Goal: Contribute content: Add original content to the website for others to see

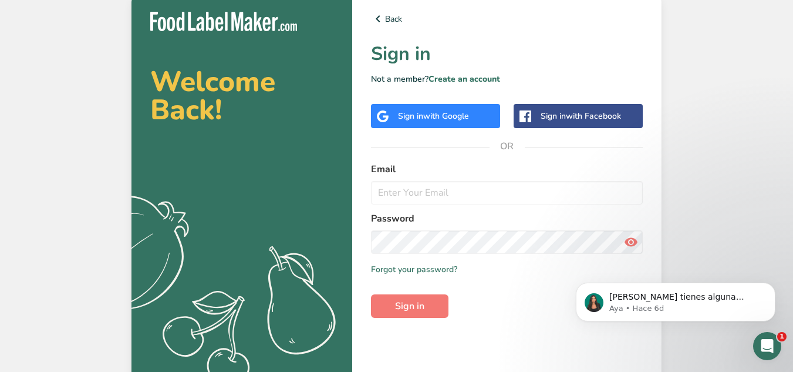
click at [451, 116] on span "with Google" at bounding box center [446, 115] width 46 height 11
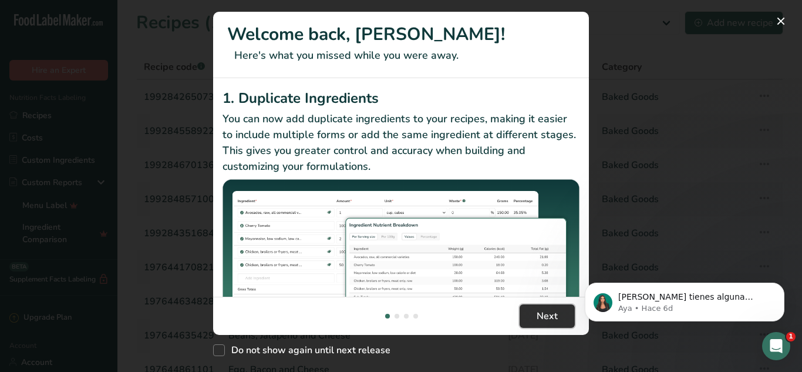
click at [545, 316] on span "Next" at bounding box center [547, 316] width 21 height 14
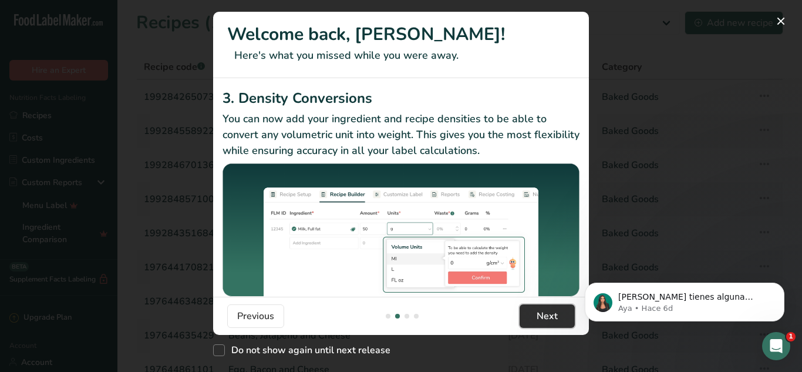
click at [545, 316] on span "Next" at bounding box center [547, 316] width 21 height 14
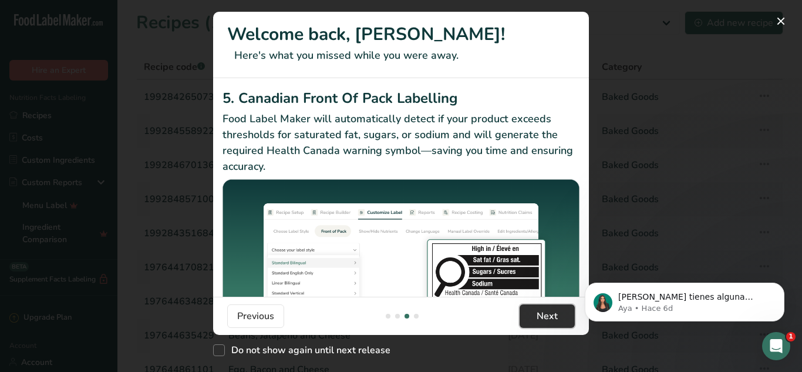
click at [545, 316] on span "Next" at bounding box center [547, 316] width 21 height 14
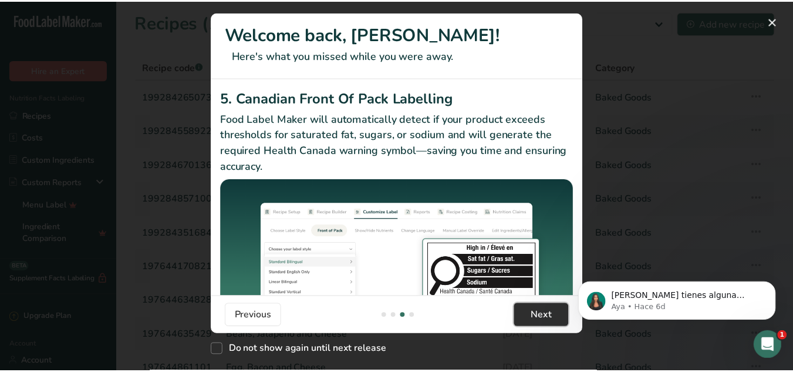
scroll to position [0, 1127]
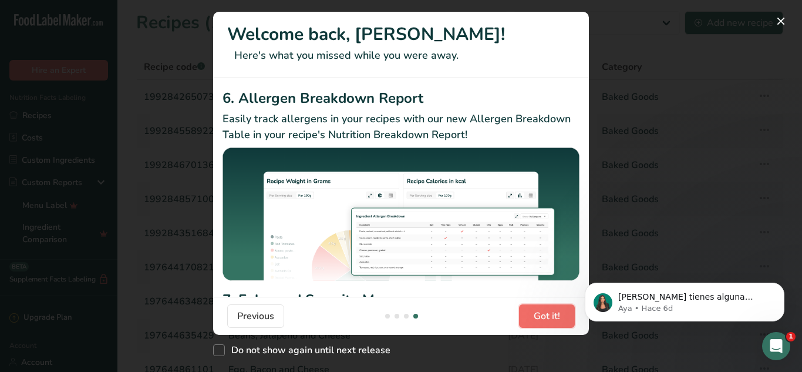
click at [545, 316] on span "Got it!" at bounding box center [547, 316] width 26 height 14
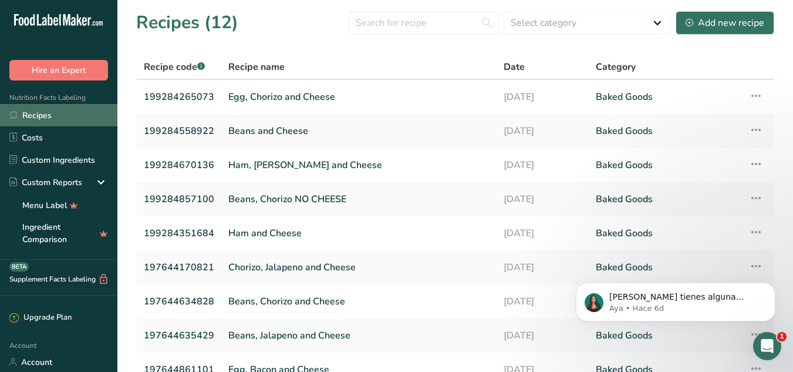
click at [39, 113] on link "Recipes" at bounding box center [58, 115] width 117 height 22
click at [39, 117] on link "Recipes" at bounding box center [58, 115] width 117 height 22
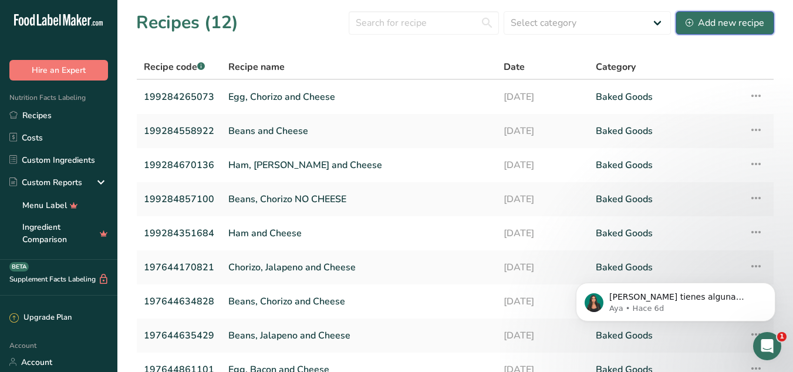
click at [725, 27] on div "Add new recipe" at bounding box center [725, 23] width 79 height 14
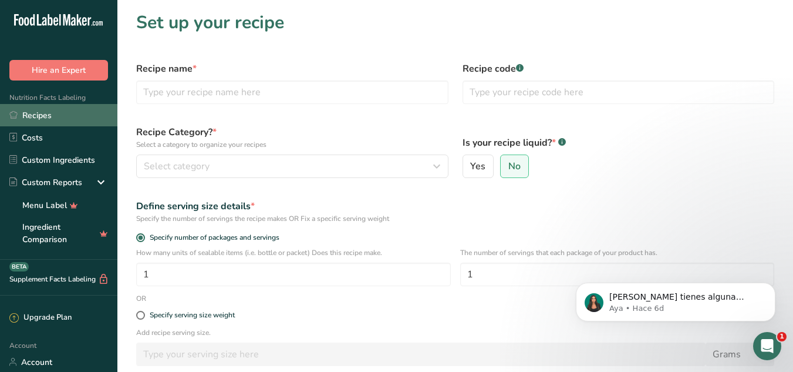
click at [38, 115] on link "Recipes" at bounding box center [58, 115] width 117 height 22
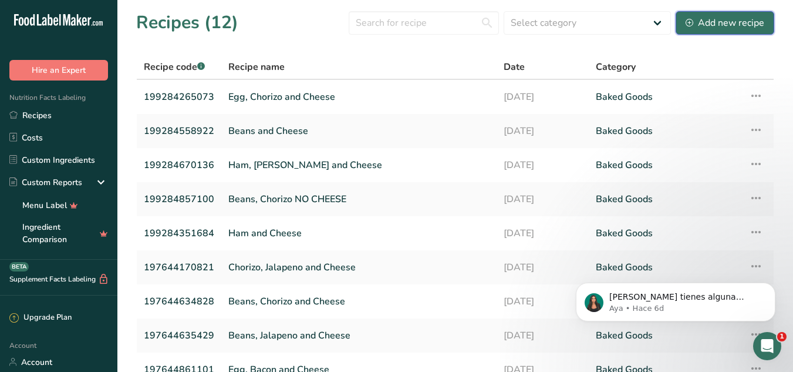
click at [737, 25] on div "Add new recipe" at bounding box center [725, 23] width 79 height 14
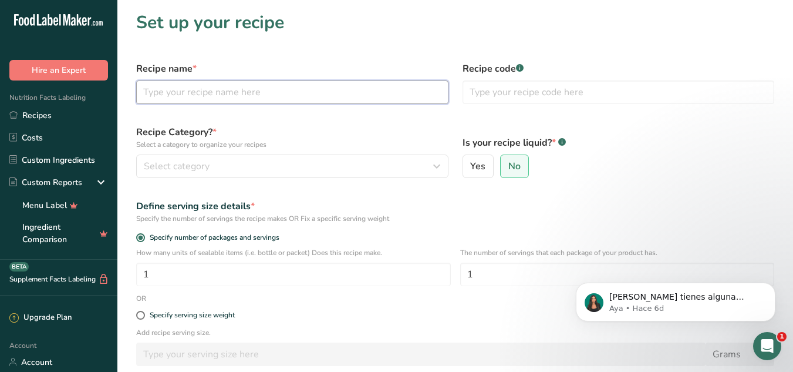
click at [187, 97] on input "text" at bounding box center [292, 91] width 312 height 23
type input "s"
type input "Sandwich pechuga grill"
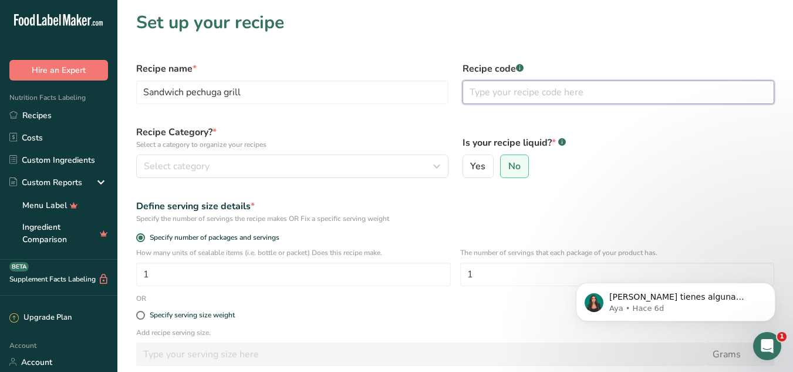
click at [479, 93] on input "text" at bounding box center [619, 91] width 312 height 23
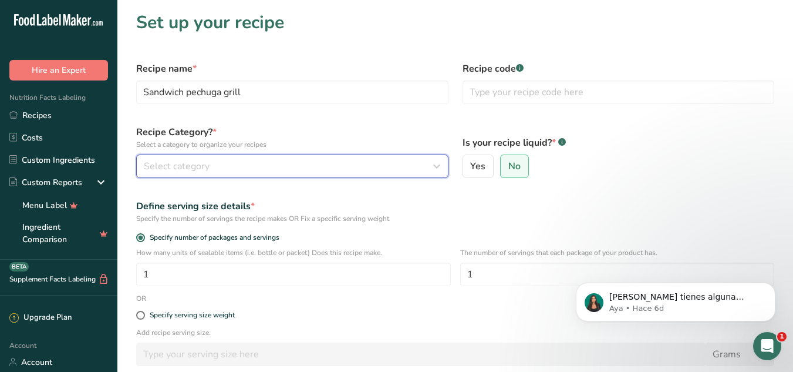
click at [178, 164] on span "Select category" at bounding box center [177, 166] width 66 height 14
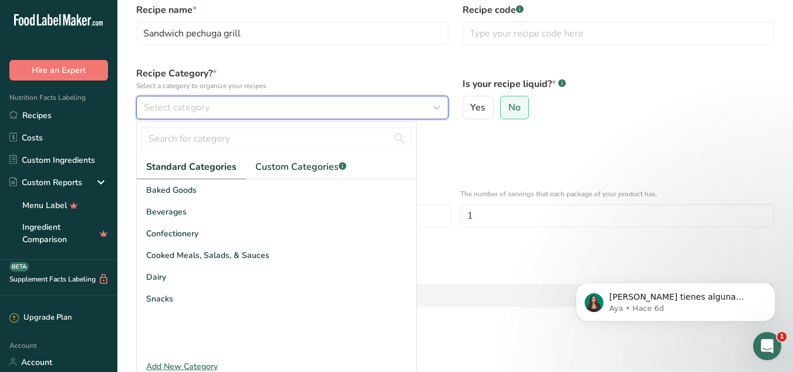
scroll to position [72, 0]
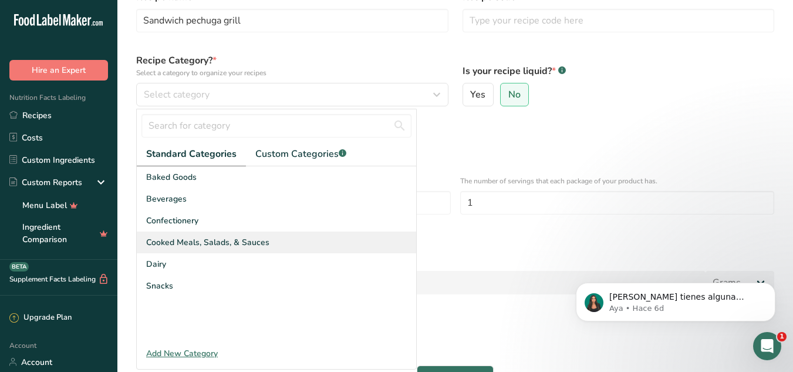
click at [206, 241] on span "Cooked Meals, Salads, & Sauces" at bounding box center [207, 242] width 123 height 12
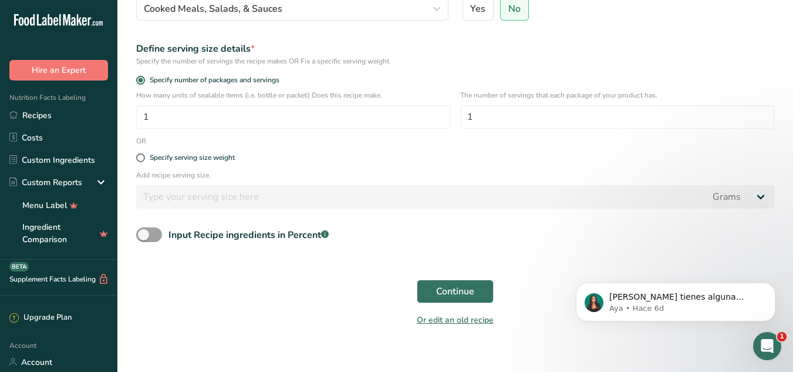
scroll to position [169, 0]
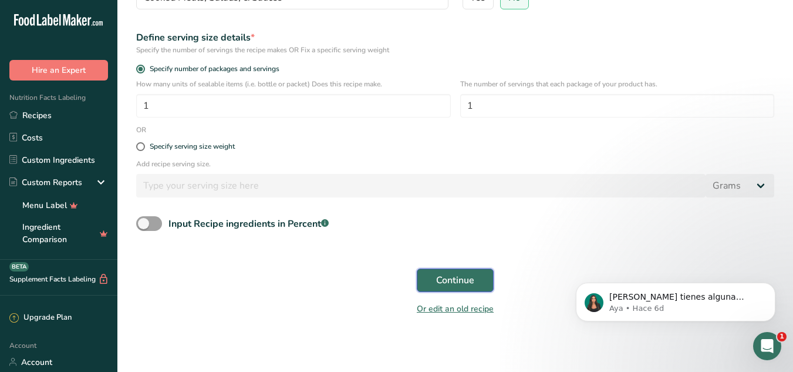
click at [452, 278] on span "Continue" at bounding box center [455, 280] width 38 height 14
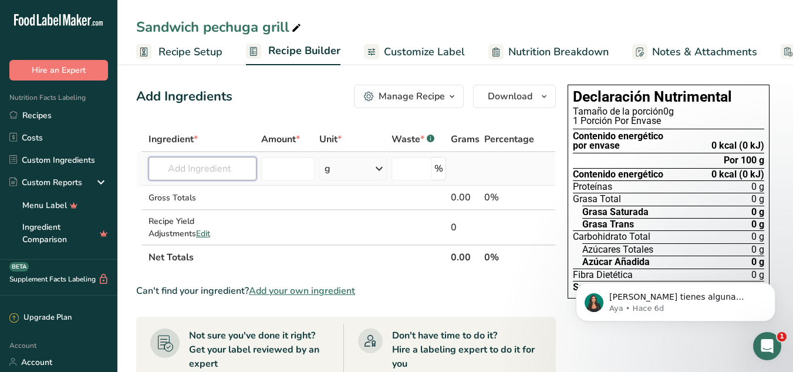
click at [197, 169] on input "text" at bounding box center [203, 168] width 108 height 23
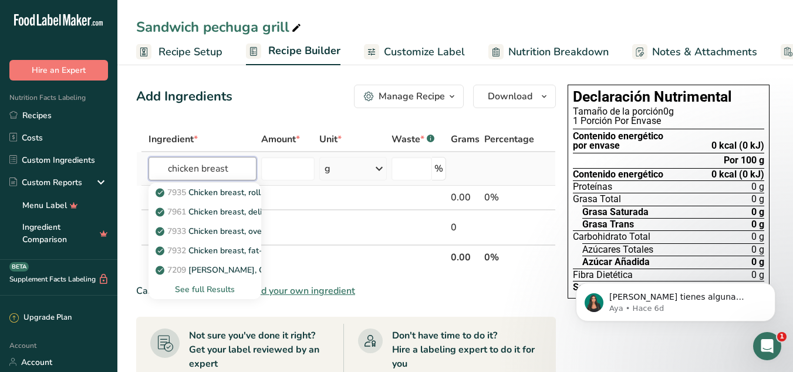
drag, startPoint x: 233, startPoint y: 168, endPoint x: 145, endPoint y: 174, distance: 87.7
click at [145, 174] on tr "chicken breast 7935 Chicken breast, roll, oven-roasted 7961 Chicken breast, del…" at bounding box center [346, 168] width 419 height 33
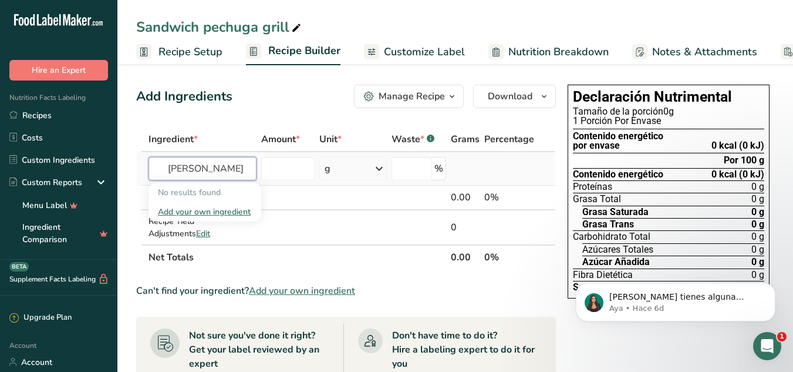
type input "T"
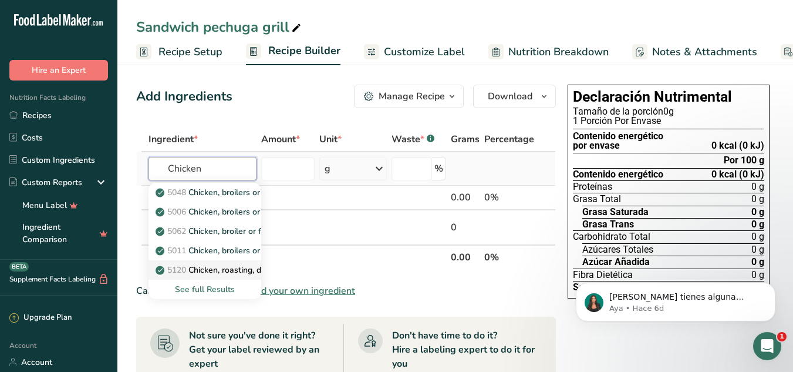
type input "Chicken"
click at [224, 267] on p "5120 Chicken, roasting, dark meat, meat only, cooked, roasted" at bounding box center [279, 270] width 242 height 12
type input "Chicken, roasting, dark meat, meat only, cooked, roasted"
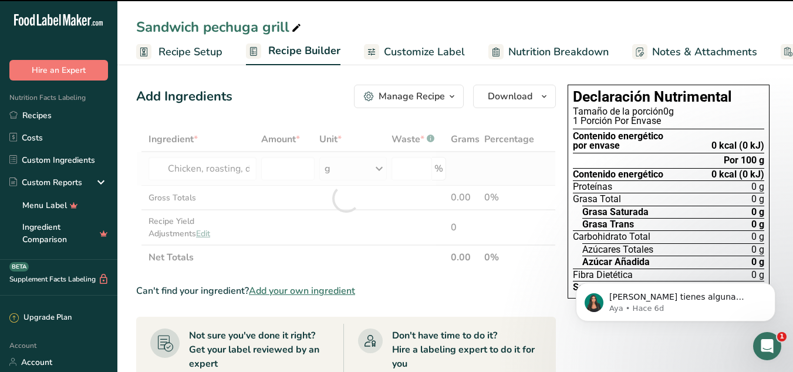
type input "0"
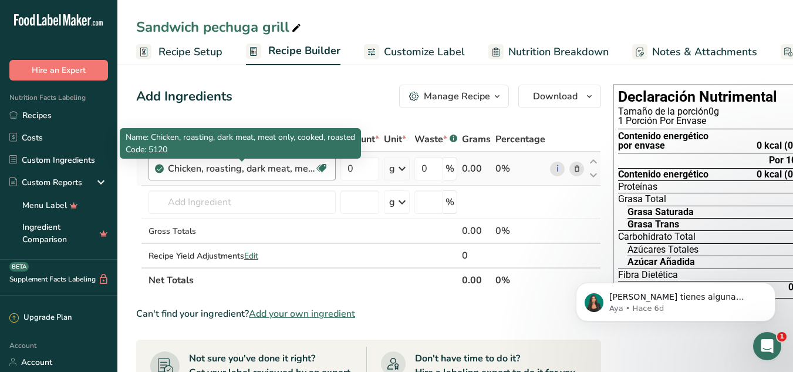
click at [268, 168] on div "Chicken, roasting, dark meat, meat only, cooked, roasted" at bounding box center [241, 168] width 147 height 14
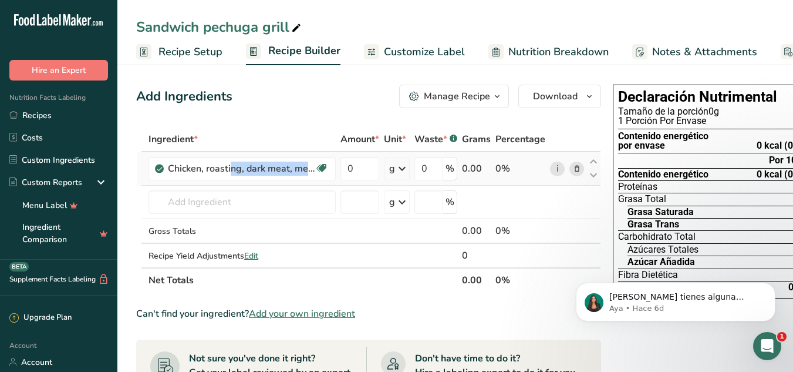
drag, startPoint x: 309, startPoint y: 171, endPoint x: 157, endPoint y: 173, distance: 152.7
click at [157, 173] on td "Chicken, roasting, dark meat, meat only, cooked, roasted Dairy free Gluten free…" at bounding box center [242, 168] width 192 height 33
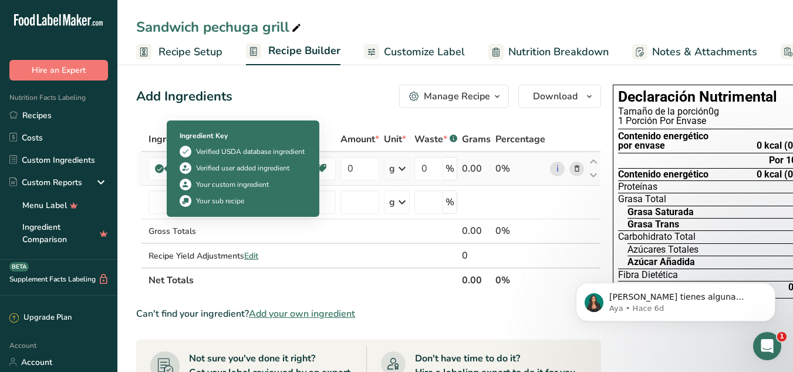
click at [160, 169] on icon at bounding box center [159, 168] width 7 height 11
click at [158, 169] on icon at bounding box center [159, 168] width 7 height 11
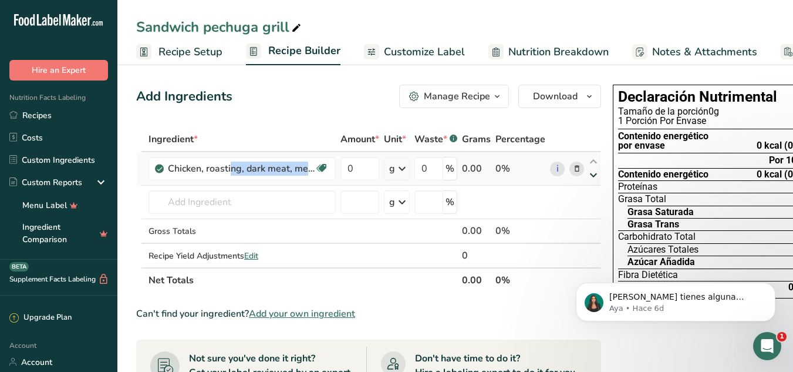
click at [593, 171] on icon at bounding box center [594, 175] width 14 height 9
click at [592, 160] on icon at bounding box center [594, 161] width 14 height 9
click at [188, 201] on input "text" at bounding box center [242, 201] width 187 height 23
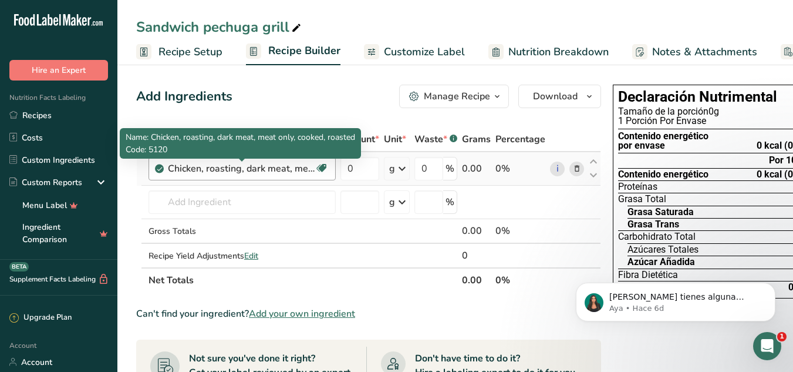
click at [227, 168] on div "Chicken, roasting, dark meat, meat only, cooked, roasted" at bounding box center [241, 168] width 147 height 14
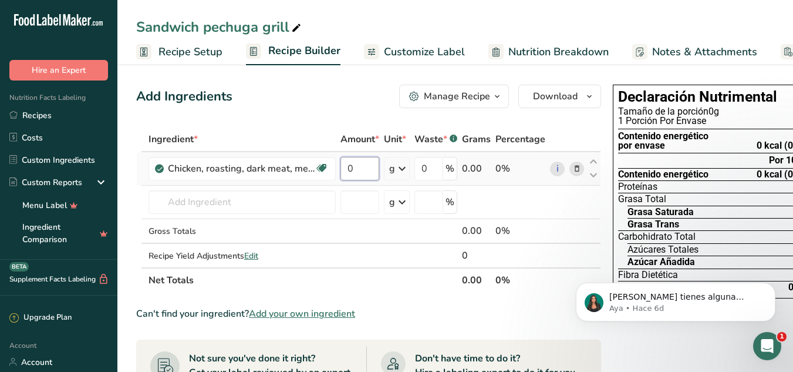
click at [359, 171] on input "0" at bounding box center [360, 168] width 39 height 23
type input "68"
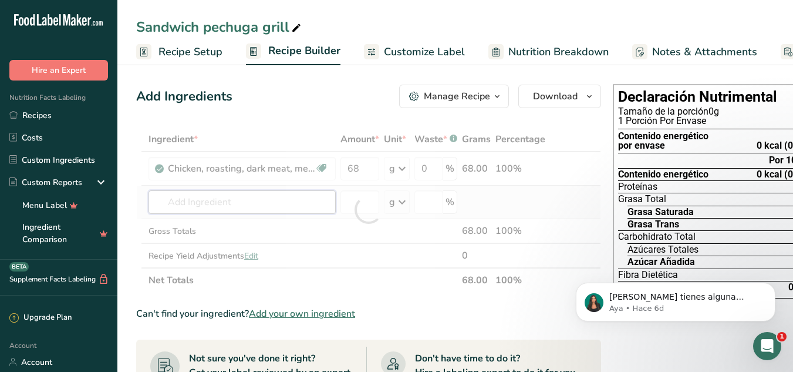
click at [231, 205] on div "Ingredient * Amount * Unit * Waste * .a-a{fill:#347362;}.b-a{fill:#fff;} Grams …" at bounding box center [368, 210] width 465 height 166
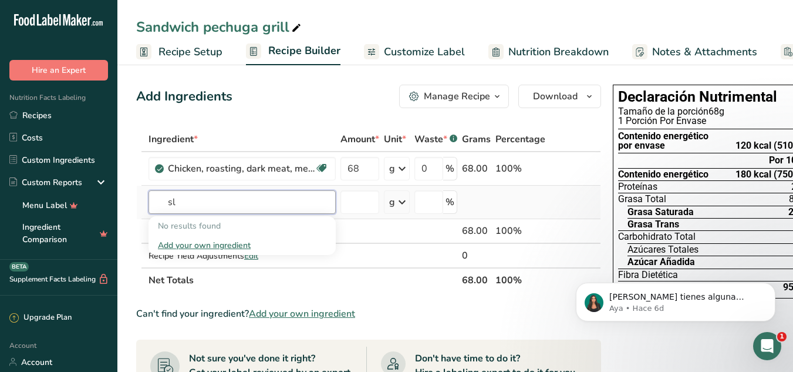
type input "s"
type input "m"
type input "M"
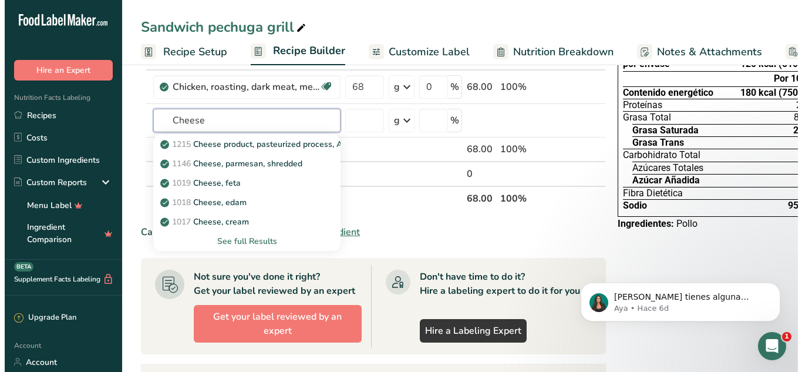
scroll to position [85, 0]
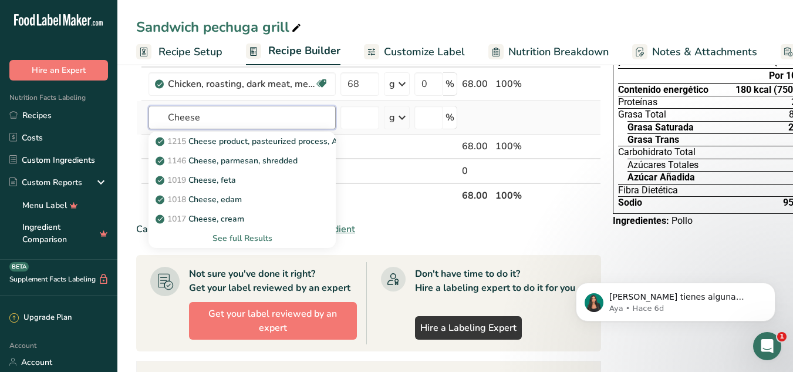
type input "Cheese"
click at [257, 237] on div "See full Results" at bounding box center [242, 238] width 169 height 12
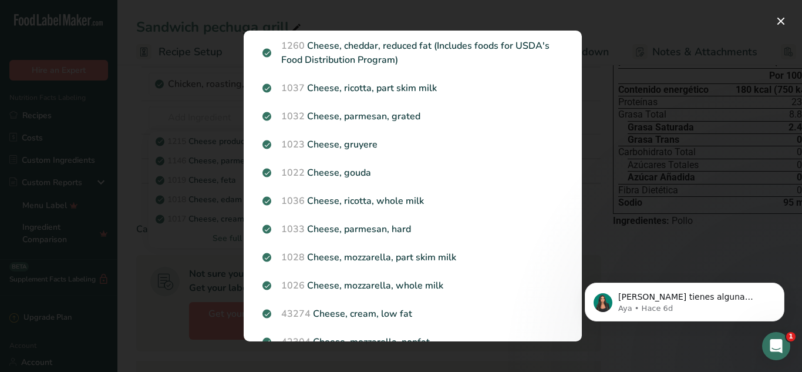
scroll to position [375, 0]
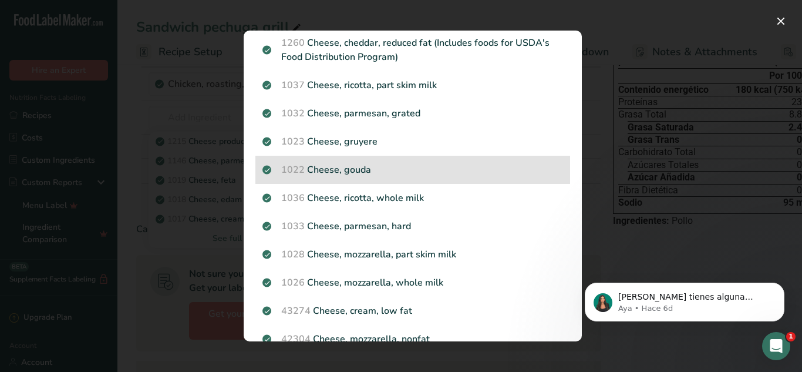
click at [368, 173] on p "1022 Cheese, gouda" at bounding box center [412, 170] width 301 height 14
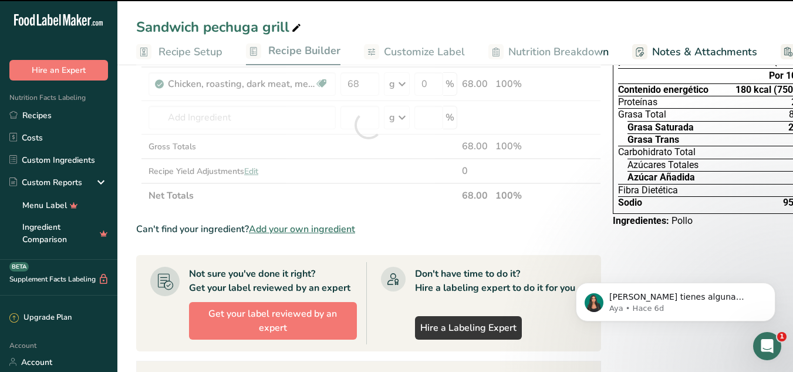
type input "0"
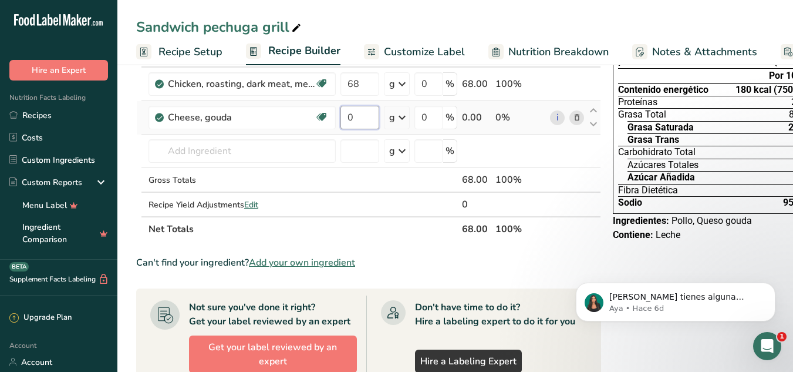
click at [356, 114] on input "0" at bounding box center [360, 117] width 39 height 23
type input "14"
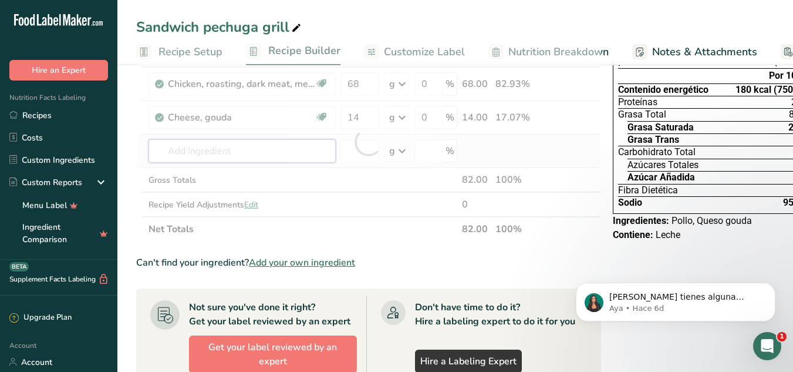
click at [228, 146] on div "Ingredient * Amount * Unit * Waste * .a-a{fill:#347362;}.b-a{fill:#fff;} Grams …" at bounding box center [368, 141] width 465 height 199
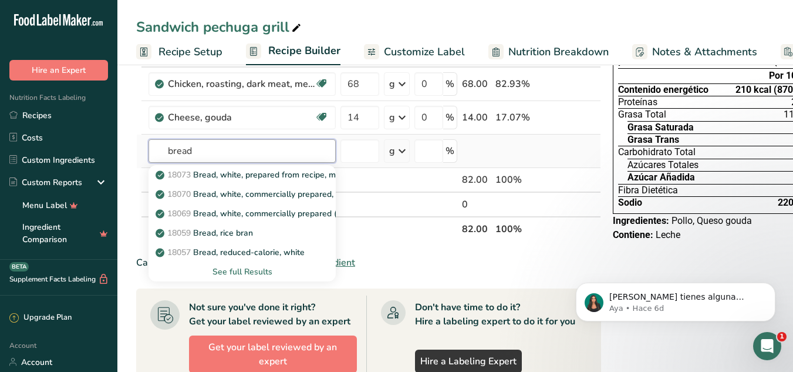
type input "bread"
click at [265, 270] on div "See full Results" at bounding box center [242, 271] width 169 height 12
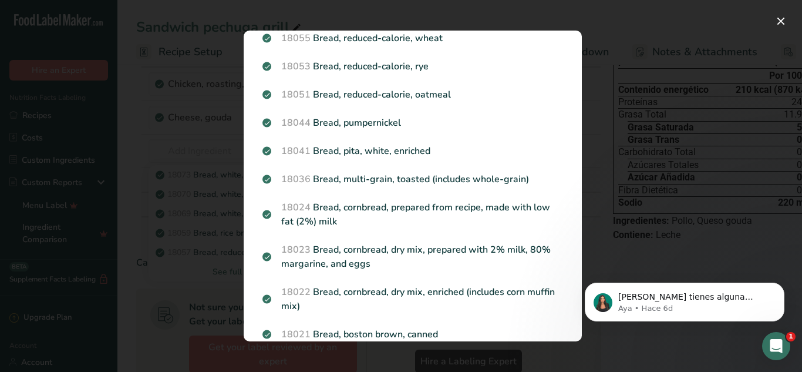
scroll to position [1088, 0]
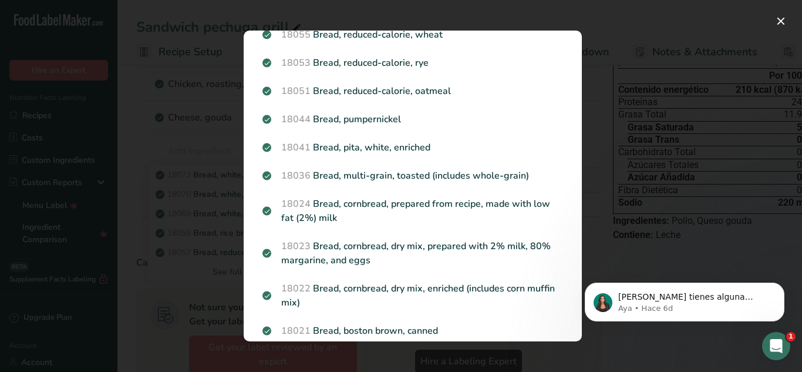
drag, startPoint x: 578, startPoint y: 80, endPoint x: 17, endPoint y: 5, distance: 565.7
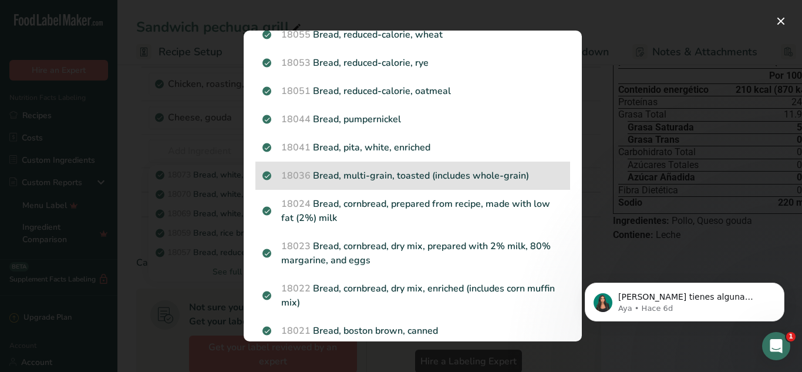
click at [328, 175] on p "18036 Bread, multi-grain, toasted (includes whole-grain)" at bounding box center [412, 176] width 301 height 14
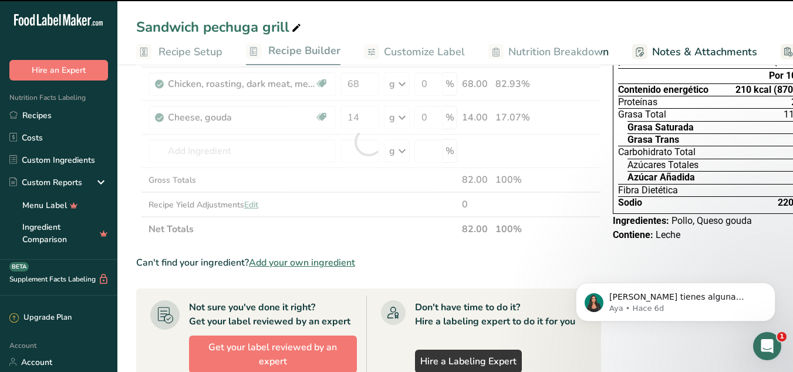
type input "0"
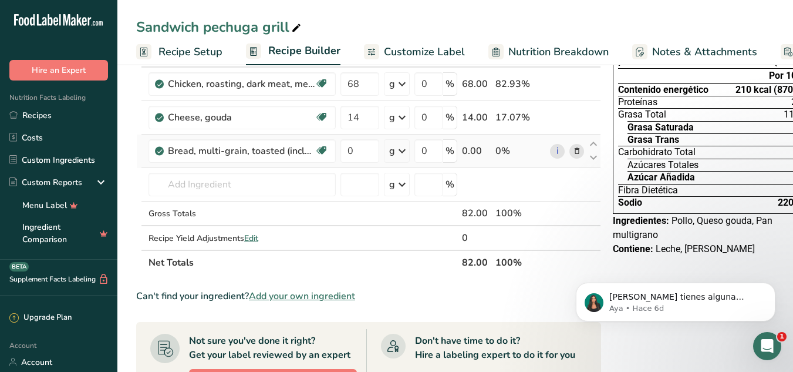
click at [402, 153] on icon at bounding box center [402, 150] width 14 height 21
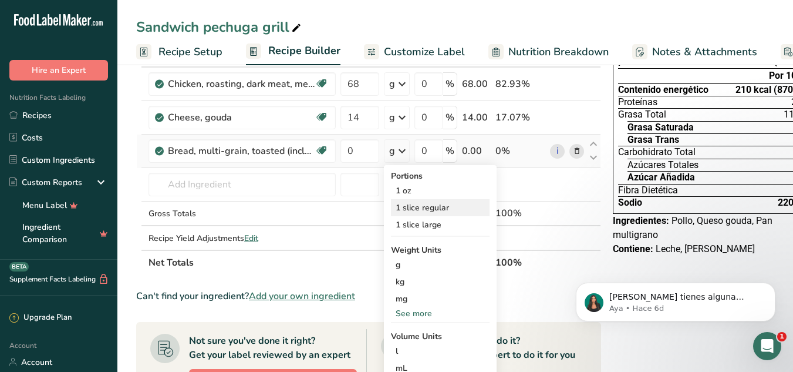
click at [419, 207] on div "1 slice regular" at bounding box center [440, 207] width 99 height 17
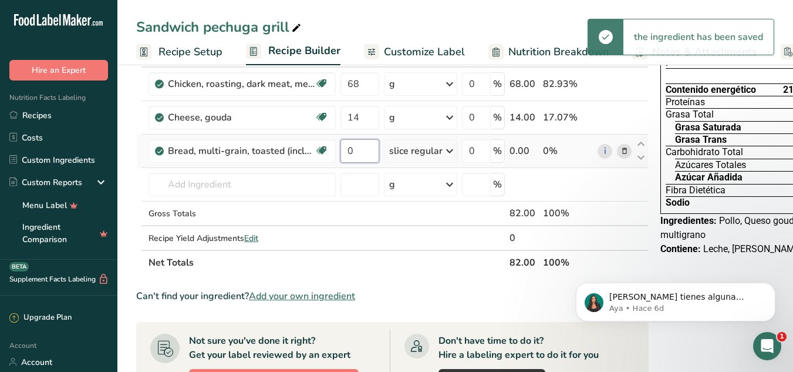
click at [355, 153] on input "0" at bounding box center [360, 150] width 39 height 23
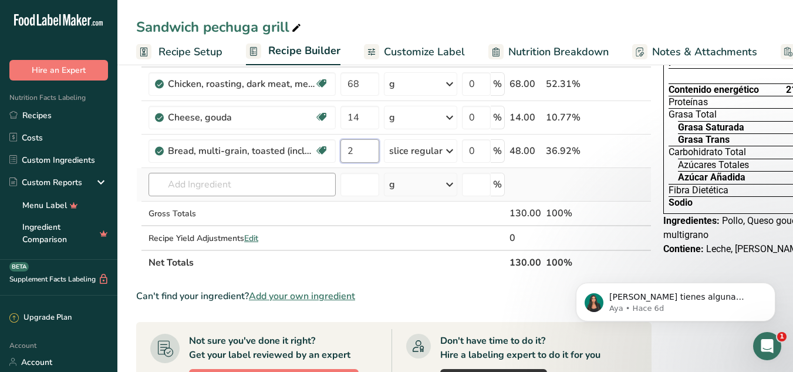
type input "2"
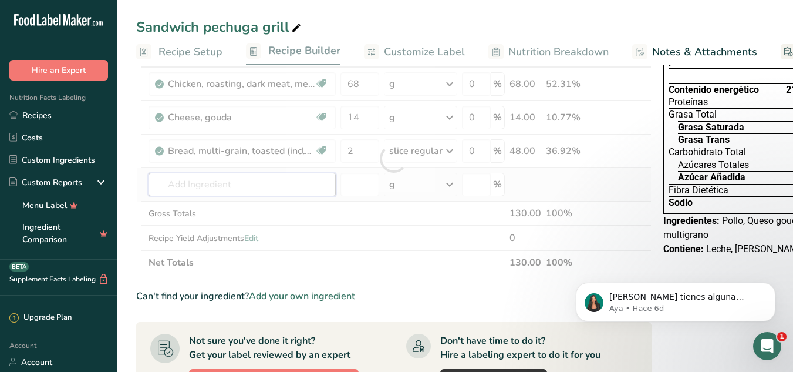
click at [190, 187] on div "Ingredient * Amount * Unit * Waste * .a-a{fill:#347362;}.b-a{fill:#fff;} Grams …" at bounding box center [394, 158] width 516 height 233
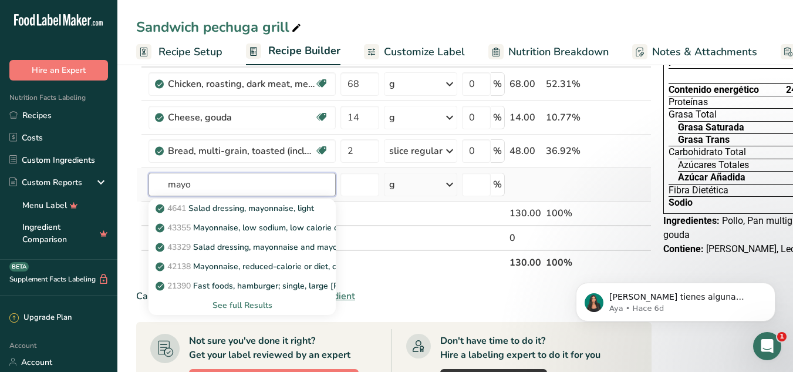
type input "mayo"
click at [252, 301] on div "See full Results" at bounding box center [242, 305] width 169 height 12
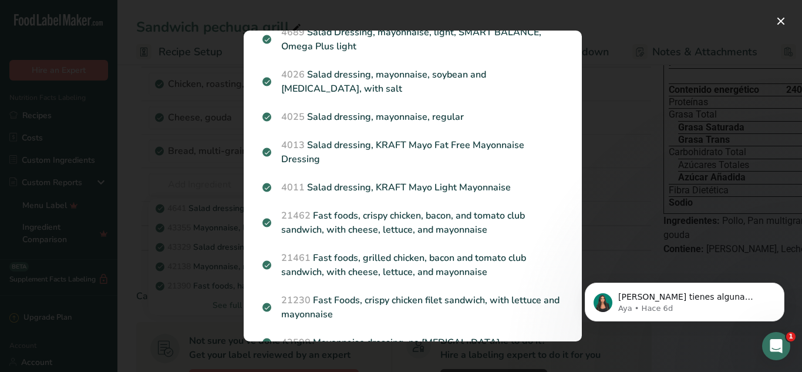
scroll to position [615, 0]
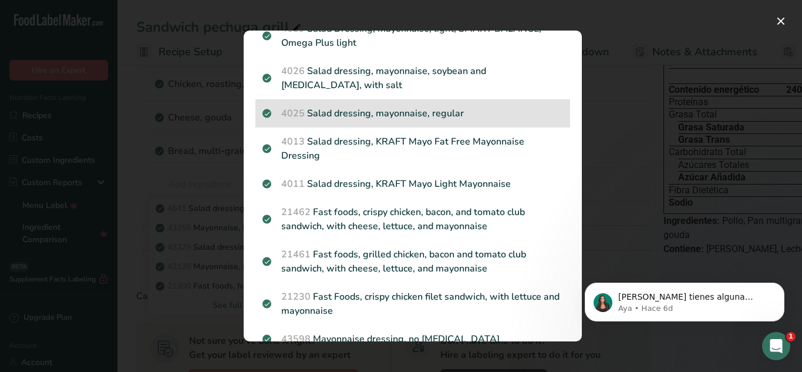
click at [412, 106] on p "4025 Salad dressing, mayonnaise, regular" at bounding box center [412, 113] width 301 height 14
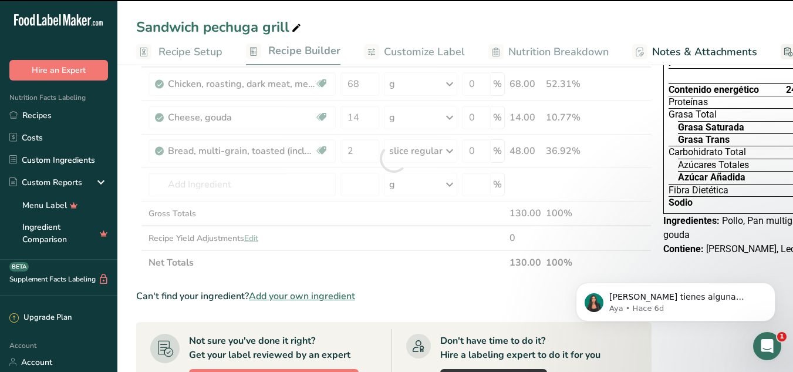
type input "0"
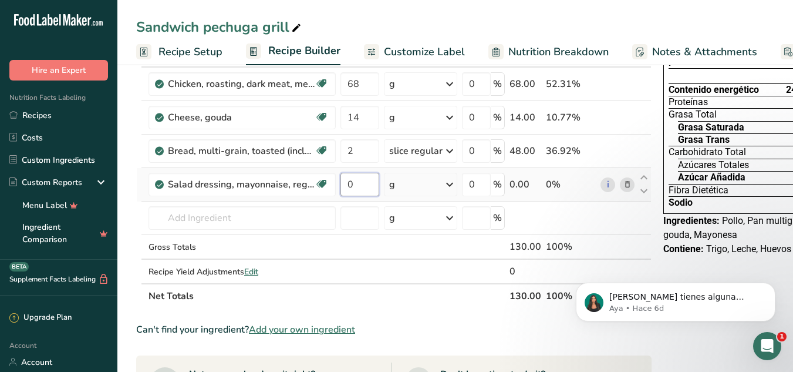
click at [360, 185] on input "0" at bounding box center [360, 184] width 39 height 23
type input "15"
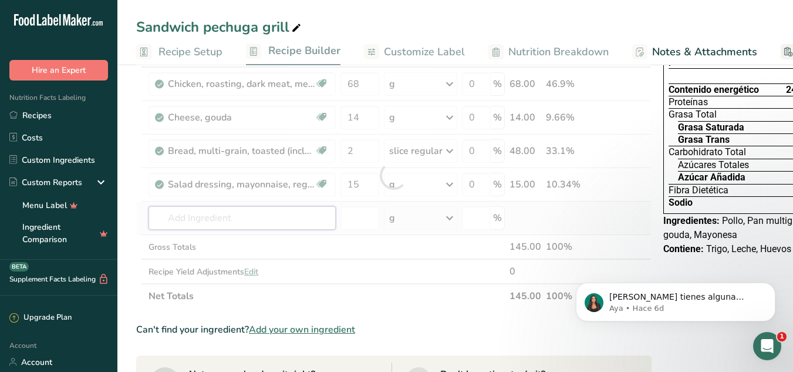
click at [174, 226] on div "Ingredient * Amount * Unit * Waste * .a-a{fill:#347362;}.b-a{fill:#fff;} Grams …" at bounding box center [394, 175] width 516 height 266
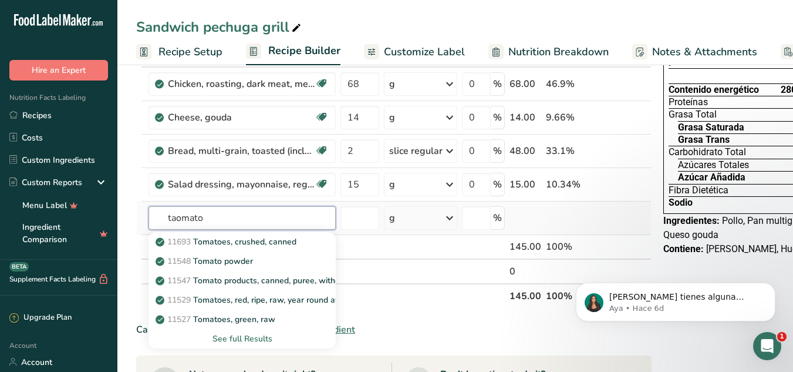
type input "taomato"
click at [234, 345] on div "See full Results" at bounding box center [242, 338] width 187 height 19
click at [249, 337] on div "See full Results" at bounding box center [242, 338] width 169 height 12
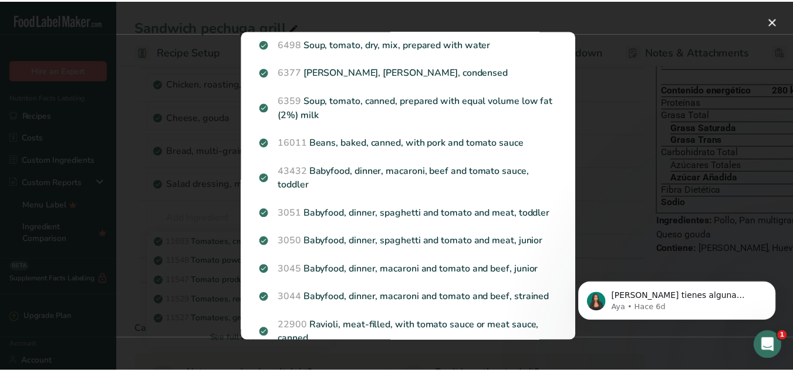
scroll to position [0, 0]
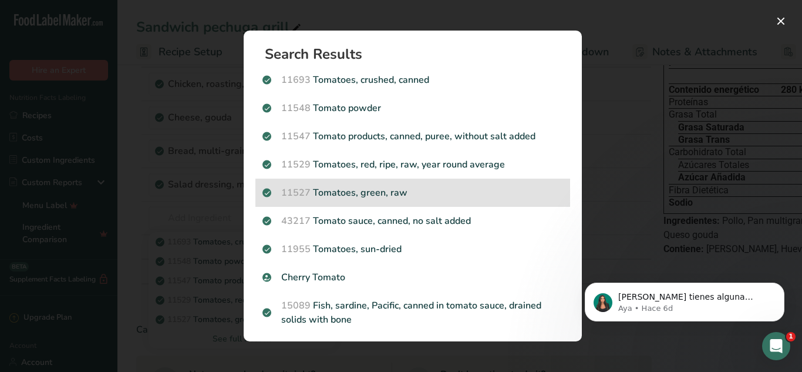
click at [335, 191] on p "11527 Tomatoes, green, raw" at bounding box center [412, 193] width 301 height 14
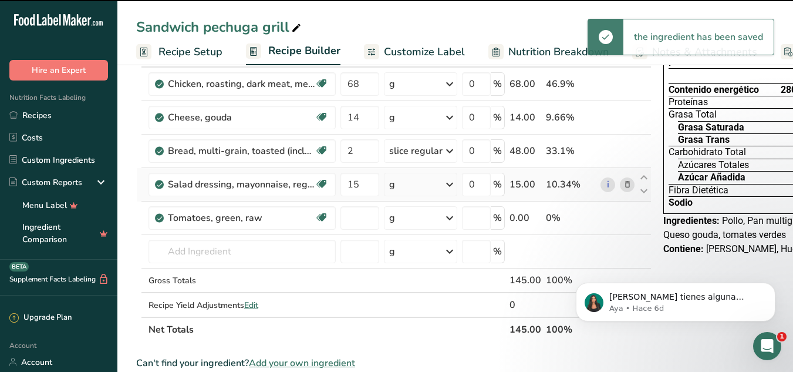
type input "0"
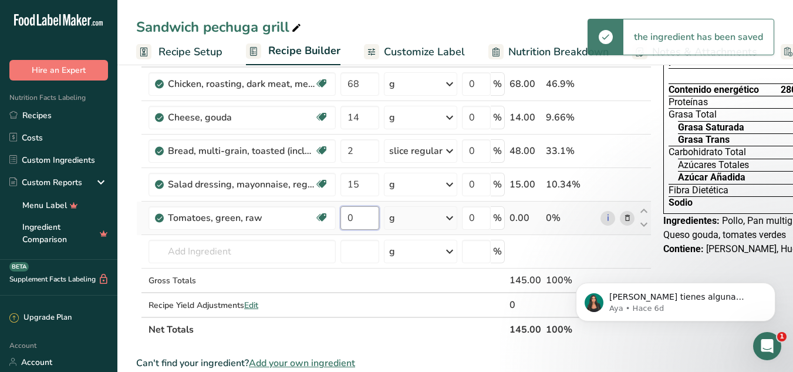
click at [353, 215] on input "0" at bounding box center [360, 217] width 39 height 23
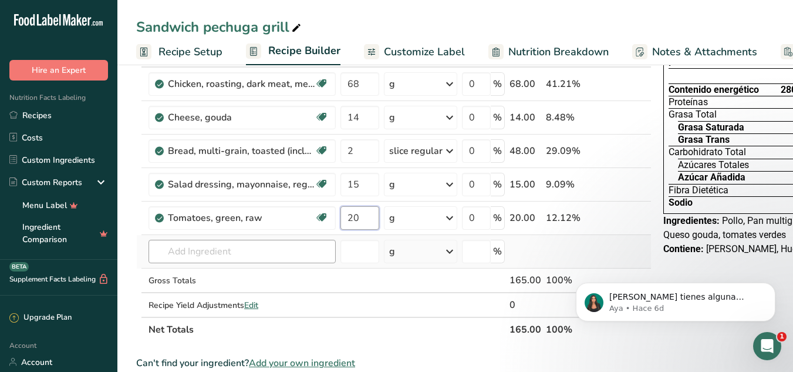
type input "20"
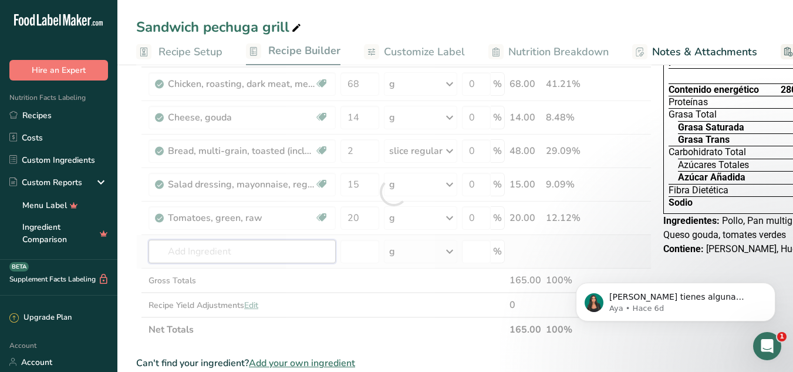
click at [208, 260] on div "Ingredient * Amount * Unit * Waste * .a-a{fill:#347362;}.b-a{fill:#fff;} Grams …" at bounding box center [394, 191] width 516 height 299
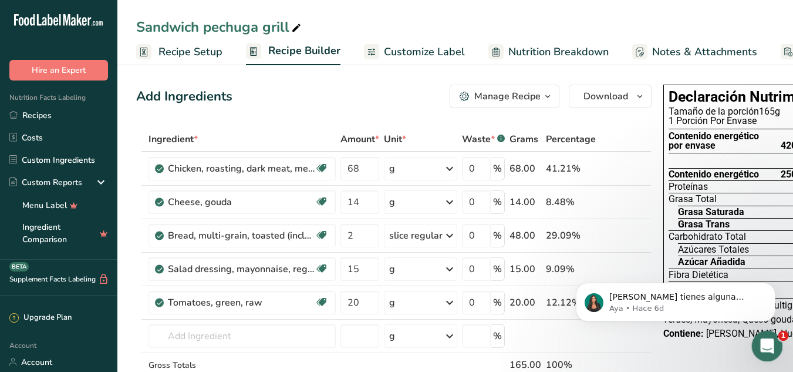
click at [763, 341] on icon "Abrir Intercom Messenger" at bounding box center [765, 344] width 19 height 19
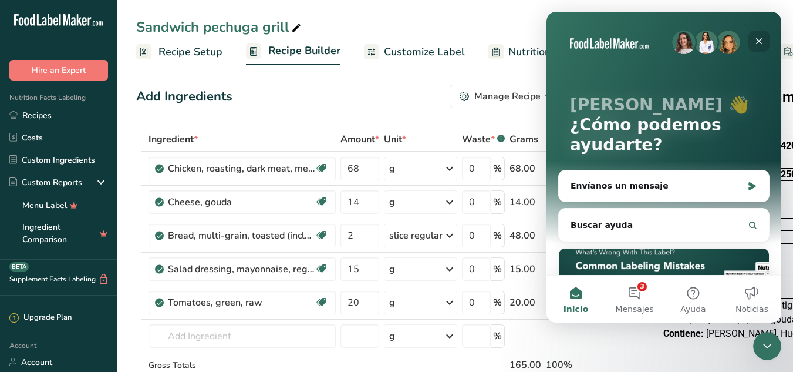
click at [756, 39] on icon "Cerrar" at bounding box center [758, 40] width 9 height 9
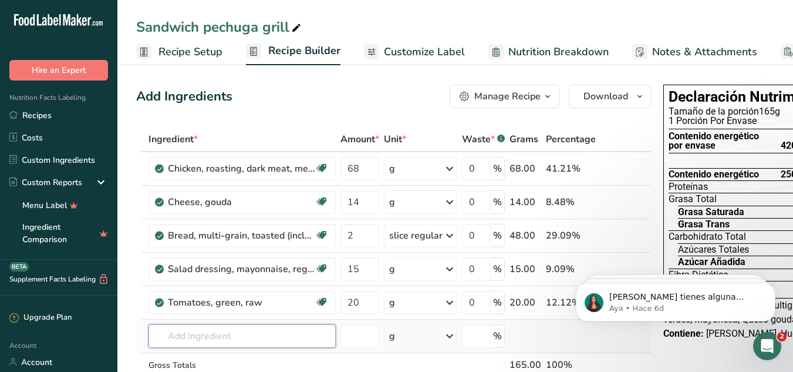
click at [192, 338] on input "text" at bounding box center [242, 335] width 187 height 23
click at [201, 341] on input "letucce" at bounding box center [242, 335] width 187 height 23
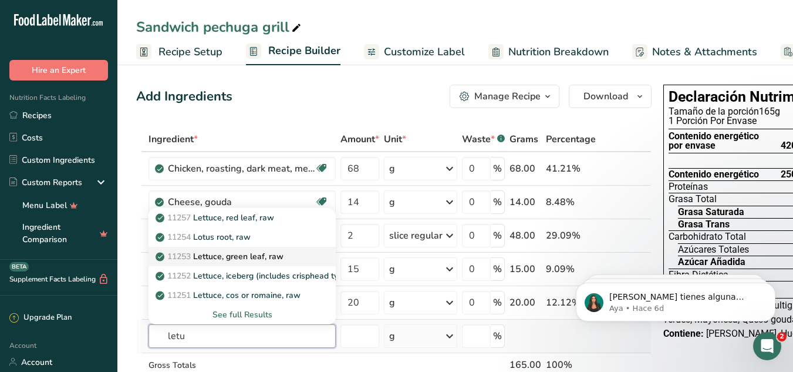
type input "letu"
click at [251, 257] on p "11253 Lettuce, green leaf, raw" at bounding box center [221, 256] width 126 height 12
type input "Lettuce, green leaf, raw"
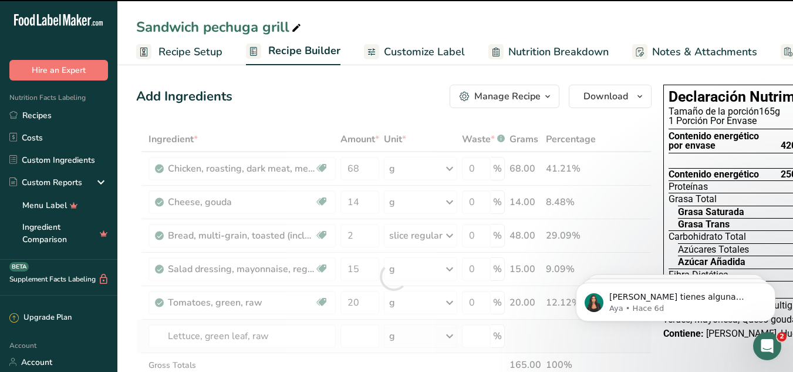
type input "0"
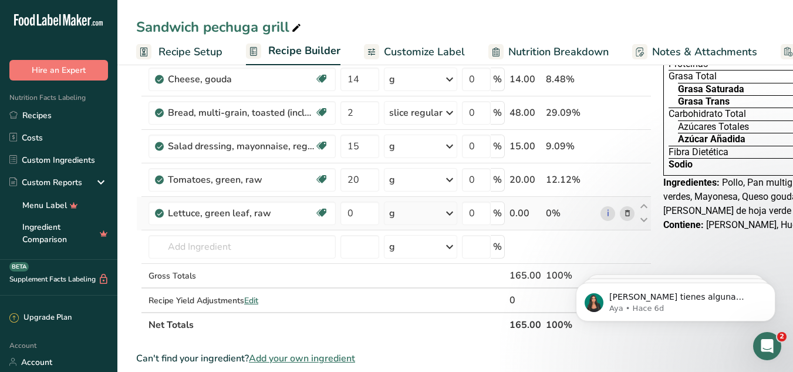
scroll to position [126, 0]
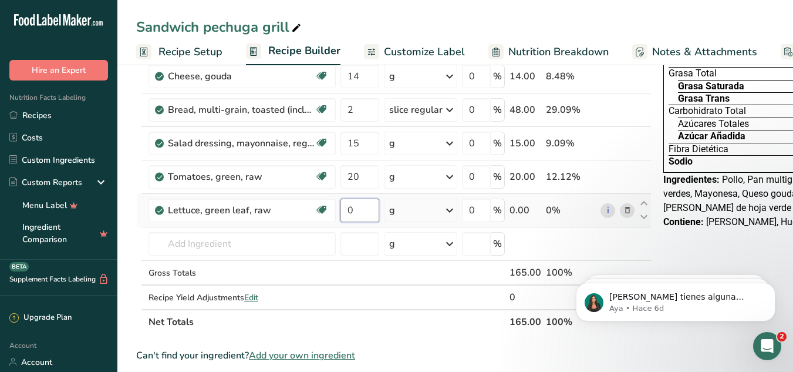
click at [355, 213] on input "0" at bounding box center [360, 209] width 39 height 23
type input "20"
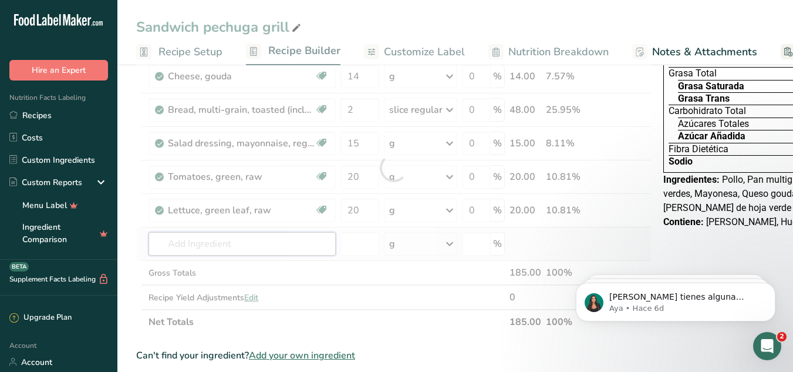
click at [194, 247] on div "Ingredient * Amount * Unit * Waste * .a-a{fill:#347362;}.b-a{fill:#fff;} Grams …" at bounding box center [394, 167] width 516 height 333
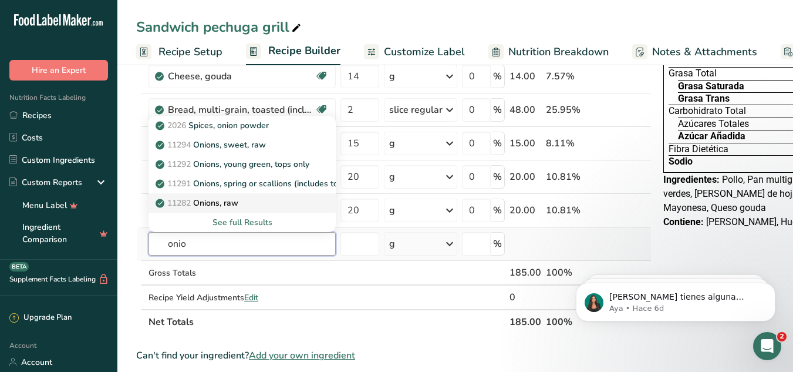
type input "onio"
click at [235, 197] on p "11282 Onions, raw" at bounding box center [198, 203] width 80 height 12
type input "Onions, raw"
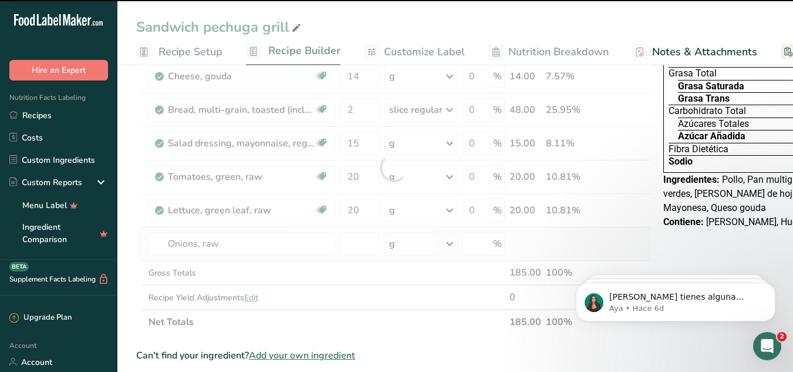
type input "0"
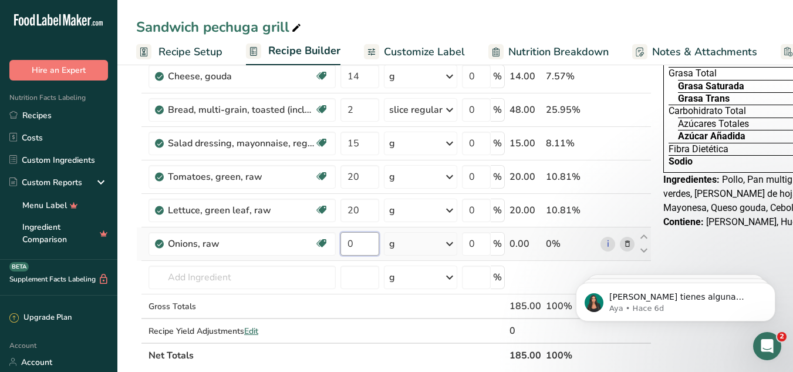
click at [357, 243] on input "0" at bounding box center [360, 243] width 39 height 23
type input "5"
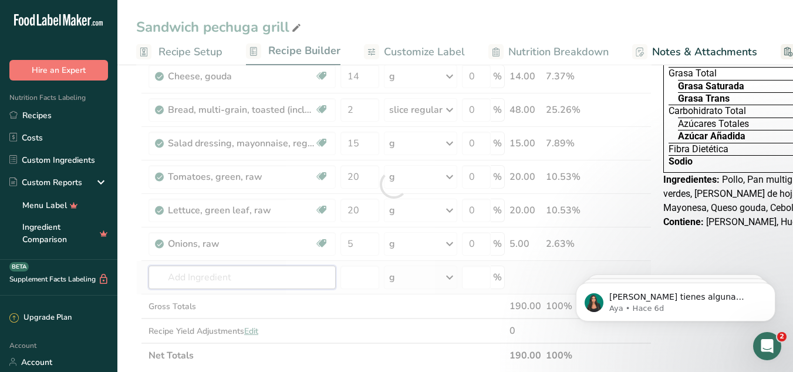
click at [188, 278] on div "Ingredient * Amount * Unit * Waste * .a-a{fill:#347362;}.b-a{fill:#fff;} Grams …" at bounding box center [394, 184] width 516 height 366
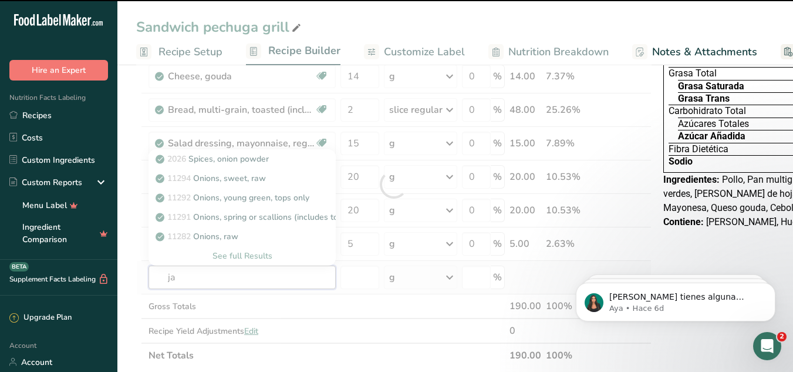
type input "jal"
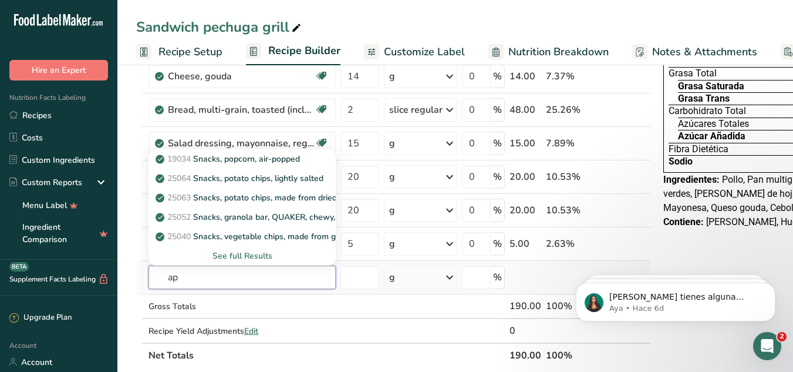
type input "a"
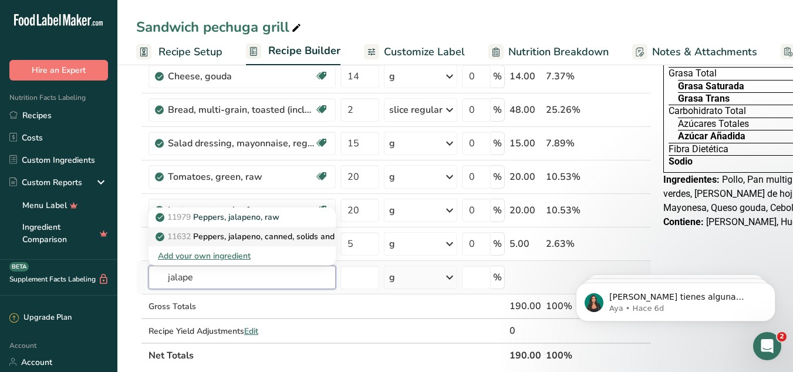
type input "jalape"
click at [242, 235] on p "11632 Peppers, jalapeno, canned, solids and liquids" at bounding box center [259, 236] width 203 height 12
type input "Peppers, jalapeno, canned, solids and liquids"
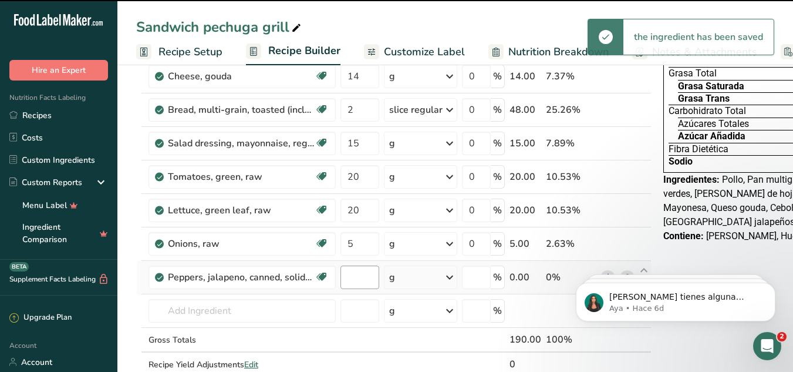
type input "0"
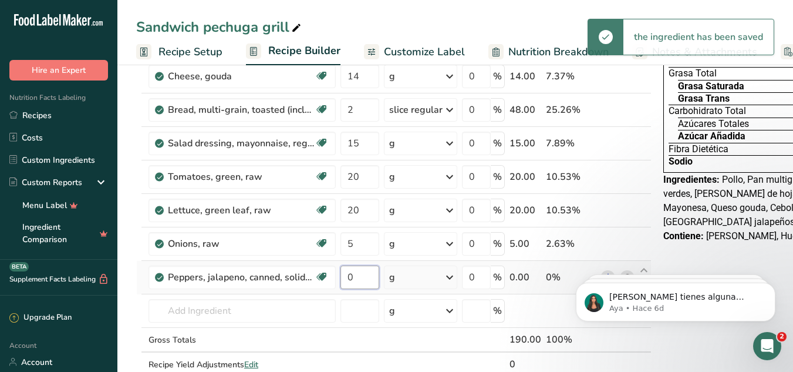
click at [355, 276] on input "0" at bounding box center [360, 276] width 39 height 23
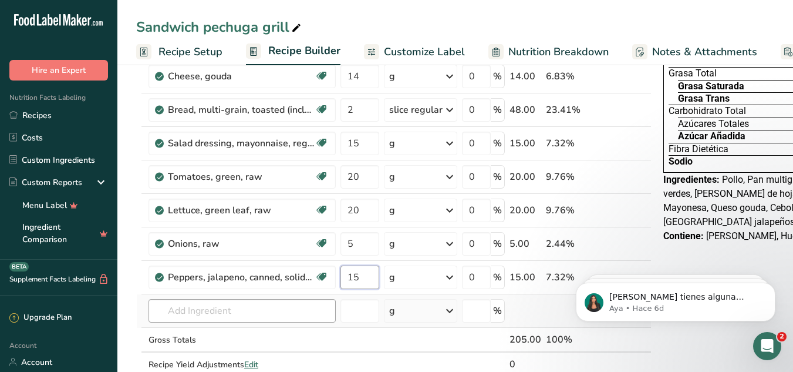
type input "15"
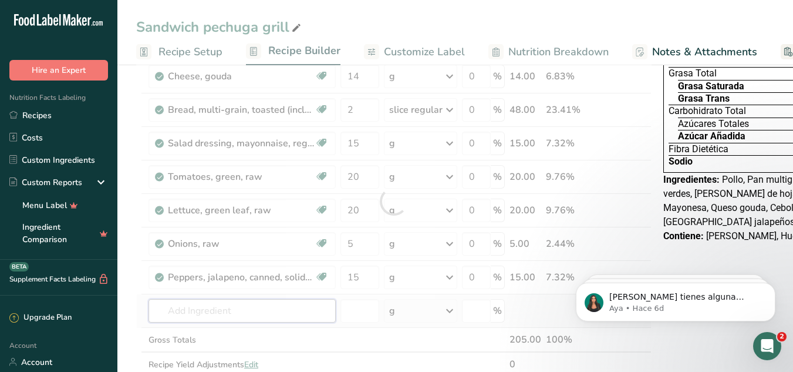
click at [298, 315] on div "Ingredient * Amount * Unit * Waste * .a-a{fill:#347362;}.b-a{fill:#fff;} Grams …" at bounding box center [394, 201] width 516 height 400
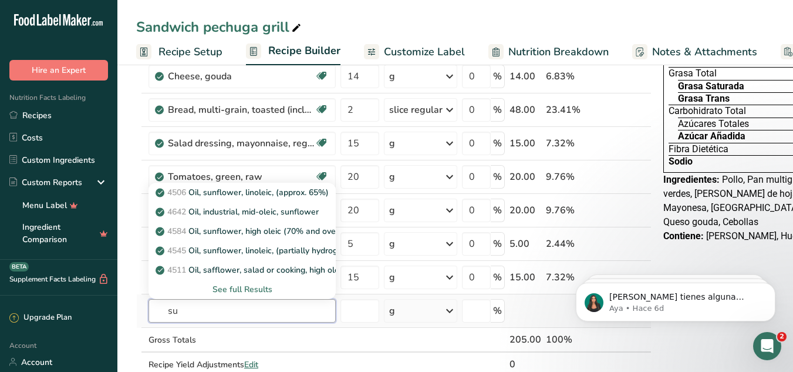
type input "s"
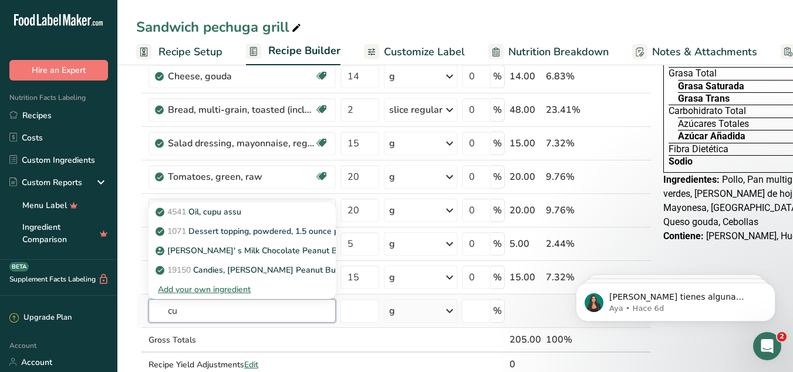
type input "c"
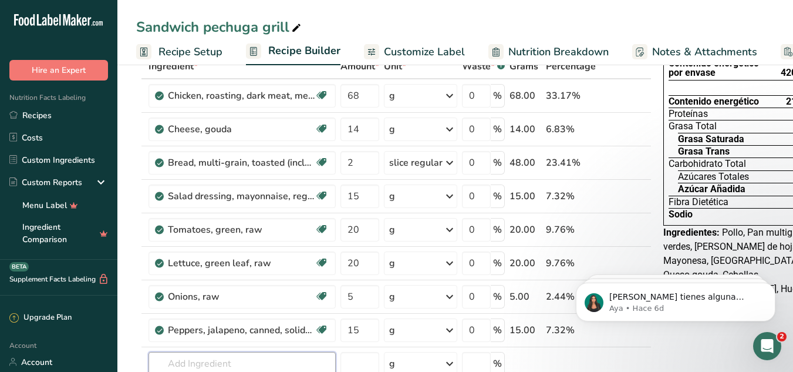
scroll to position [0, 0]
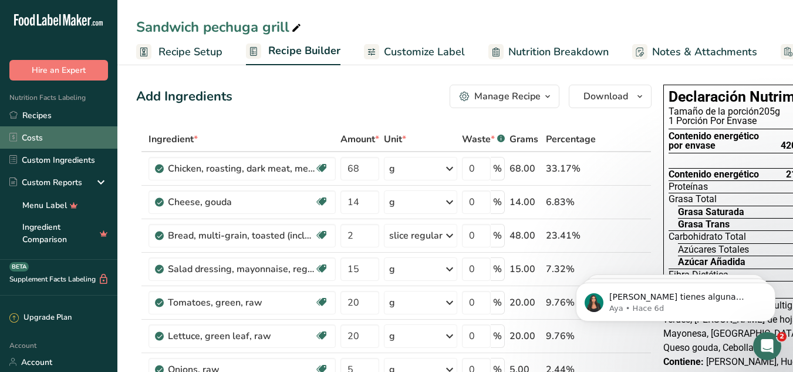
click at [31, 136] on link "Costs" at bounding box center [58, 137] width 117 height 22
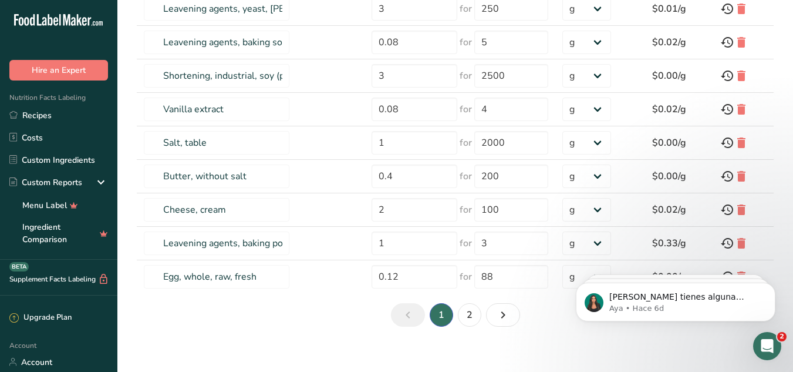
scroll to position [220, 0]
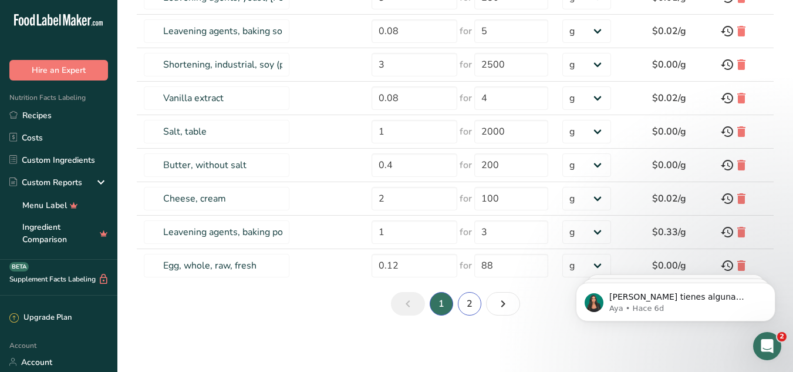
click at [472, 303] on link "2" at bounding box center [469, 303] width 23 height 23
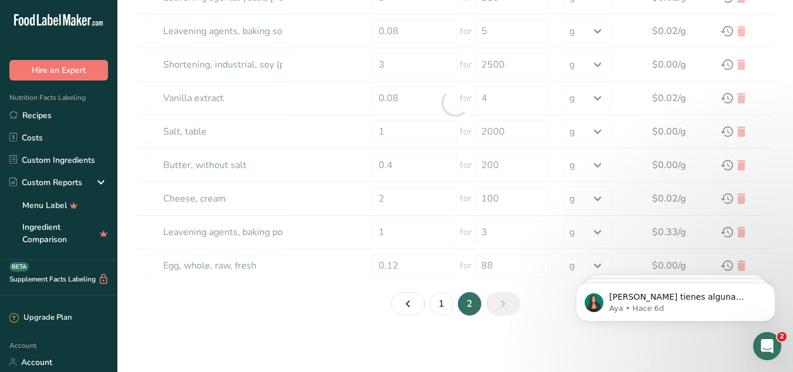
type input "Sugars, granulated"
type input "0.13"
type input "200"
type input "Wheat flour, white, all-purpose, self-rising, enriched"
type input "1.28"
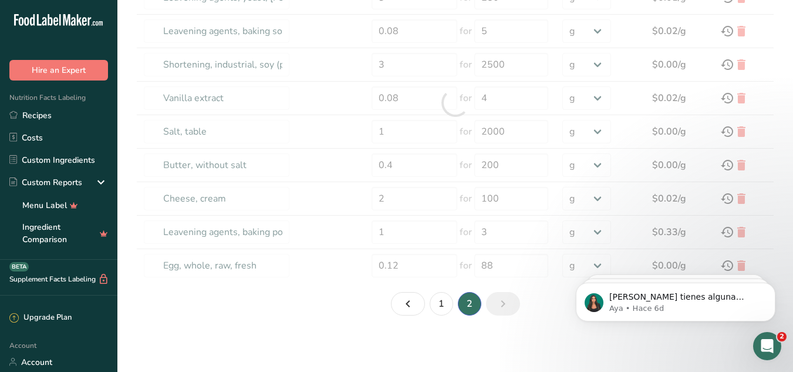
type input "1"
select select "1"
type input "Sugars, brown"
type input "0.2"
type input "200"
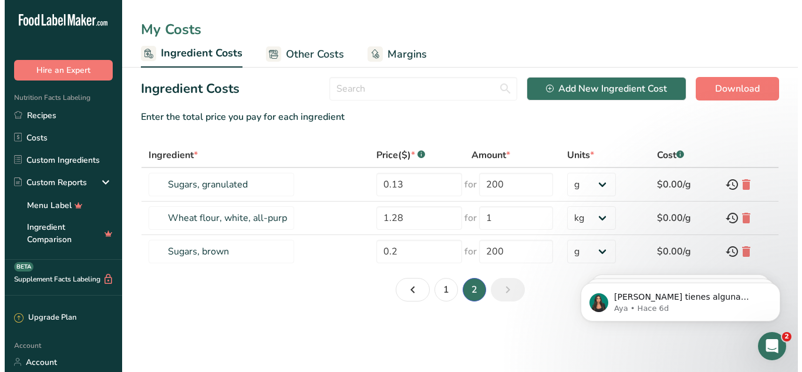
scroll to position [0, 0]
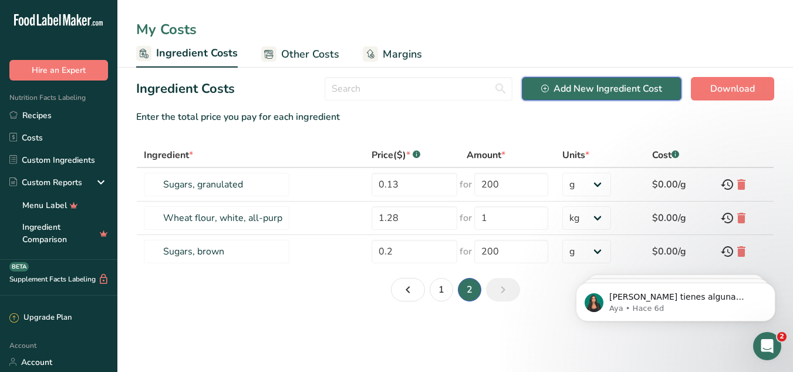
click at [593, 92] on div "Add New Ingredient Cost" at bounding box center [601, 89] width 121 height 14
select select "Add New Ingredient Cost Modal"
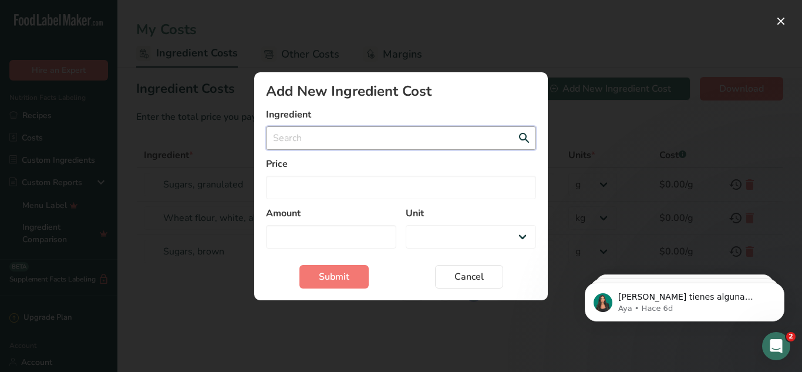
click at [305, 134] on input "Add New Ingredient Cost Modal" at bounding box center [401, 137] width 270 height 23
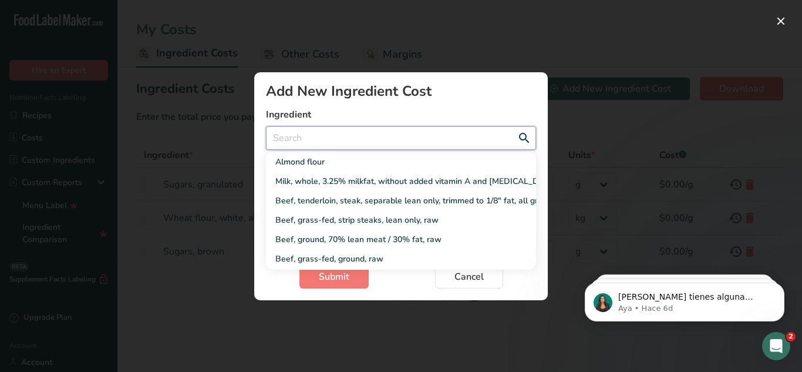
type input "b"
select select "Add New Ingredient Cost Modal"
type input "br"
select select "Add New Ingredient Cost Modal"
type input "bre"
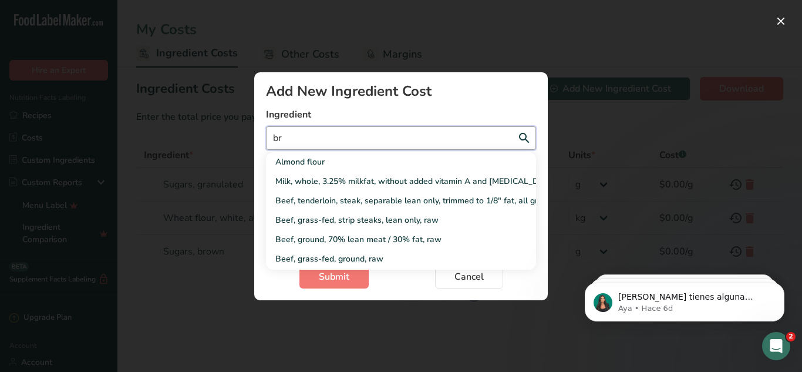
select select "Add New Ingredient Cost Modal"
type input "brea"
select select "Add New Ingredient Cost Modal"
type input "bread"
select select "Add New Ingredient Cost Modal"
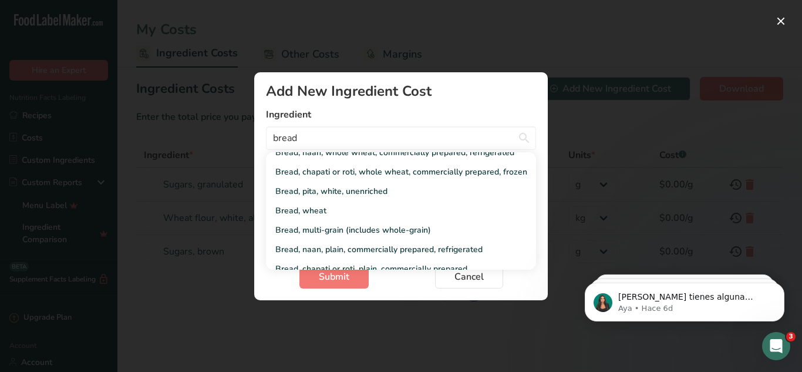
scroll to position [251, 0]
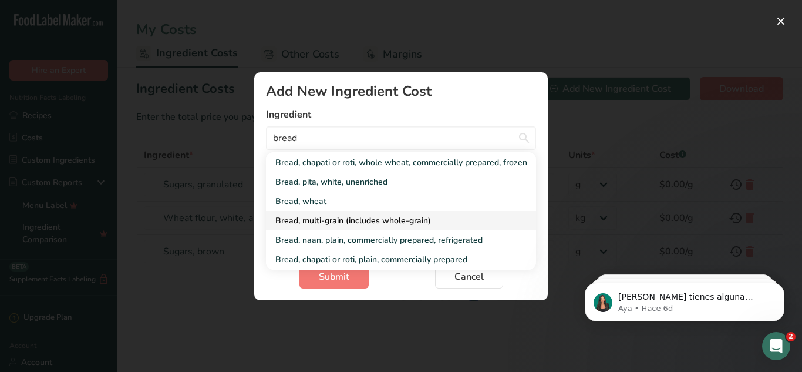
click at [378, 224] on div "Bread, multi-grain (includes whole-grain)" at bounding box center [391, 220] width 233 height 12
type input "Bread, multi-grain (includes whole-grain)"
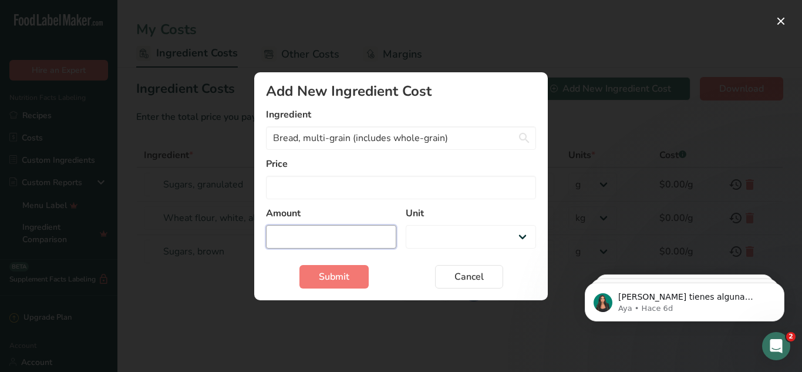
click at [319, 241] on input "Add New Ingredient Cost Modal" at bounding box center [331, 236] width 130 height 23
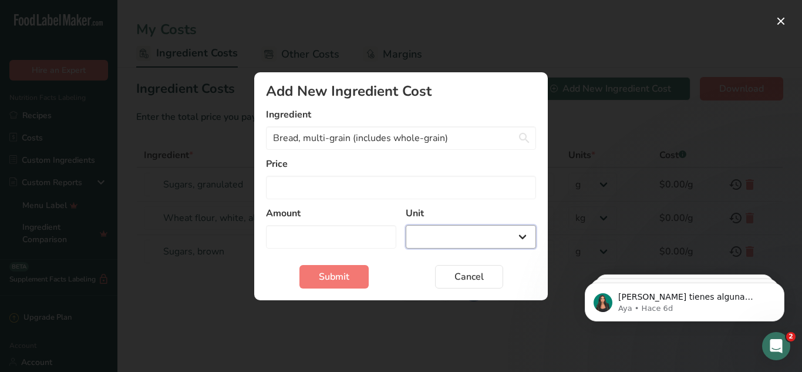
click at [528, 238] on select "g kg mg mcg lb oz" at bounding box center [471, 236] width 130 height 23
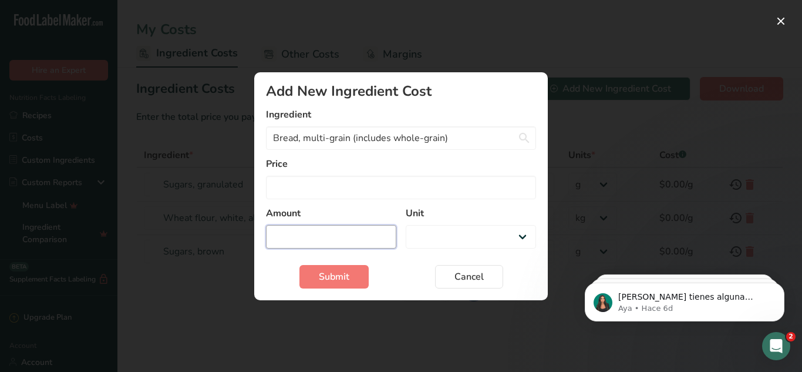
select select "Add New Ingredient Cost Modal"
click at [295, 234] on input "Add New Ingredient Cost Modal" at bounding box center [331, 236] width 130 height 23
type input "2"
select select "Add New Ingredient Cost Modal"
type input "2"
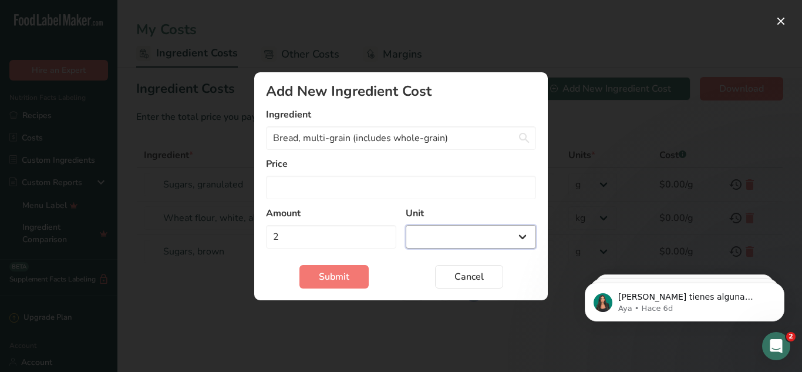
click at [484, 228] on select "g kg mg mcg lb oz" at bounding box center [471, 236] width 130 height 23
click at [520, 237] on select "g kg mg mcg lb oz" at bounding box center [471, 236] width 130 height 23
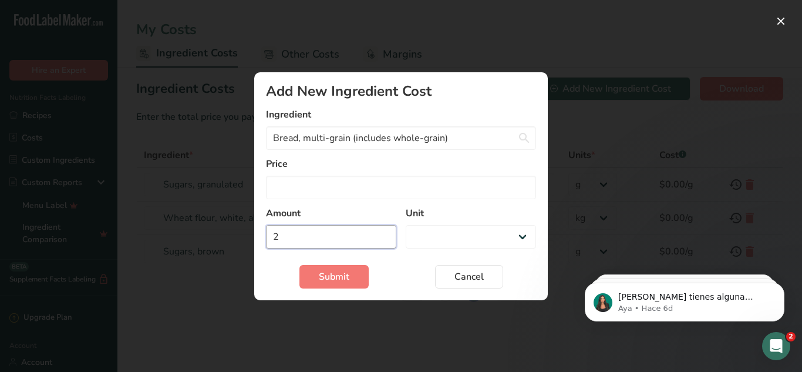
click at [294, 240] on input "2" at bounding box center [331, 236] width 130 height 23
select select "Add New Ingredient Cost Modal"
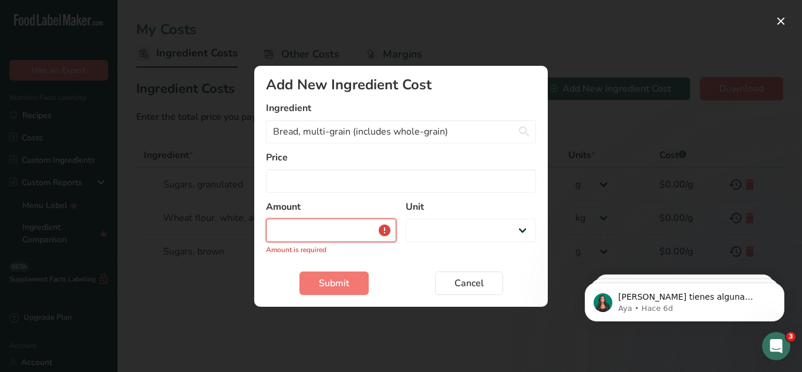
type input "1"
select select "Add New Ingredient Cost Modal"
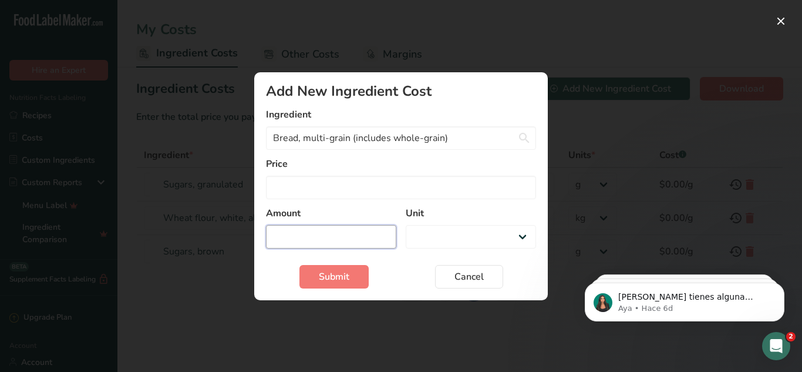
select select "Add New Ingredient Cost Modal"
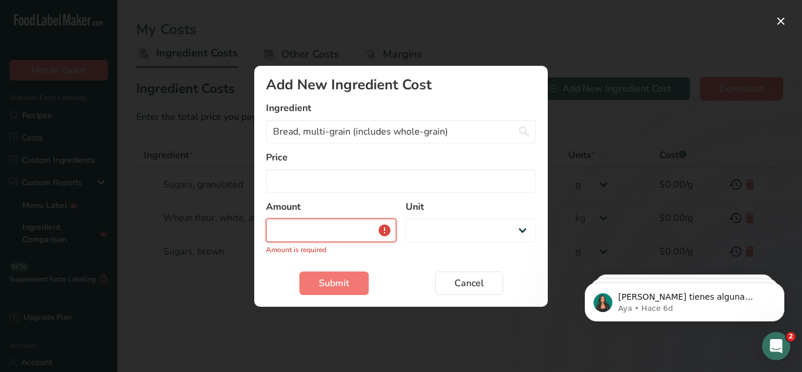
type input "6"
select select "Add New Ingredient Cost Modal"
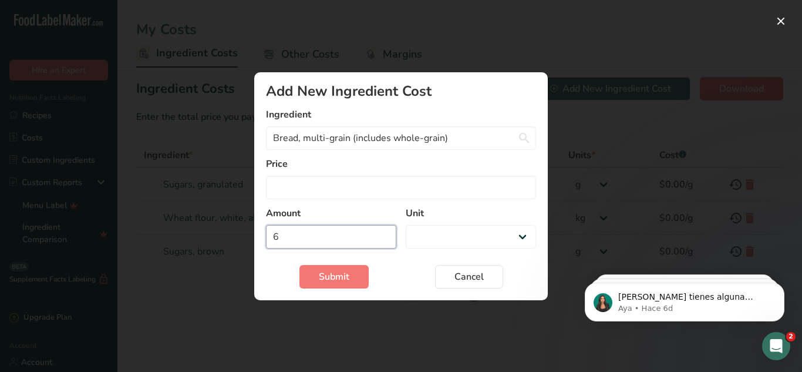
type input "62"
select select "Add New Ingredient Cost Modal"
type input "624"
select select "Add New Ingredient Cost Modal"
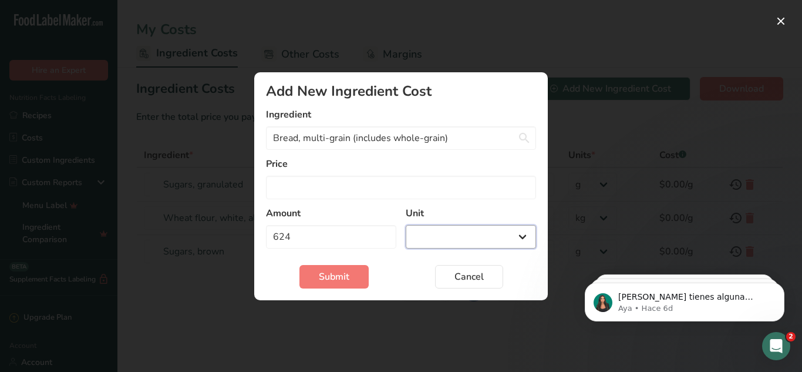
click at [453, 229] on select "g kg mg mcg lb oz" at bounding box center [471, 236] width 130 height 23
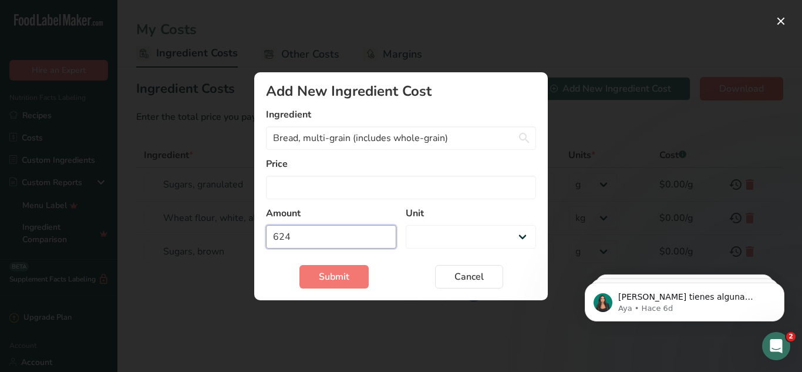
click at [295, 237] on input "624" at bounding box center [331, 236] width 130 height 23
type input "62"
select select "Add New Ingredient Cost Modal"
type input "6"
select select "Add New Ingredient Cost Modal"
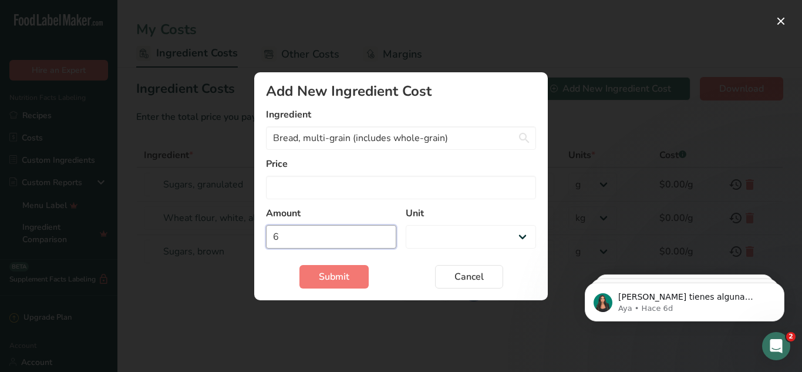
select select "Add New Ingredient Cost Modal"
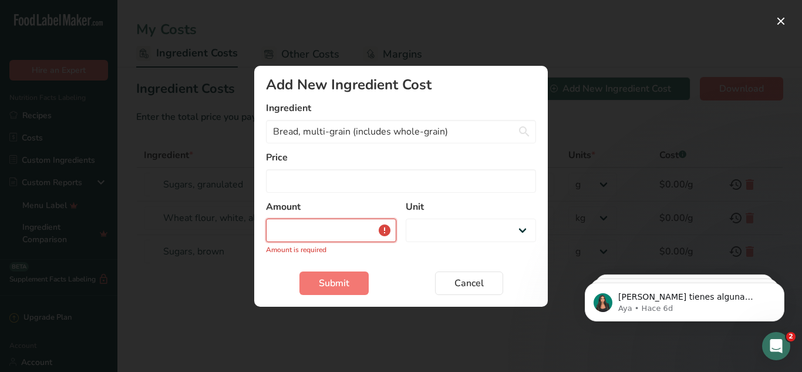
type input "1"
select select "Add New Ingredient Cost Modal"
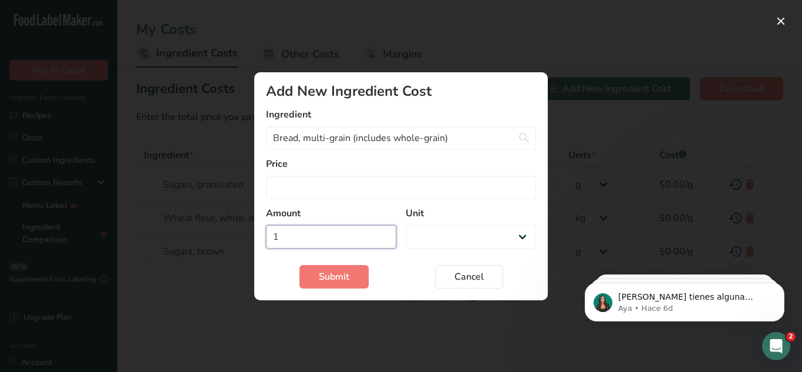
type input "10"
select select "Add New Ingredient Cost Modal"
type input "104"
select select "Add New Ingredient Cost Modal"
type input "104"
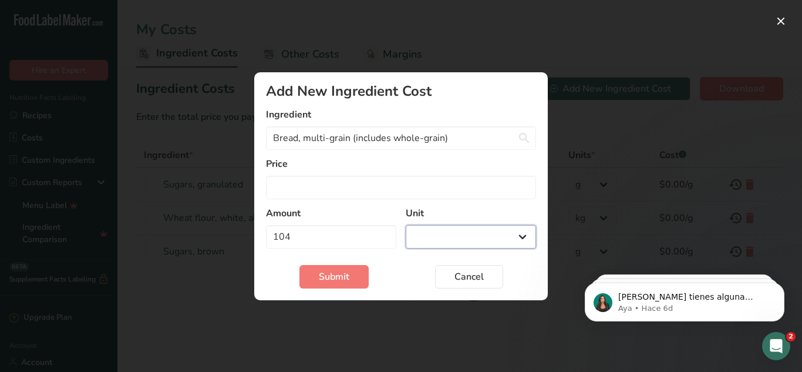
click at [446, 233] on select "g kg mg mcg lb oz" at bounding box center [471, 236] width 130 height 23
select select "-1"
click at [406, 225] on select "g kg mg mcg lb oz" at bounding box center [471, 236] width 130 height 23
drag, startPoint x: 295, startPoint y: 166, endPoint x: 291, endPoint y: 190, distance: 25.0
click at [291, 190] on div "Price" at bounding box center [401, 178] width 270 height 42
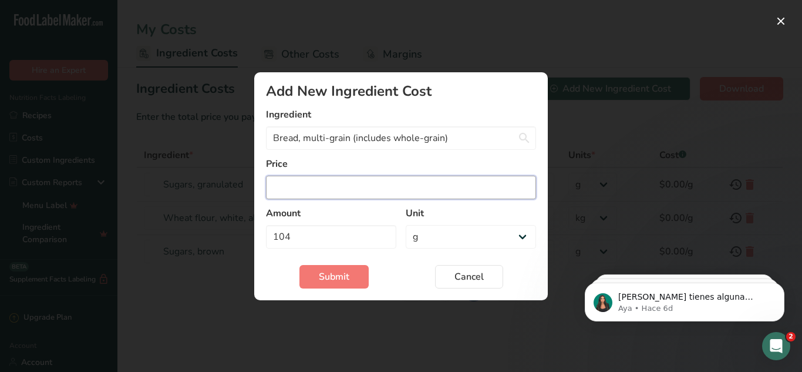
click at [291, 190] on input "Add New Ingredient Cost Modal" at bounding box center [401, 187] width 270 height 23
type input "11.98"
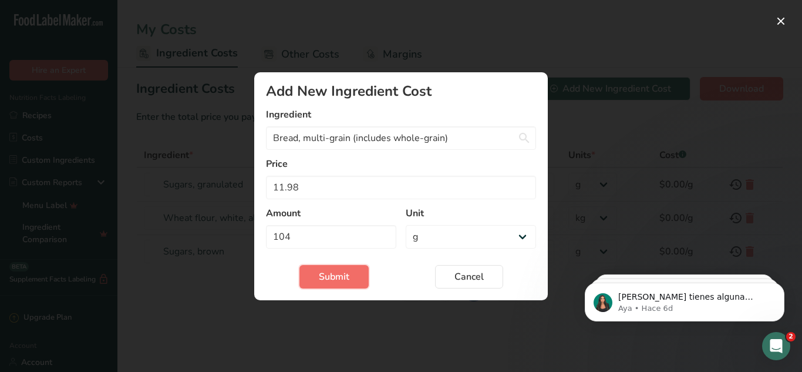
click at [329, 281] on span "Submit" at bounding box center [334, 277] width 31 height 14
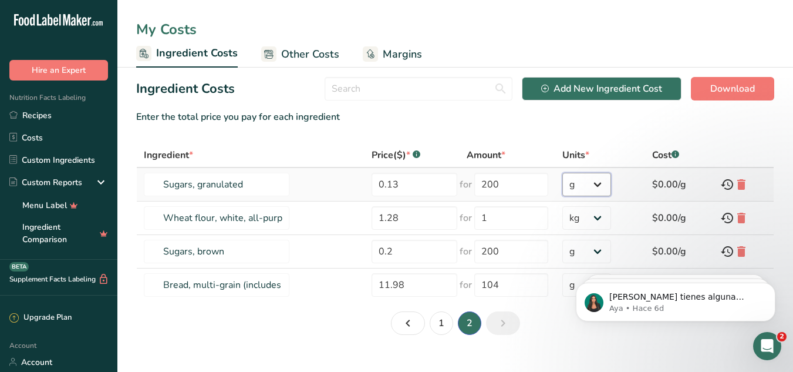
click at [595, 188] on select "g kg mg mcg lb oz" at bounding box center [586, 184] width 49 height 23
click at [627, 85] on div "Add New Ingredient Cost" at bounding box center [601, 89] width 121 height 14
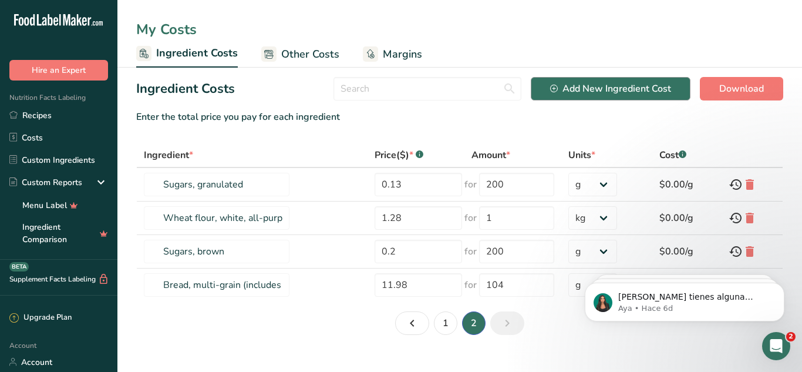
select select "Add New Ingredient Cost Modal"
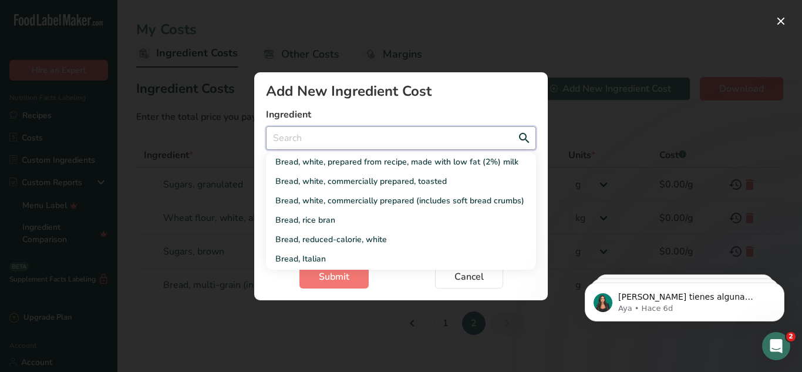
click at [294, 133] on input "Add New Ingredient Cost Modal" at bounding box center [401, 137] width 270 height 23
type input "c"
select select "Add New Ingredient Cost Modal"
type input "ch"
select select "Add New Ingredient Cost Modal"
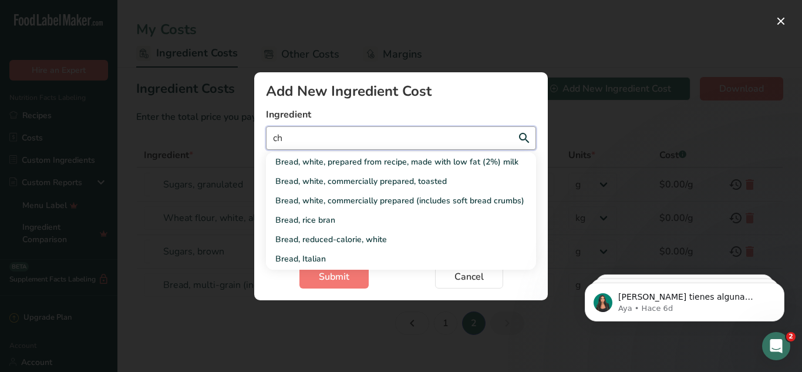
type input "chi"
select select "Add New Ingredient Cost Modal"
type input "chic"
select select "Add New Ingredient Cost Modal"
type input "[DEMOGRAPHIC_DATA]"
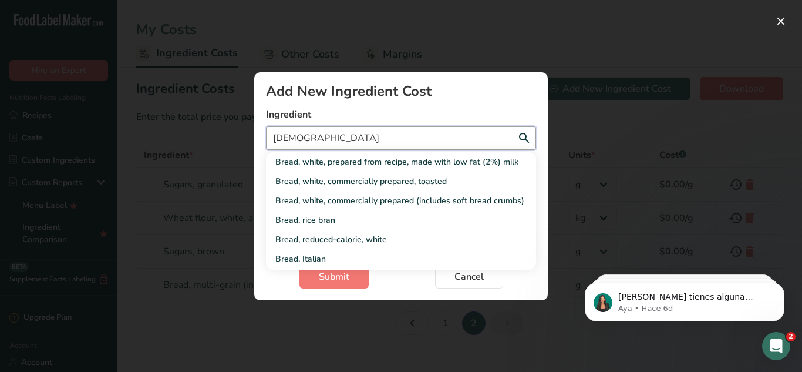
select select "Add New Ingredient Cost Modal"
type input "chicke"
select select "Add New Ingredient Cost Modal"
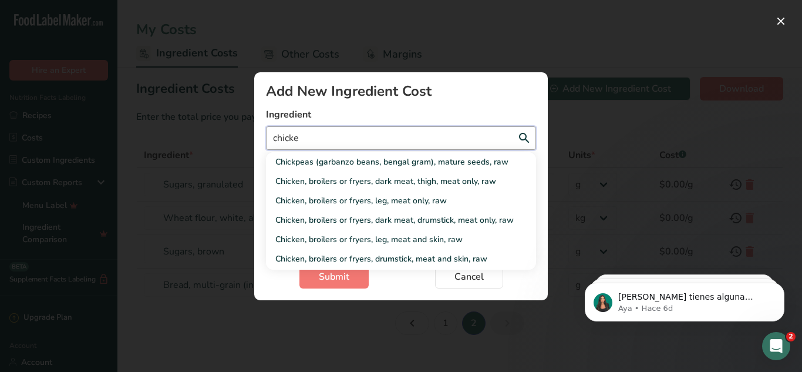
type input "chicken"
select select "Add New Ingredient Cost Modal"
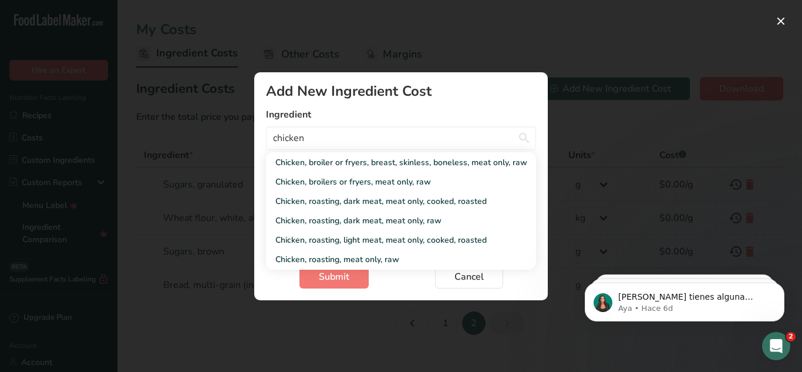
scroll to position [41, 0]
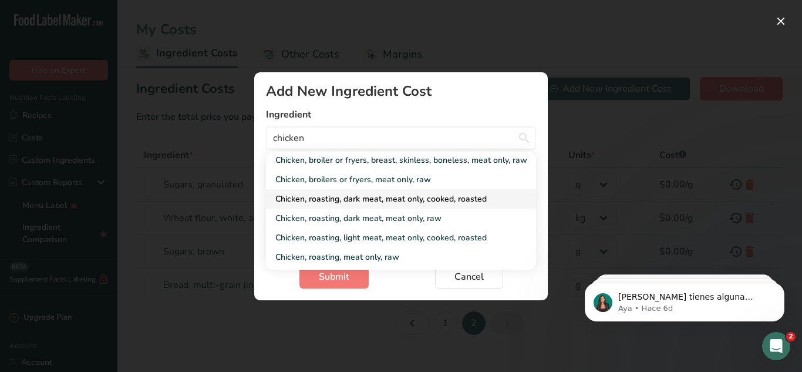
click at [413, 203] on div "Chicken, roasting, dark meat, meat only, cooked, roasted" at bounding box center [391, 199] width 233 height 12
type input "Chicken, roasting, dark meat, meat only, cooked, roasted"
select select "Add New Ingredient Cost Modal"
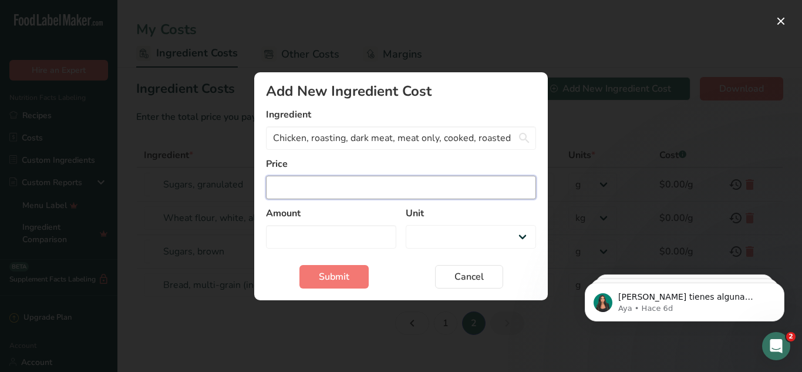
click at [297, 183] on input "Add New Ingredient Cost Modal" at bounding box center [401, 187] width 270 height 23
type input "1"
select select "Add New Ingredient Cost Modal"
type input "15"
select select "Add New Ingredient Cost Modal"
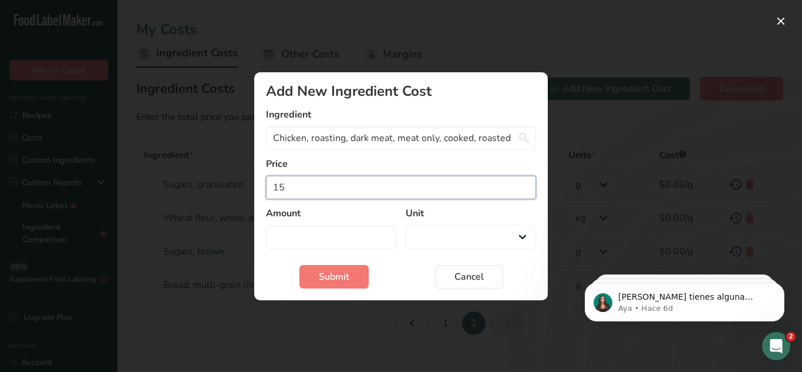
type input "15.4"
select select "Add New Ingredient Cost Modal"
type input "15.45"
select select "Add New Ingredient Cost Modal"
type input "15.45"
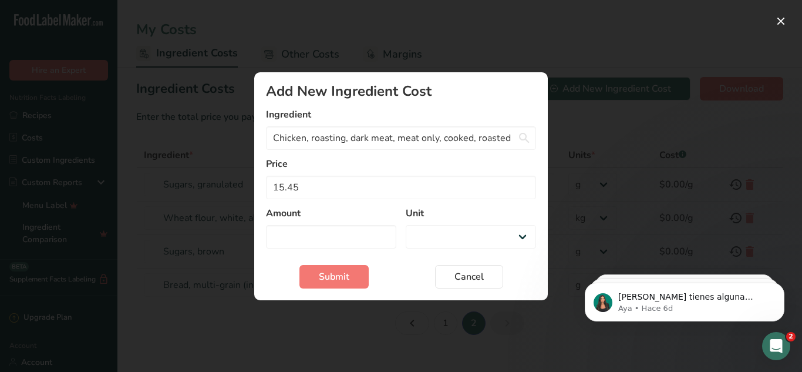
click at [324, 221] on div "Amount" at bounding box center [331, 227] width 130 height 42
click at [295, 234] on input "Add New Ingredient Cost Modal" at bounding box center [331, 236] width 130 height 23
type input "6"
select select "Add New Ingredient Cost Modal"
type input "68"
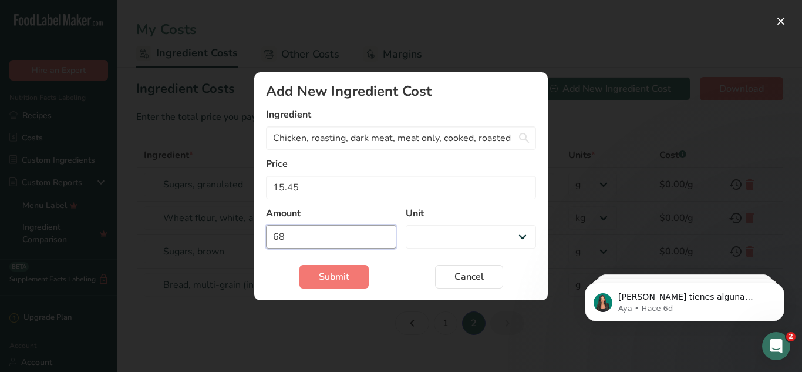
select select "Add New Ingredient Cost Modal"
type input "68"
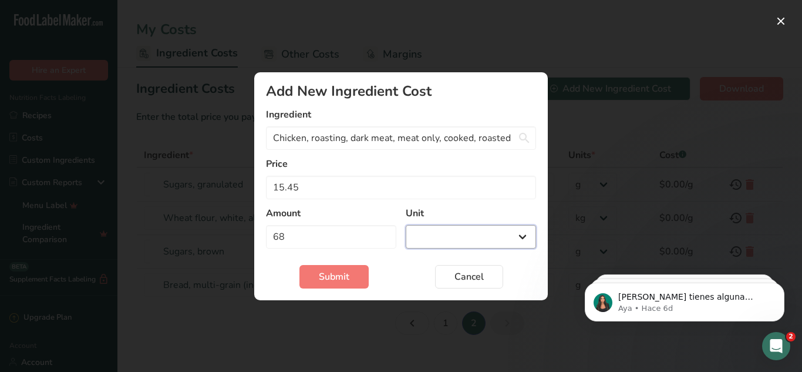
click at [439, 236] on select "g kg mg mcg lb oz" at bounding box center [471, 236] width 130 height 23
select select "-1"
click at [406, 225] on select "g kg mg mcg lb oz" at bounding box center [471, 236] width 130 height 23
click at [348, 281] on span "Submit" at bounding box center [334, 277] width 31 height 14
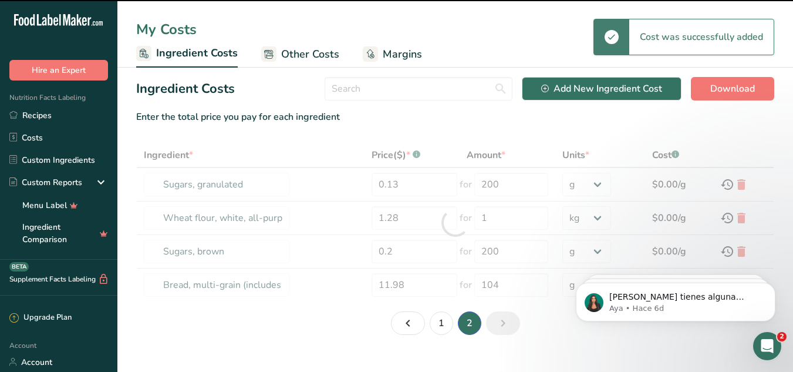
type input "Egg, whole, raw, fresh"
type input "0.12"
type input "88"
type input "Sugars, granulated"
type input "0.13"
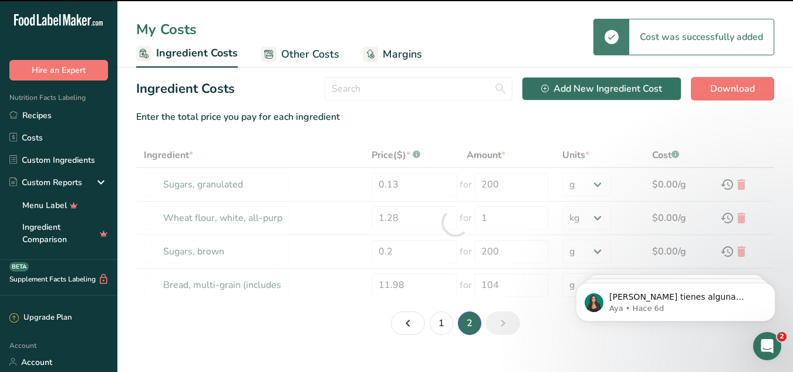
type input "200"
select select "-1"
type input "Wheat flour, white, all-purpose, self-rising, enriched"
type input "1.28"
type input "1"
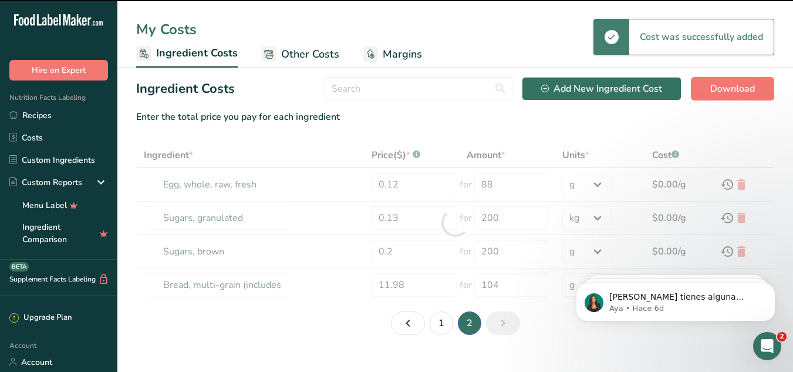
select select "1"
type input "Sugars, brown"
type input "0.2"
type input "200"
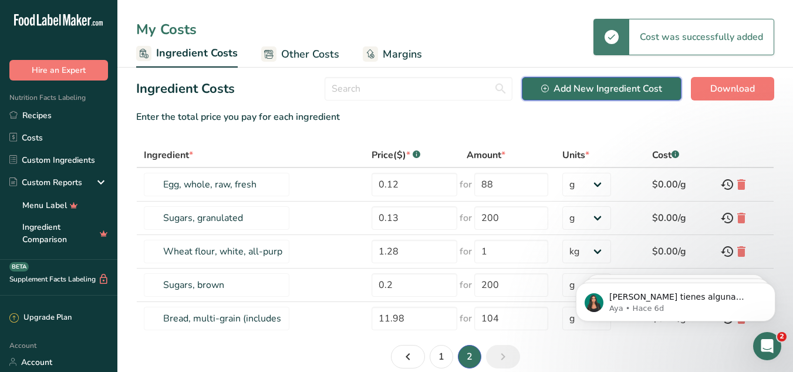
click at [599, 79] on button "Add New Ingredient Cost" at bounding box center [602, 88] width 160 height 23
select select "Add New Ingredient Cost Modal"
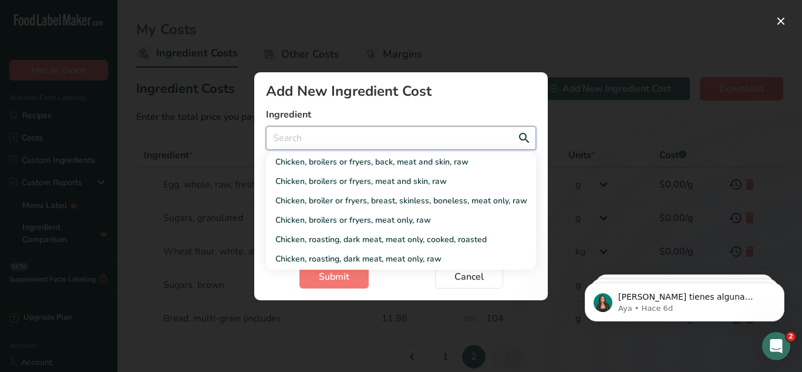
click at [292, 137] on input "Add New Ingredient Cost Modal" at bounding box center [401, 137] width 270 height 23
type input "m"
select select "Add New Ingredient Cost Modal"
type input "ma"
select select "Add New Ingredient Cost Modal"
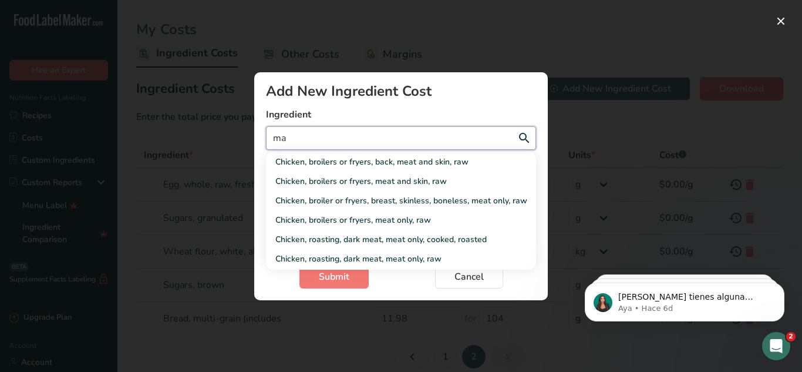
type input "may"
select select "Add New Ingredient Cost Modal"
type input "mayo"
select select "Add New Ingredient Cost Modal"
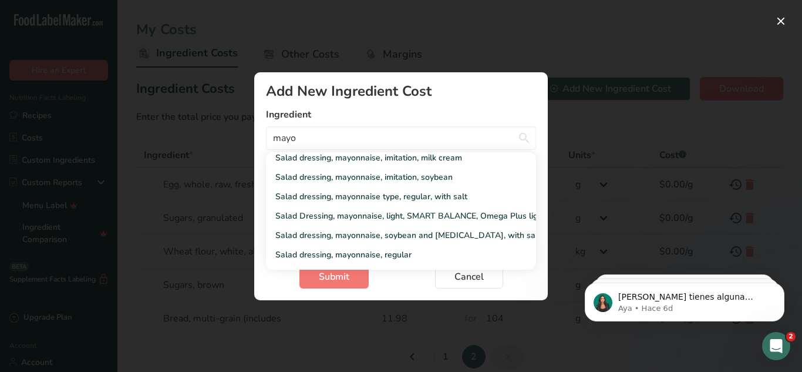
scroll to position [270, 0]
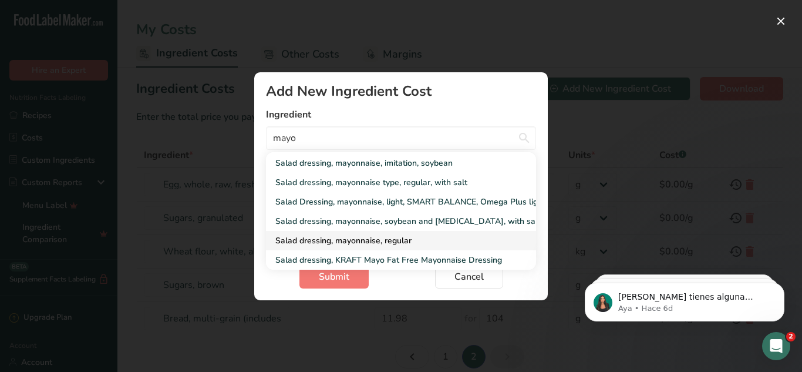
click at [404, 237] on div "Salad dressing, mayonnaise, regular" at bounding box center [391, 240] width 233 height 12
type input "Salad dressing, mayonnaise, regular"
select select "Add New Ingredient Cost Modal"
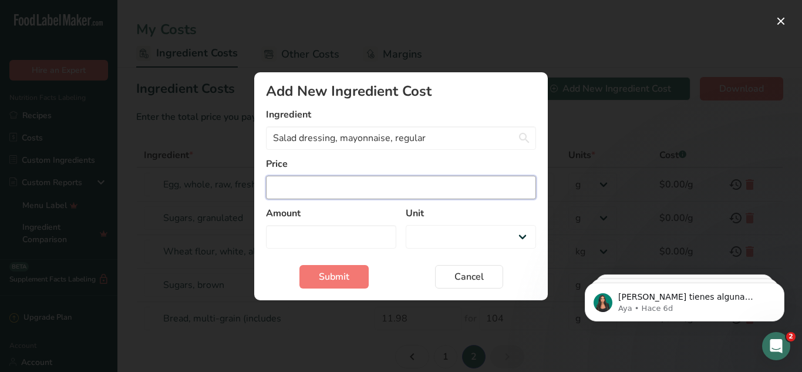
click at [281, 187] on input "Add New Ingredient Cost Modal" at bounding box center [401, 187] width 270 height 23
type input "2"
select select "Add New Ingredient Cost Modal"
type input "2.3"
select select "Add New Ingredient Cost Modal"
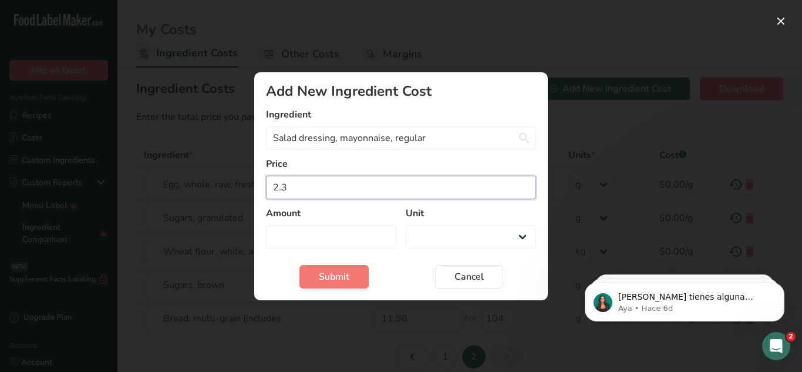
type input "2.33"
select select "Add New Ingredient Cost Modal"
type input "2.33"
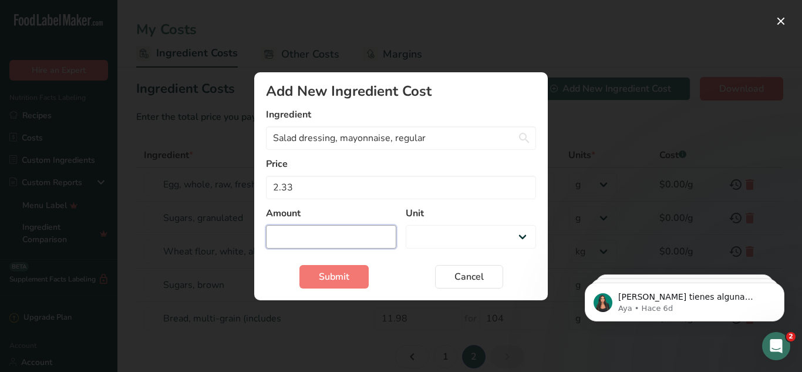
click at [306, 235] on input "Add New Ingredient Cost Modal" at bounding box center [331, 236] width 130 height 23
type input "1"
select select "Add New Ingredient Cost Modal"
type input "14"
select select "Add New Ingredient Cost Modal"
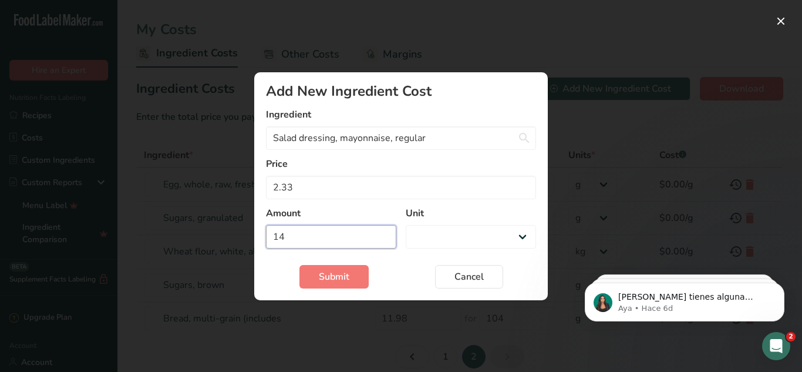
type input "1"
select select "Add New Ingredient Cost Modal"
type input "15"
select select "Add New Ingredient Cost Modal"
type input "15"
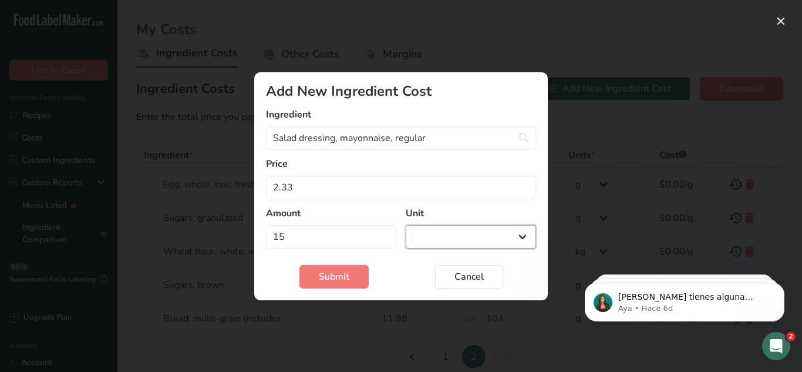
click at [429, 234] on select "g kg mg mcg lb oz" at bounding box center [471, 236] width 130 height 23
select select "-1"
click at [406, 225] on select "g kg mg mcg lb oz" at bounding box center [471, 236] width 130 height 23
click at [350, 279] on button "Submit" at bounding box center [333, 276] width 69 height 23
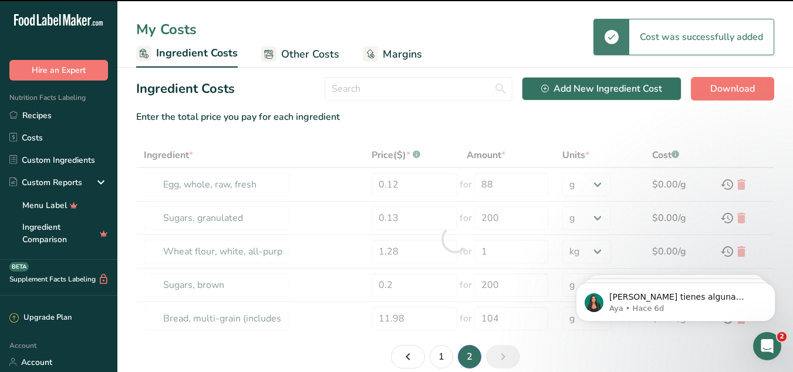
type input "Salad dressing, mayonnaise, regular"
type input "2.33"
type input "15"
type input "Sugars, granulated"
type input "0.13"
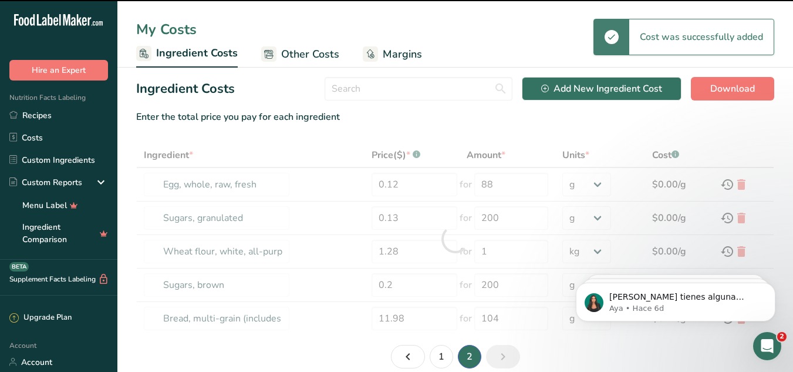
type input "200"
select select "-1"
type input "Wheat flour, white, all-purpose, self-rising, enriched"
type input "1.28"
type input "1"
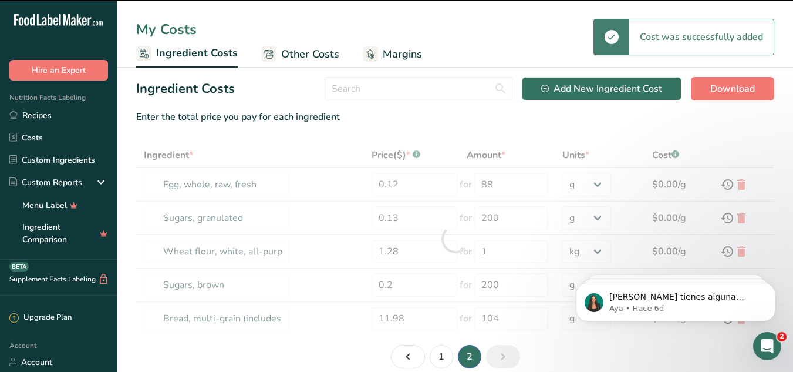
select select "1"
type input "Sugars, brown"
type input "0.2"
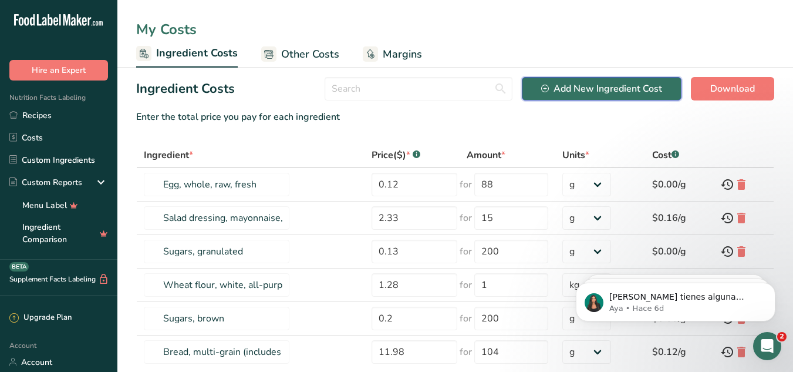
click at [613, 85] on div "Add New Ingredient Cost" at bounding box center [601, 89] width 121 height 14
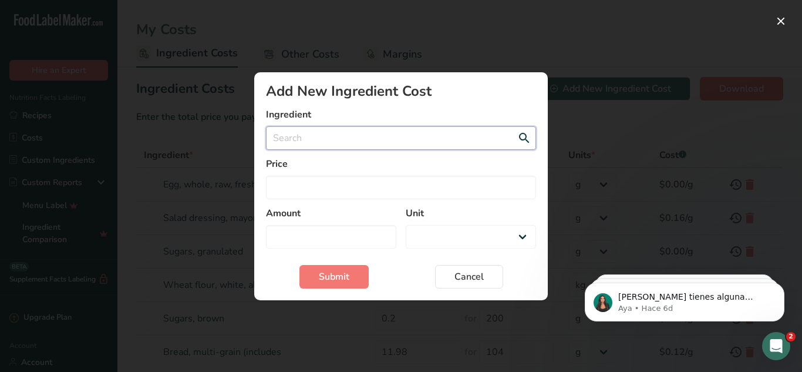
click at [310, 138] on input "Add New Ingredient Cost Modal" at bounding box center [401, 137] width 270 height 23
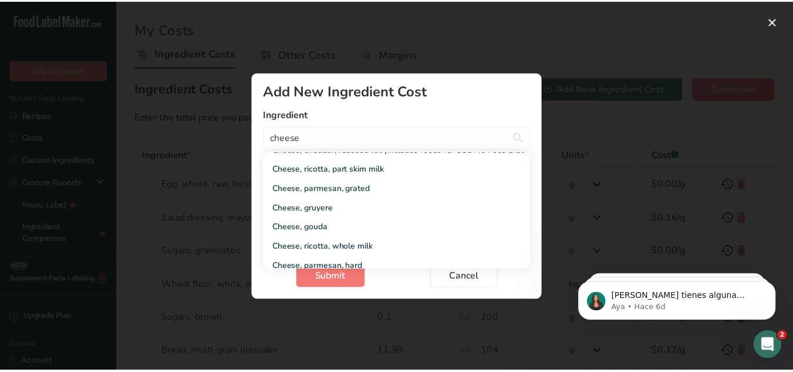
scroll to position [234, 0]
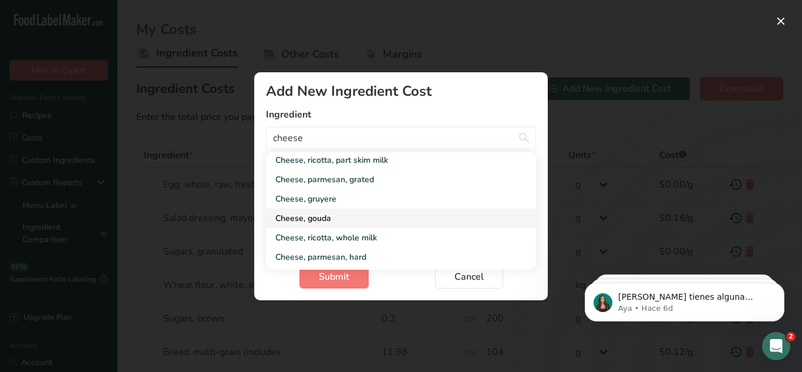
click at [316, 217] on div "Cheese, gouda" at bounding box center [391, 218] width 233 height 12
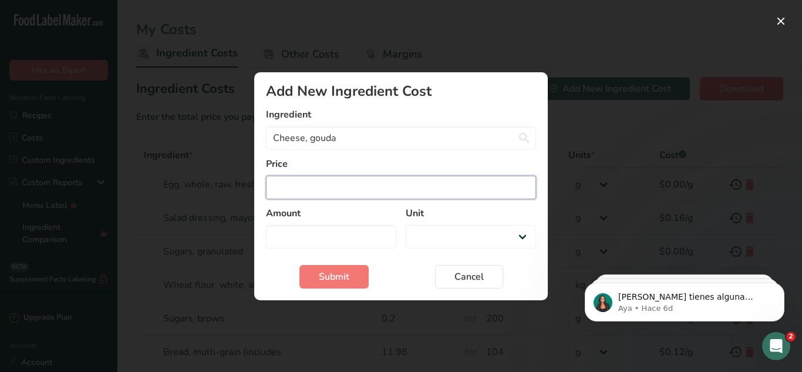
click at [289, 190] on input "Add New Ingredient Cost Modal" at bounding box center [401, 187] width 270 height 23
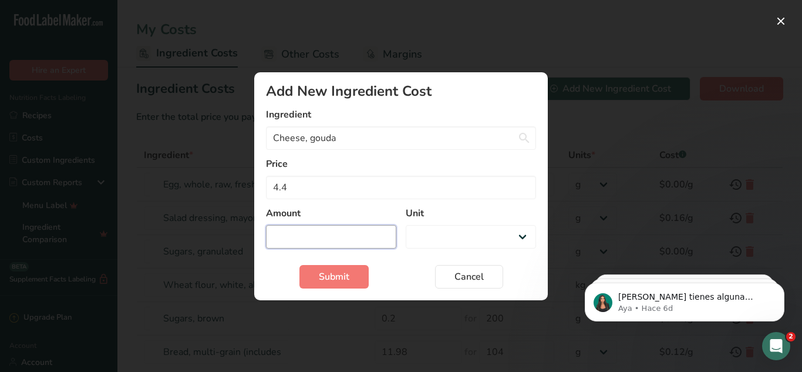
click at [304, 236] on input "Add New Ingredient Cost Modal" at bounding box center [331, 236] width 130 height 23
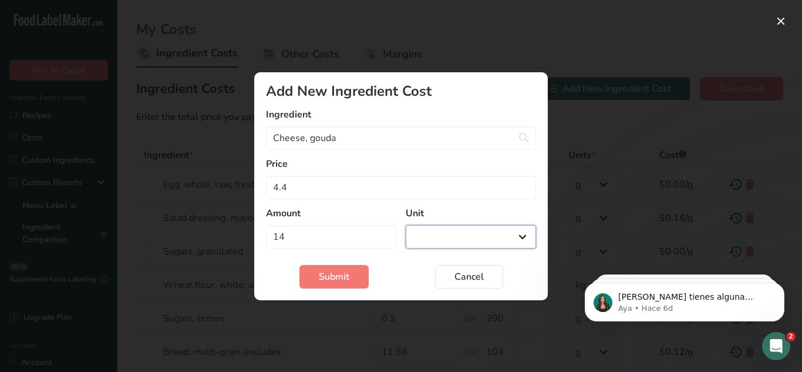
click at [433, 236] on select "g kg mg mcg lb oz" at bounding box center [471, 236] width 130 height 23
click at [406, 225] on select "g kg mg mcg lb oz" at bounding box center [471, 236] width 130 height 23
click at [335, 281] on span "Submit" at bounding box center [334, 277] width 31 height 14
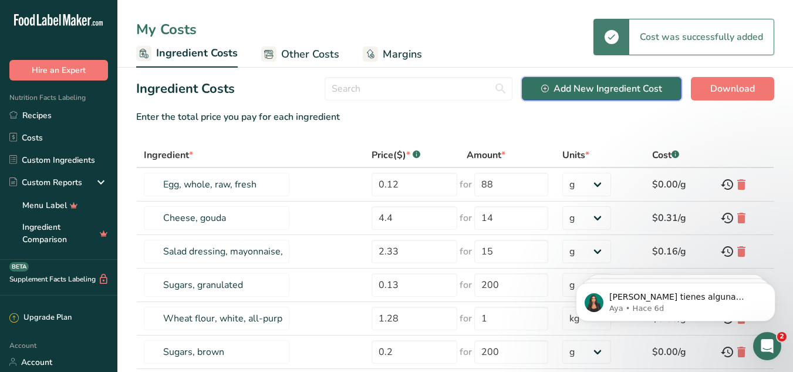
click at [569, 88] on div "Add New Ingredient Cost" at bounding box center [601, 89] width 121 height 14
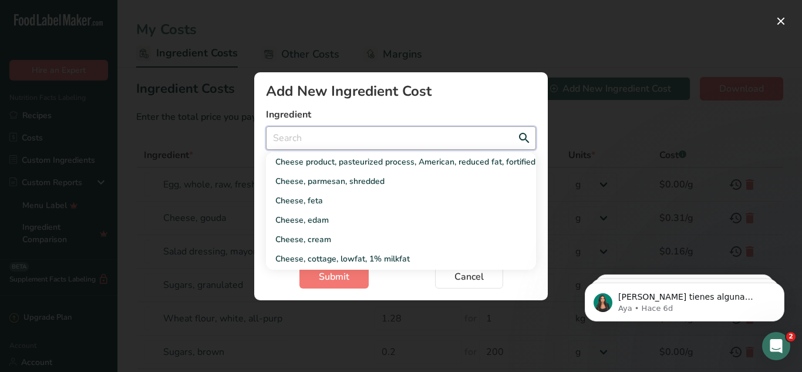
click at [285, 136] on input "Add New Ingredient Cost Modal" at bounding box center [401, 137] width 270 height 23
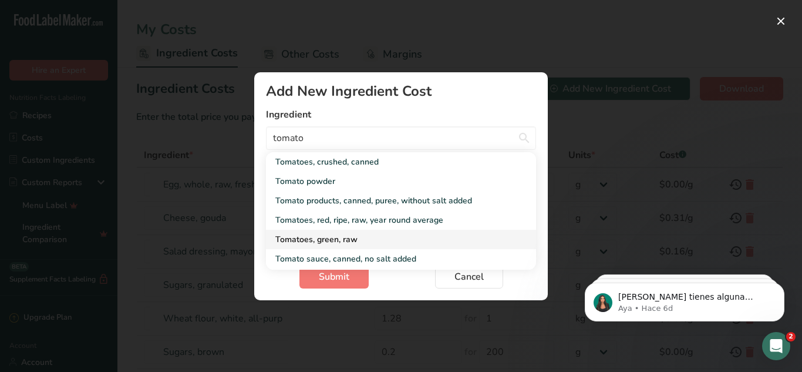
click at [355, 238] on div "Tomatoes, green, raw" at bounding box center [391, 239] width 233 height 12
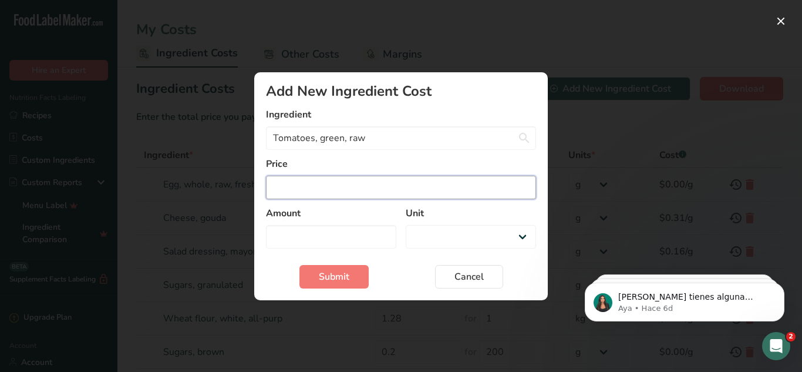
click at [292, 187] on input "Add New Ingredient Cost Modal" at bounding box center [401, 187] width 270 height 23
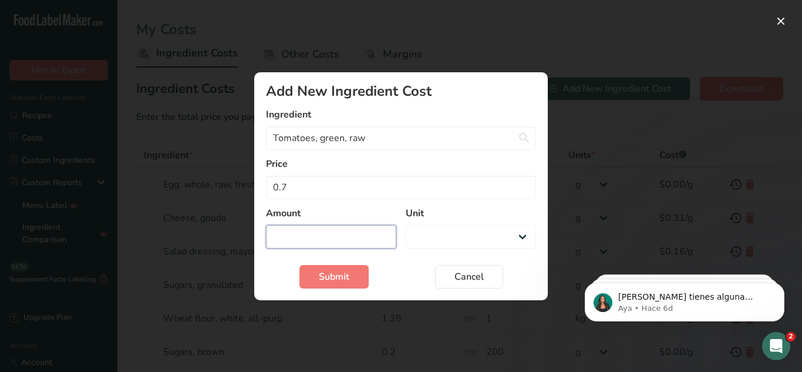
click at [292, 227] on input "Add New Ingredient Cost Modal" at bounding box center [331, 236] width 130 height 23
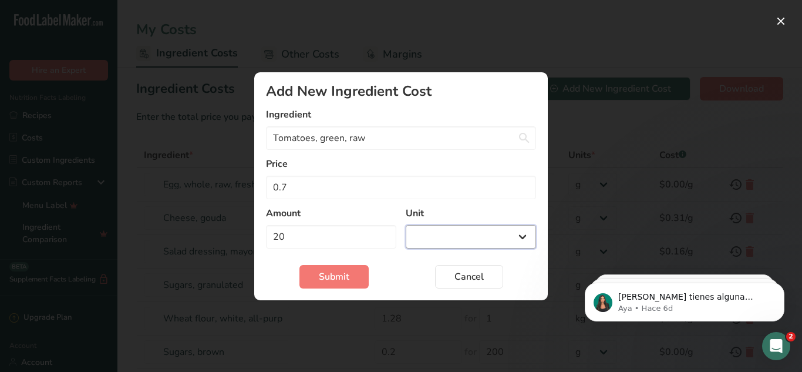
click at [469, 228] on select "g kg mg mcg lb oz" at bounding box center [471, 236] width 130 height 23
click at [406, 225] on select "g kg mg mcg lb oz" at bounding box center [471, 236] width 130 height 23
click at [349, 279] on span "Submit" at bounding box center [334, 277] width 31 height 14
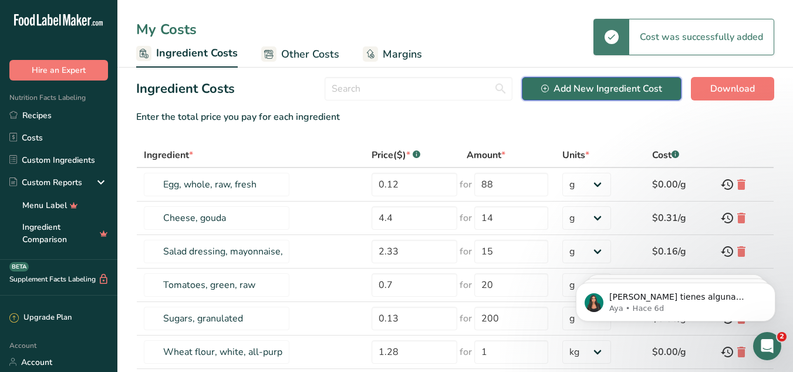
click at [561, 89] on div "Add New Ingredient Cost" at bounding box center [601, 89] width 121 height 14
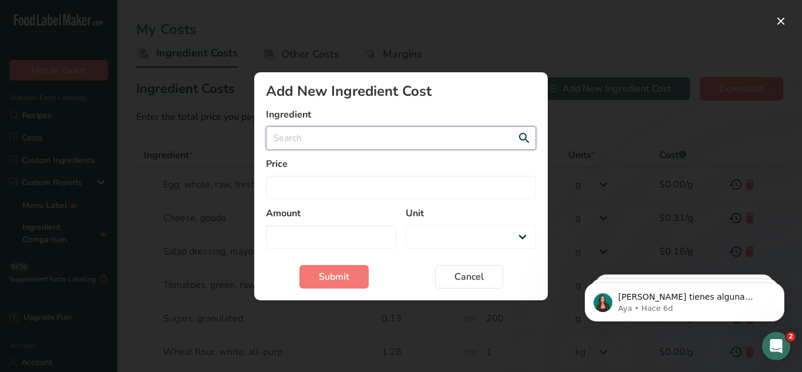
click at [339, 137] on input "Add New Ingredient Cost Modal" at bounding box center [401, 137] width 270 height 23
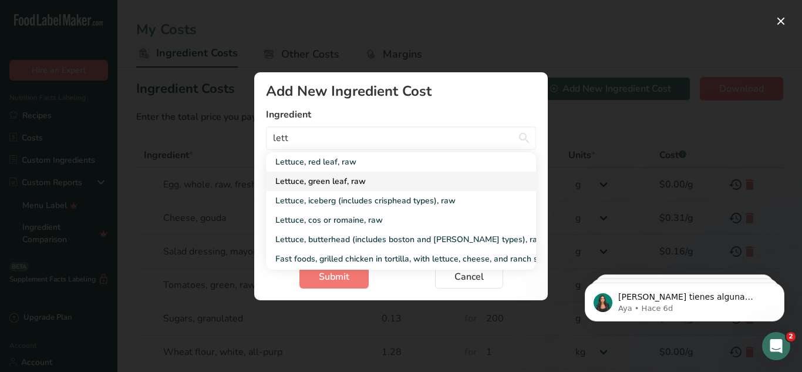
click at [335, 183] on div "Lettuce, green leaf, raw" at bounding box center [391, 181] width 233 height 12
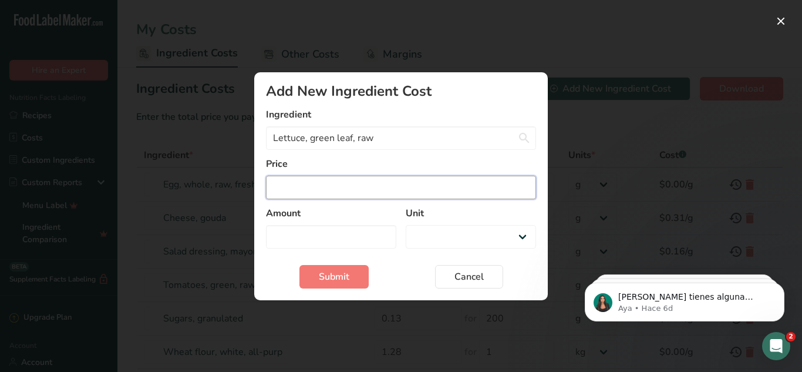
click at [293, 191] on input "Add New Ingredient Cost Modal" at bounding box center [401, 187] width 270 height 23
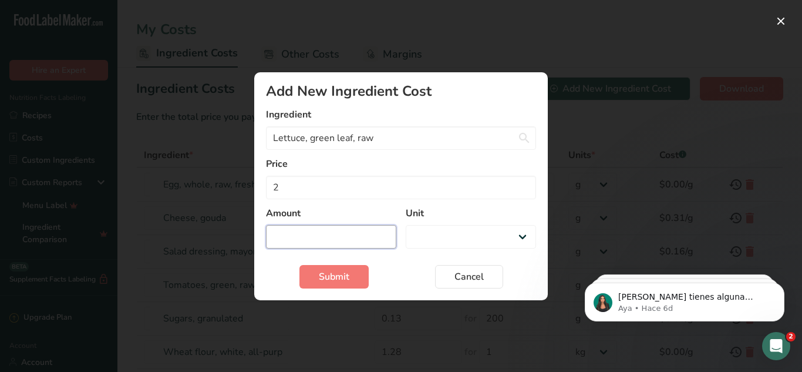
click at [287, 233] on input "Add New Ingredient Cost Modal" at bounding box center [331, 236] width 130 height 23
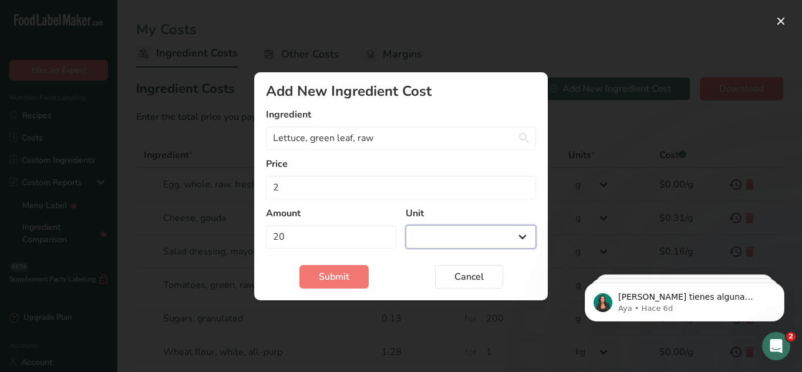
click at [463, 231] on select "g kg mg mcg lb oz" at bounding box center [471, 236] width 130 height 23
click at [406, 225] on select "g kg mg mcg lb oz" at bounding box center [471, 236] width 130 height 23
click at [342, 278] on span "Submit" at bounding box center [334, 277] width 31 height 14
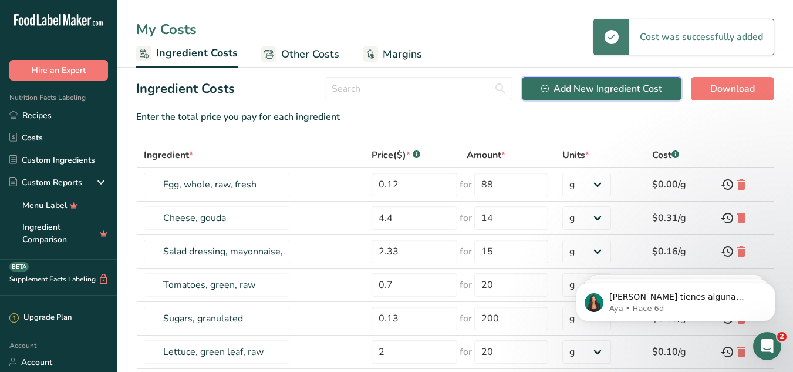
click at [619, 96] on button "Add New Ingredient Cost" at bounding box center [602, 88] width 160 height 23
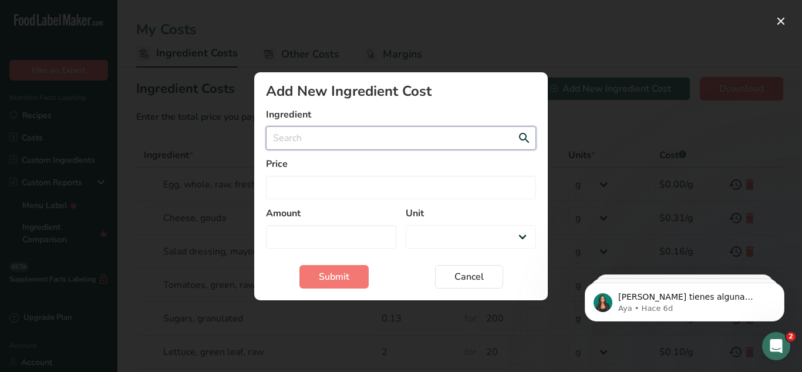
click at [317, 135] on input "Add New Ingredient Cost Modal" at bounding box center [401, 137] width 270 height 23
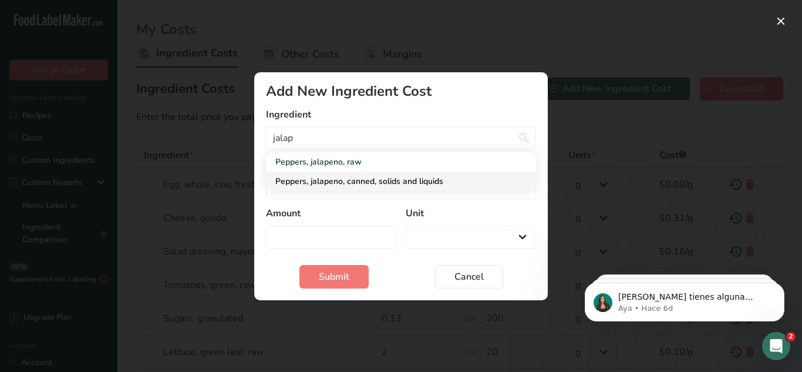
click at [321, 177] on div "Peppers, jalapeno, canned, solids and liquids" at bounding box center [391, 181] width 233 height 12
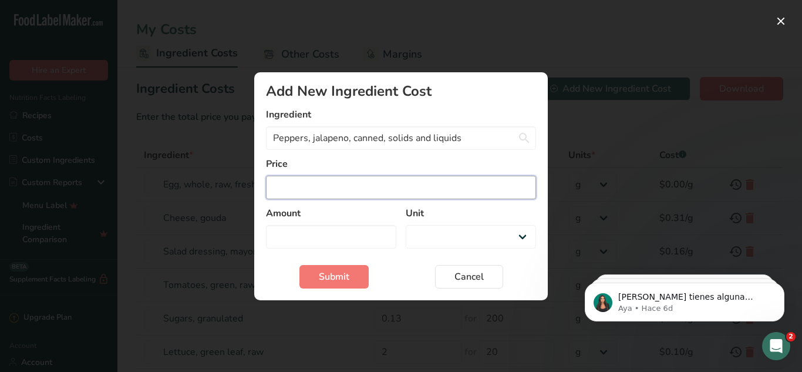
click at [301, 187] on input "Add New Ingredient Cost Modal" at bounding box center [401, 187] width 270 height 23
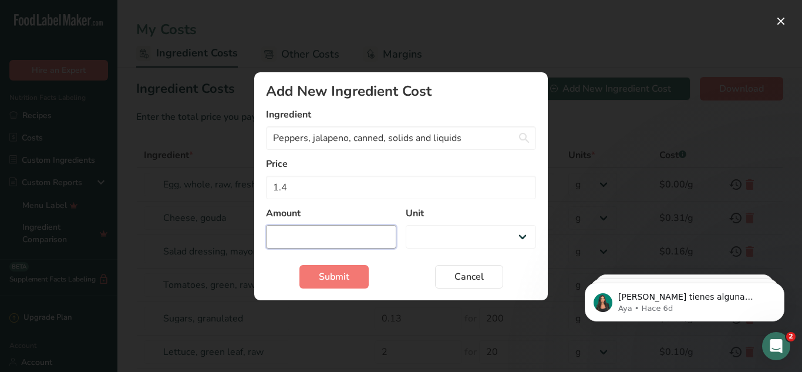
click at [301, 230] on input "Add New Ingredient Cost Modal" at bounding box center [331, 236] width 130 height 23
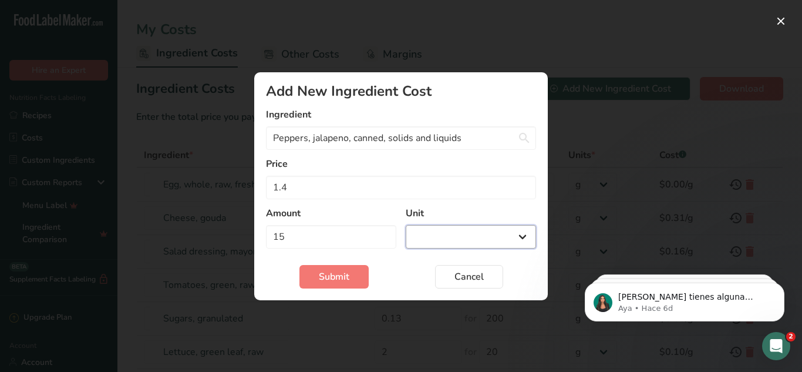
click at [429, 238] on select "g kg mg mcg lb oz" at bounding box center [471, 236] width 130 height 23
click at [406, 225] on select "g kg mg mcg lb oz" at bounding box center [471, 236] width 130 height 23
click at [338, 278] on span "Submit" at bounding box center [334, 277] width 31 height 14
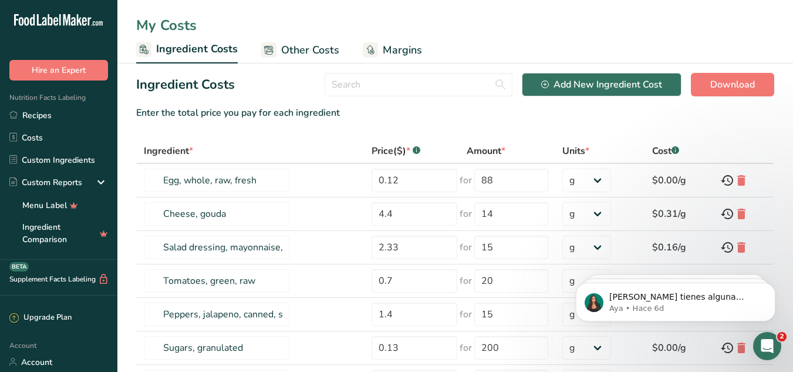
scroll to position [0, 0]
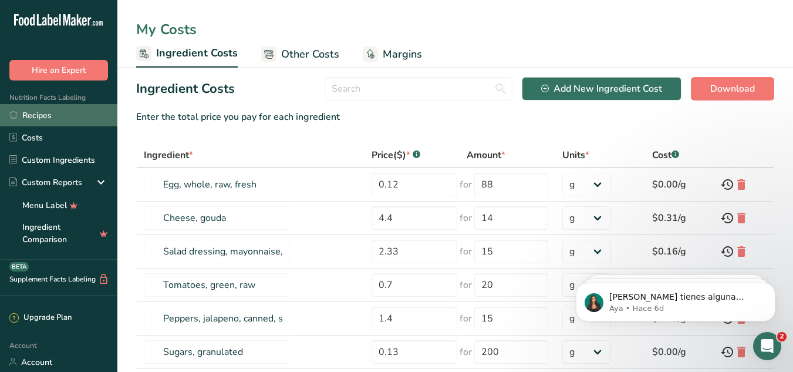
click at [40, 118] on link "Recipes" at bounding box center [58, 115] width 117 height 22
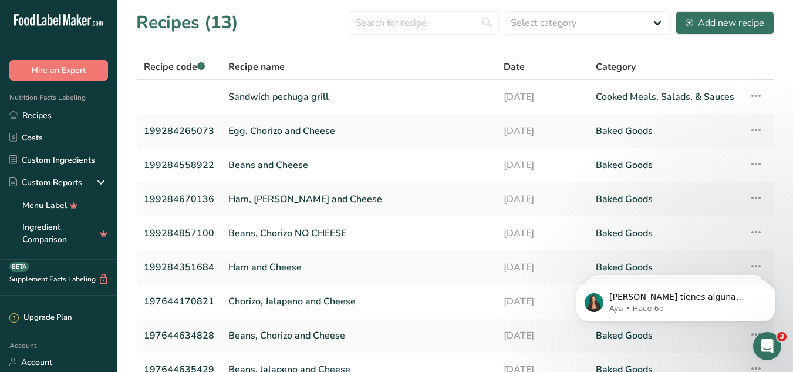
scroll to position [23, 0]
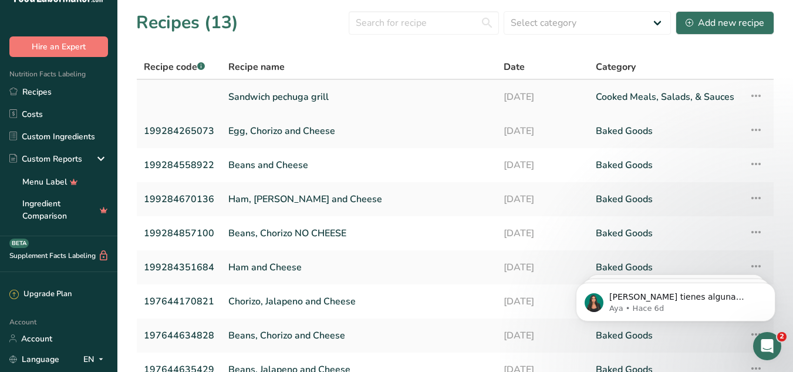
click at [265, 92] on link "Sandwich pechuga grill" at bounding box center [358, 97] width 261 height 25
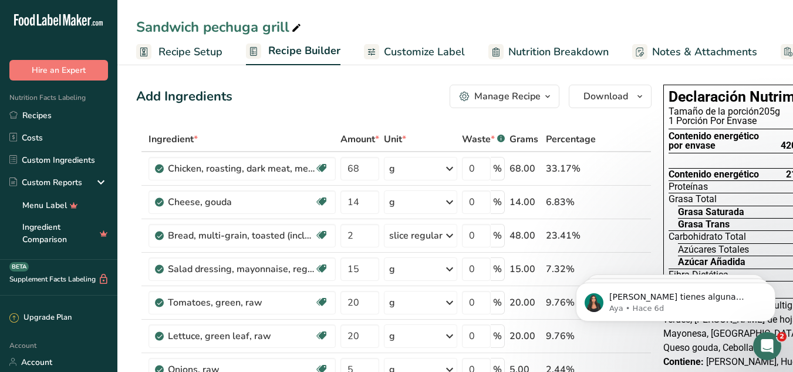
click at [202, 53] on span "Recipe Setup" at bounding box center [191, 52] width 64 height 16
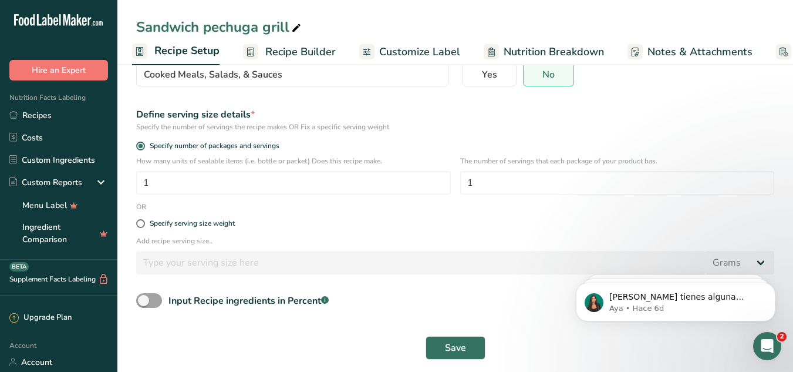
scroll to position [128, 0]
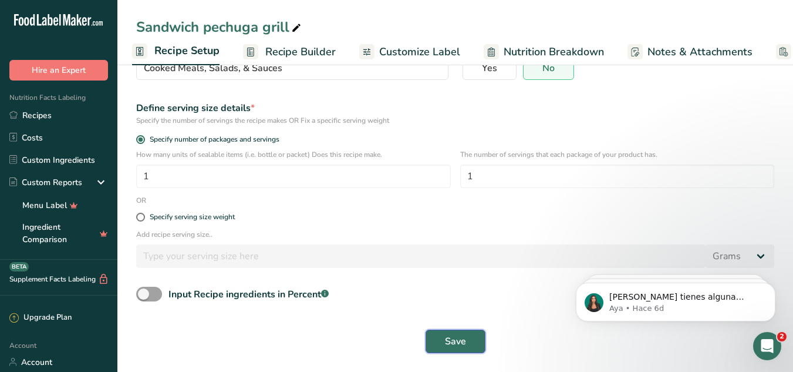
click at [452, 344] on span "Save" at bounding box center [455, 341] width 21 height 14
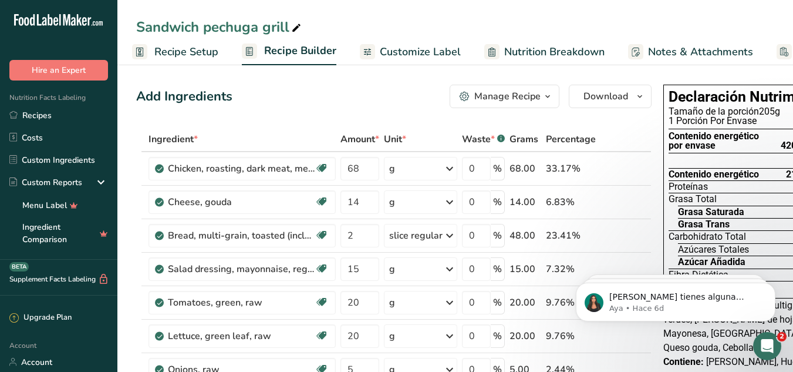
click at [520, 97] on div "Manage Recipe" at bounding box center [507, 96] width 66 height 14
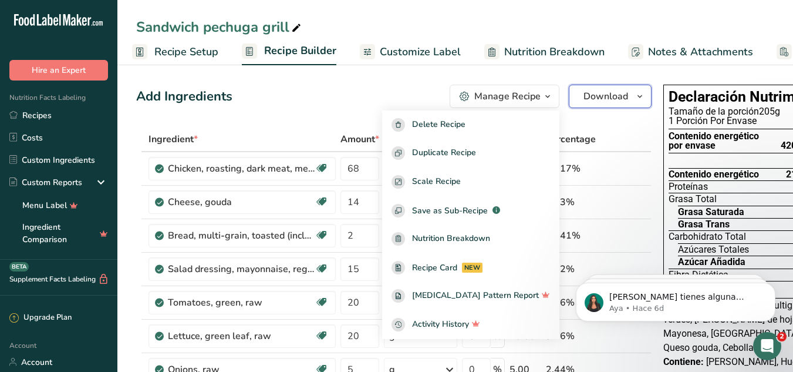
click at [591, 92] on span "Download" at bounding box center [606, 96] width 45 height 14
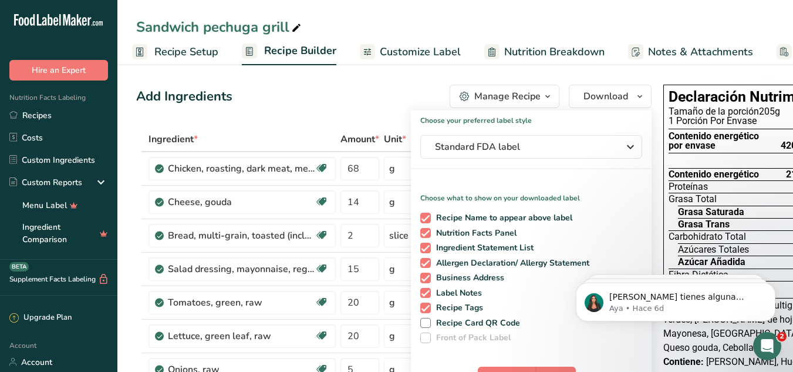
click at [530, 97] on div "Manage Recipe" at bounding box center [507, 96] width 66 height 14
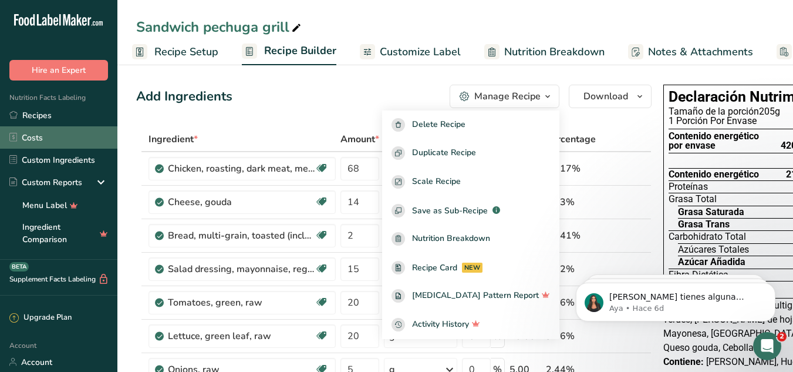
click at [36, 139] on link "Costs" at bounding box center [58, 137] width 117 height 22
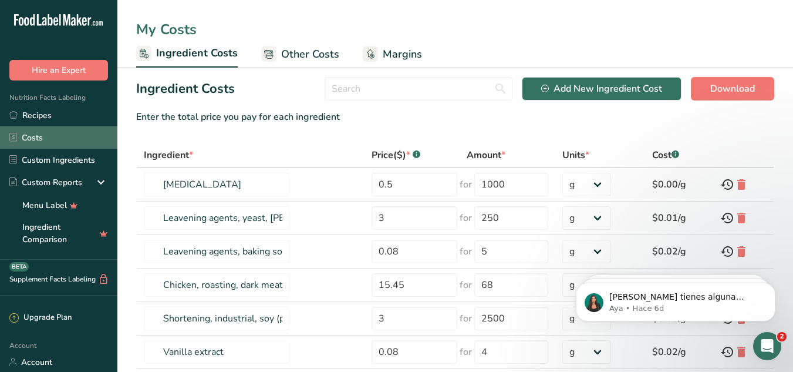
click at [48, 136] on link "Costs" at bounding box center [58, 137] width 117 height 22
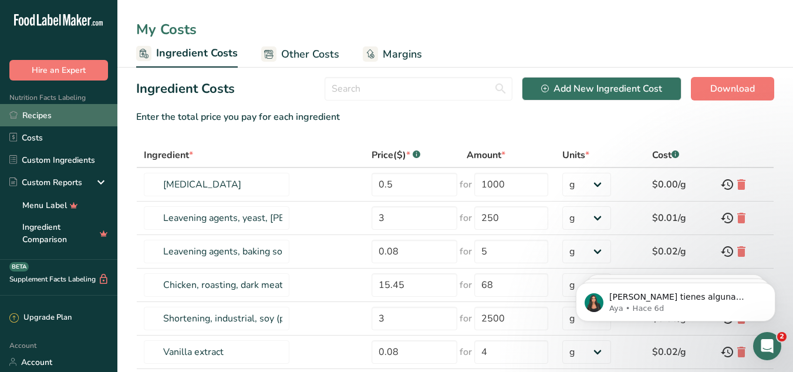
click at [42, 110] on link "Recipes" at bounding box center [58, 115] width 117 height 22
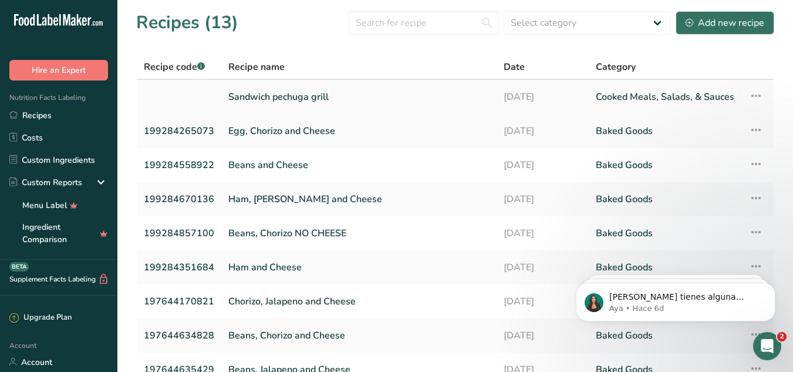
click at [288, 100] on link "Sandwich pechuga grill" at bounding box center [358, 97] width 261 height 25
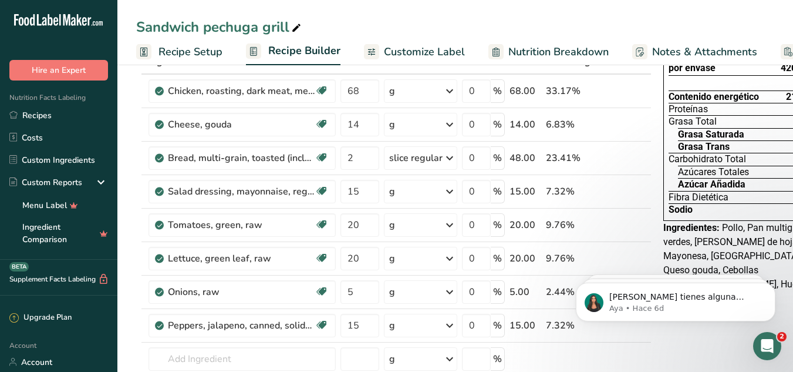
scroll to position [81, 0]
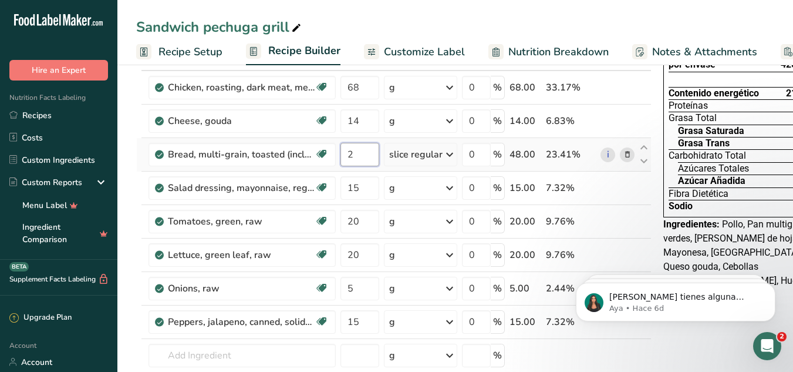
click at [353, 153] on input "2" at bounding box center [360, 154] width 39 height 23
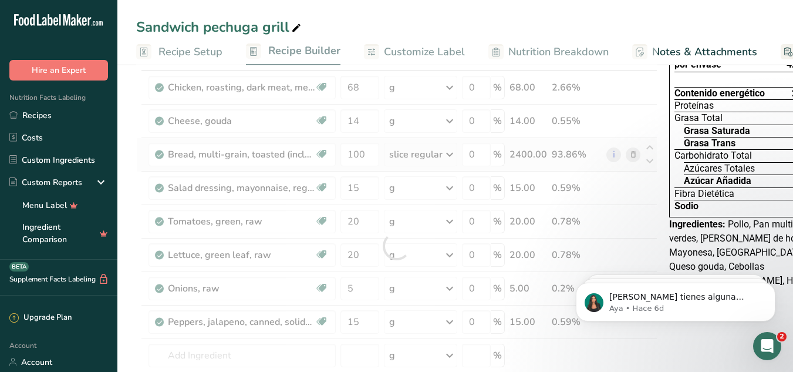
click at [449, 147] on div "Ingredient * Amount * Unit * Waste * .a-a{fill:#347362;}.b-a{fill:#fff;} Grams …" at bounding box center [396, 246] width 521 height 400
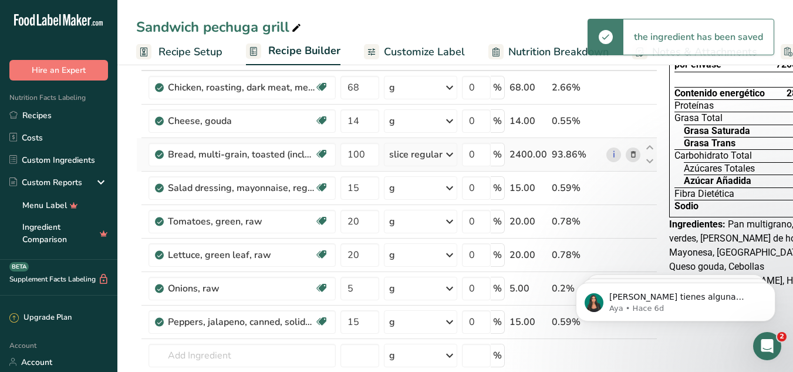
click at [437, 160] on div "slice regular" at bounding box center [415, 154] width 53 height 14
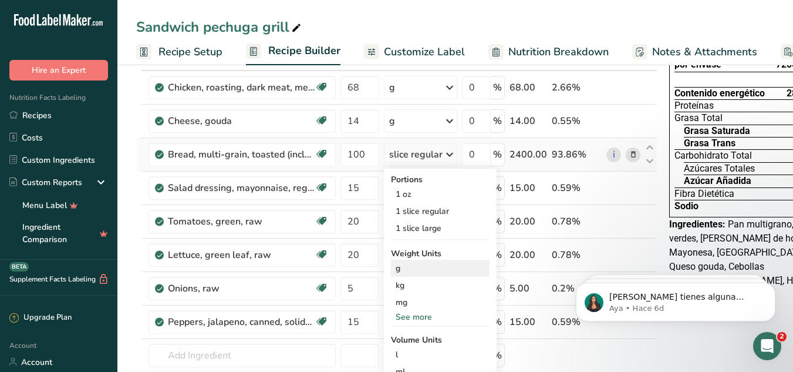
click at [402, 270] on div "g" at bounding box center [440, 268] width 99 height 17
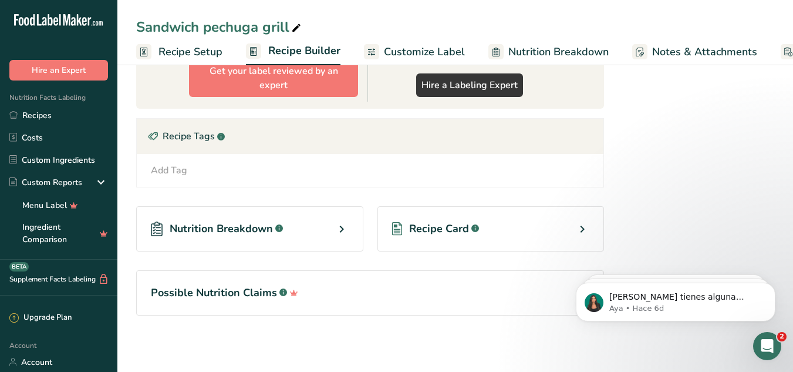
scroll to position [570, 0]
click at [557, 229] on div "Recipe Card .a-a{fill:#347362;}.b-a{fill:#fff;}" at bounding box center [491, 228] width 227 height 45
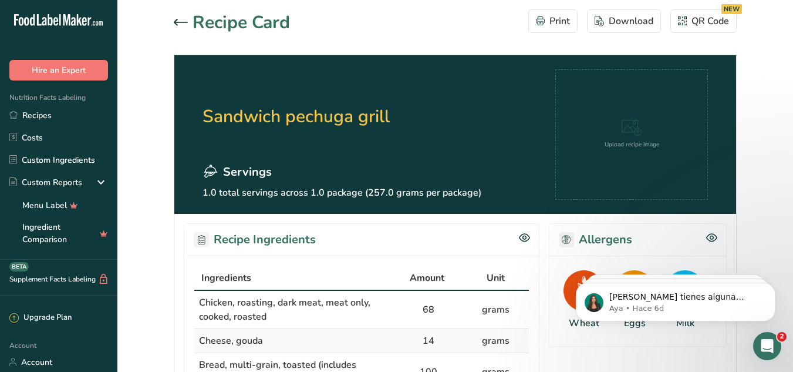
drag, startPoint x: 789, startPoint y: 85, endPoint x: 790, endPoint y: 108, distance: 22.9
click at [46, 115] on link "Recipes" at bounding box center [58, 115] width 117 height 22
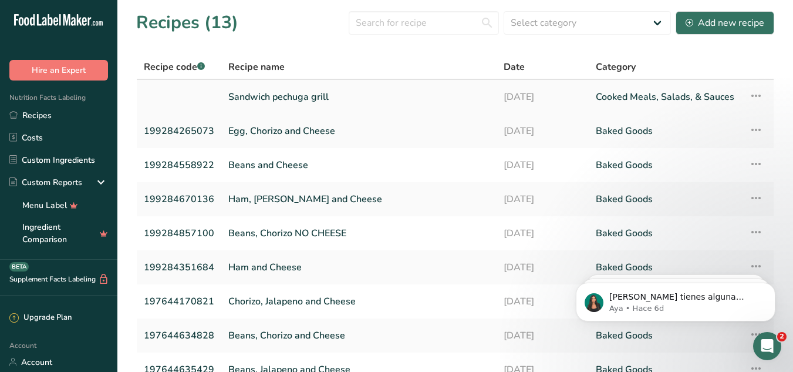
click at [257, 100] on link "Sandwich pechuga grill" at bounding box center [358, 97] width 261 height 25
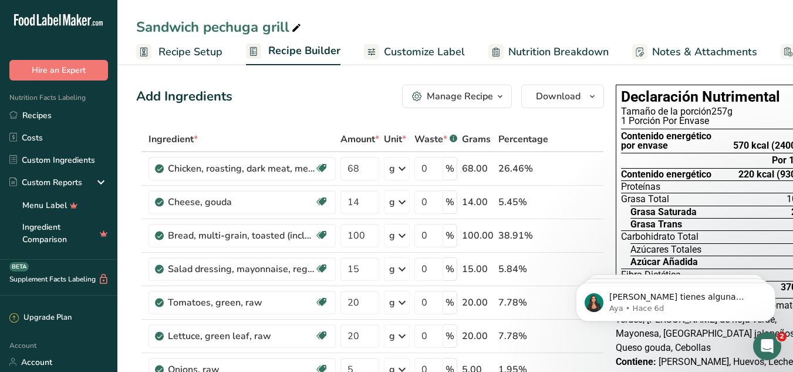
click at [702, 177] on span "Contenido energético" at bounding box center [666, 174] width 90 height 9
click at [423, 55] on span "Customize Label" at bounding box center [424, 52] width 81 height 16
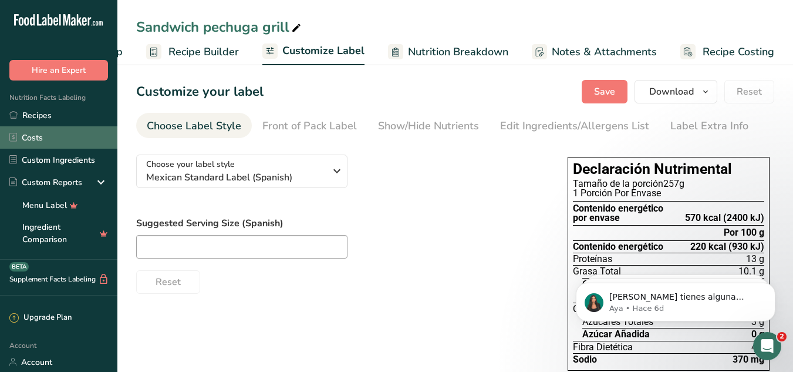
click at [16, 139] on icon at bounding box center [13, 137] width 8 height 9
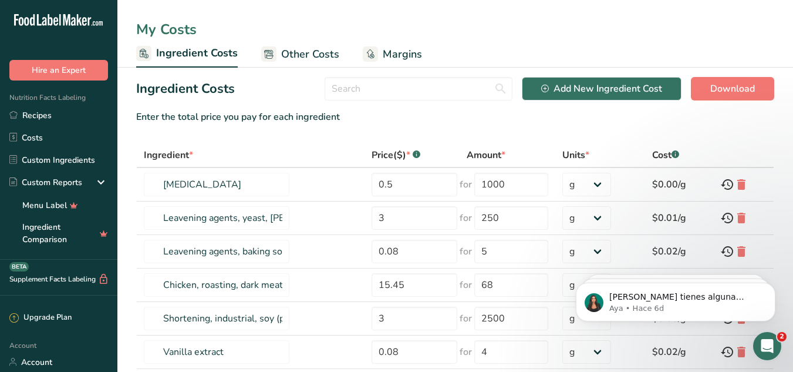
click at [296, 55] on span "Other Costs" at bounding box center [310, 54] width 58 height 16
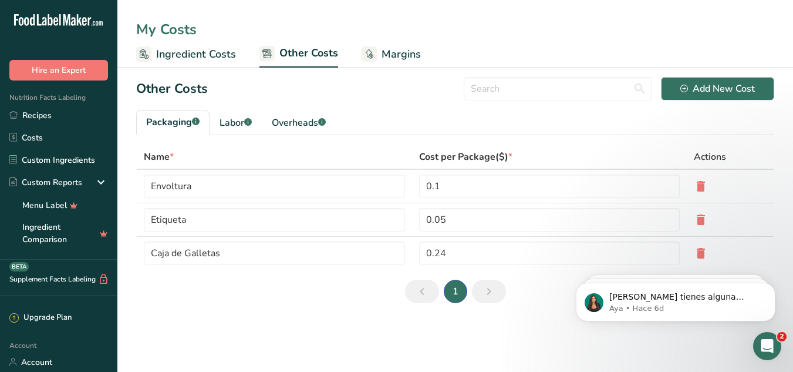
click at [391, 57] on span "Margins" at bounding box center [401, 54] width 39 height 16
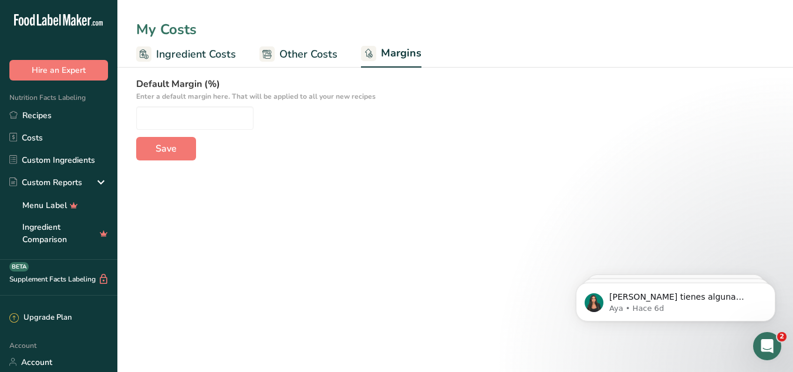
click at [293, 56] on span "Other Costs" at bounding box center [308, 54] width 58 height 16
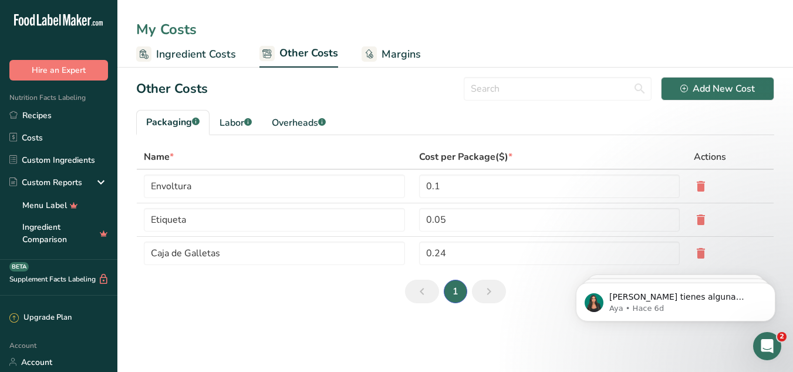
click at [193, 51] on span "Ingredient Costs" at bounding box center [196, 54] width 80 height 16
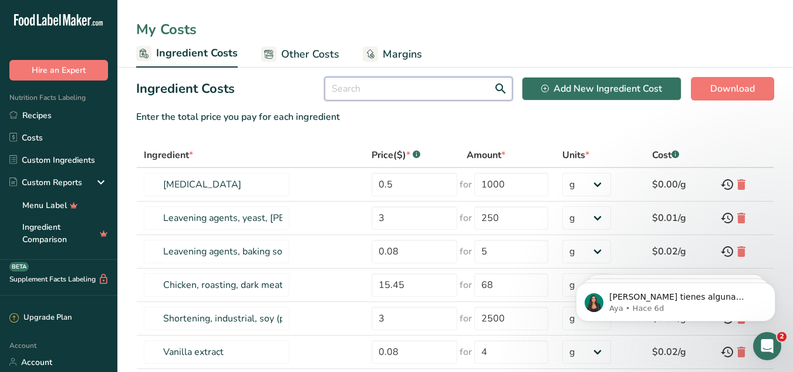
click at [359, 96] on input "text" at bounding box center [419, 88] width 188 height 23
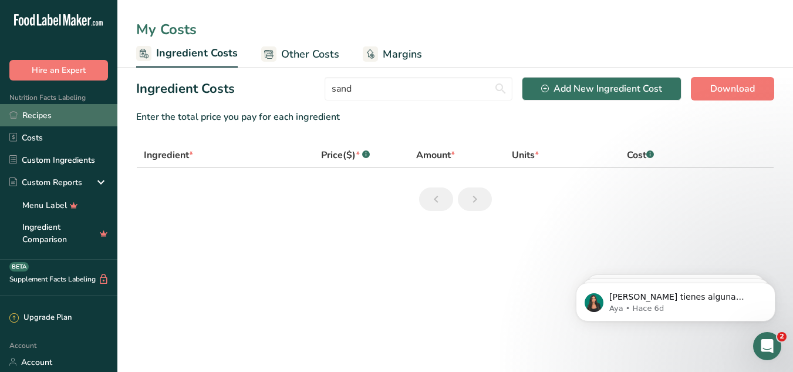
click at [39, 114] on link "Recipes" at bounding box center [58, 115] width 117 height 22
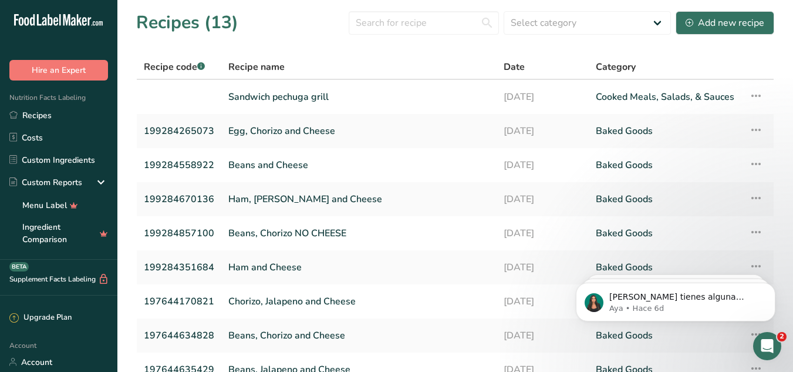
scroll to position [128, 0]
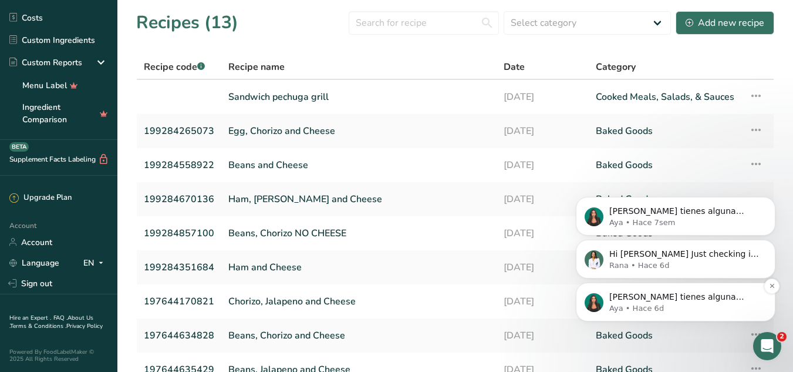
click at [626, 305] on p "Aya • Hace 6d" at bounding box center [684, 308] width 151 height 11
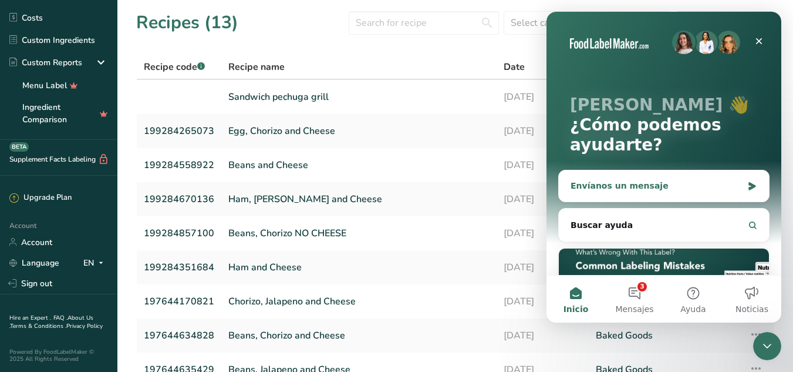
click at [612, 186] on div "Envíanos un mensaje" at bounding box center [657, 186] width 172 height 12
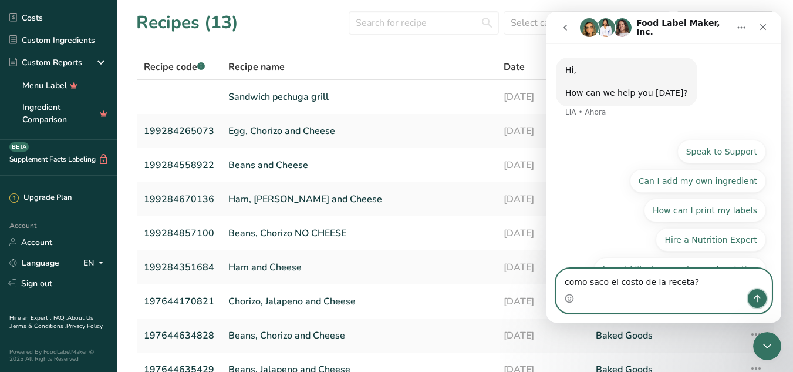
click at [760, 301] on icon "Enviar un mensaje…" at bounding box center [757, 298] width 9 height 9
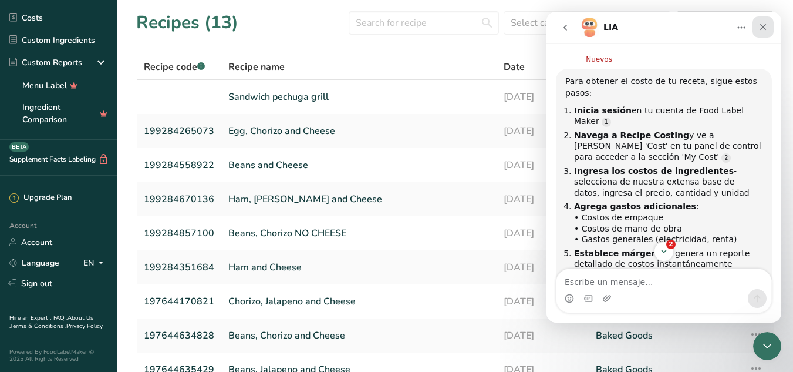
scroll to position [119, 0]
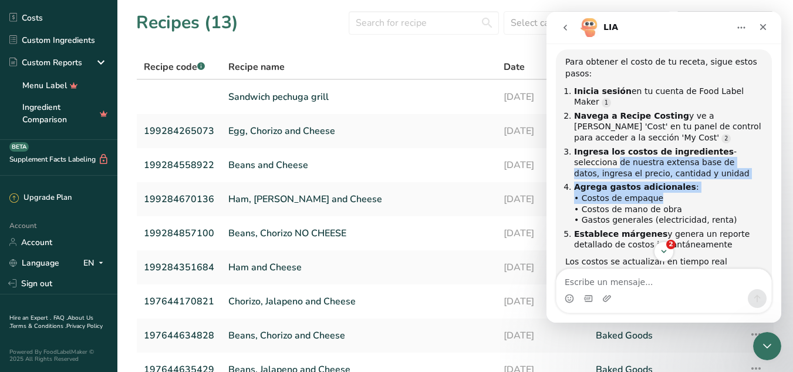
drag, startPoint x: 775, startPoint y: 149, endPoint x: 788, endPoint y: 194, distance: 47.0
click html "[PERSON_NAME], ​ How can we help you [DATE]? [PERSON_NAME] como saco el costo d…"
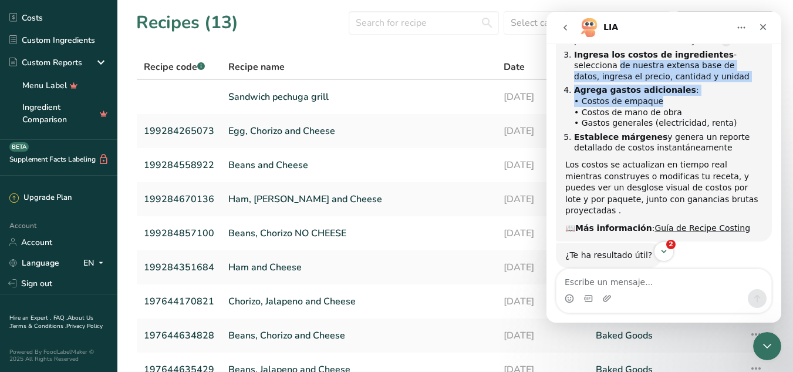
scroll to position [230, 0]
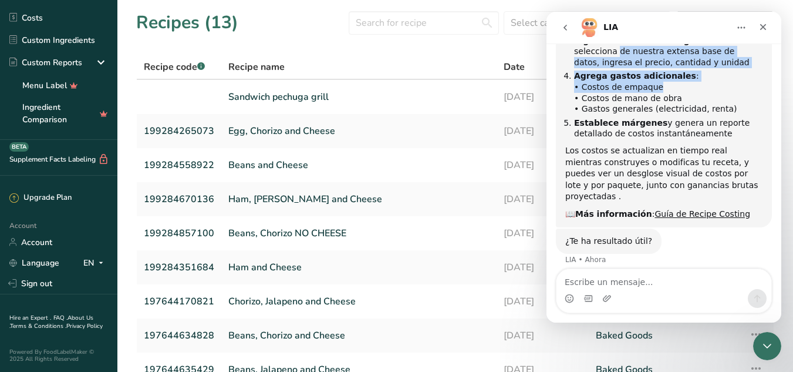
drag, startPoint x: 780, startPoint y: 199, endPoint x: 1342, endPoint y: 290, distance: 568.6
click at [700, 209] on link "Guía de Recipe Costing" at bounding box center [703, 213] width 96 height 9
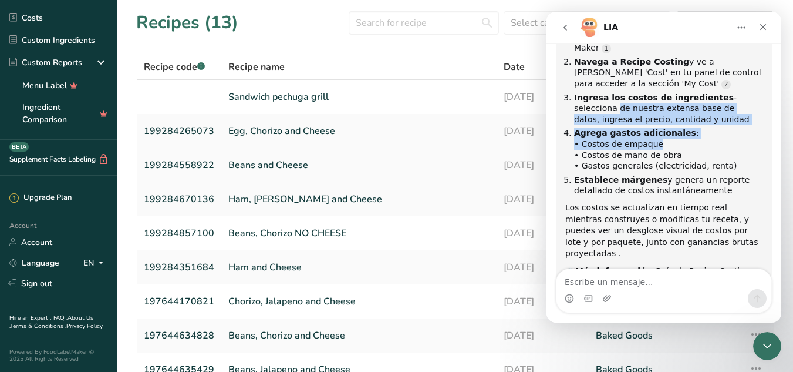
scroll to position [119, 0]
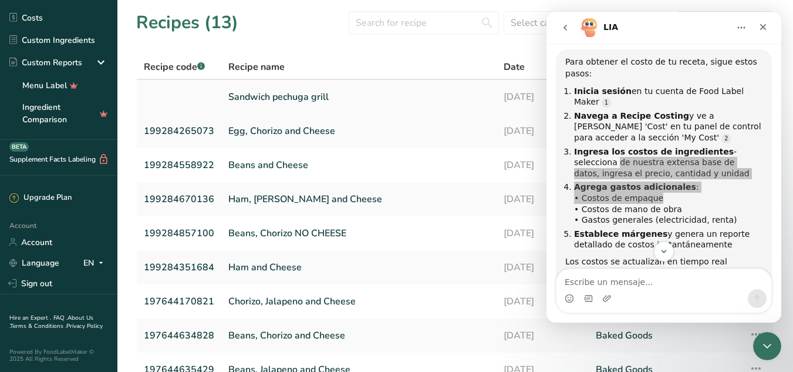
click at [275, 97] on link "Sandwich pechuga grill" at bounding box center [358, 97] width 261 height 25
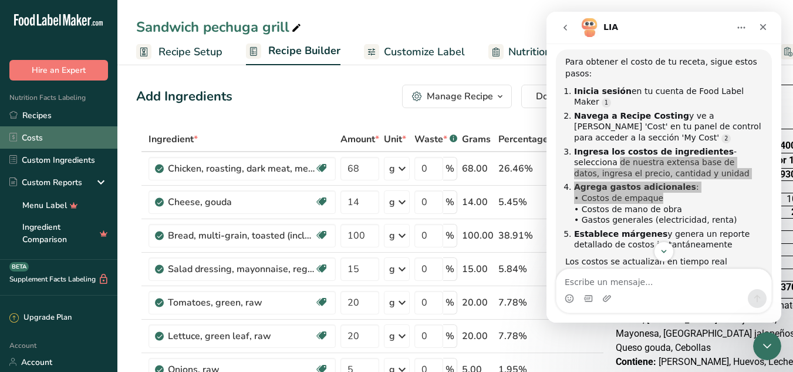
click at [28, 139] on link "Costs" at bounding box center [58, 137] width 117 height 22
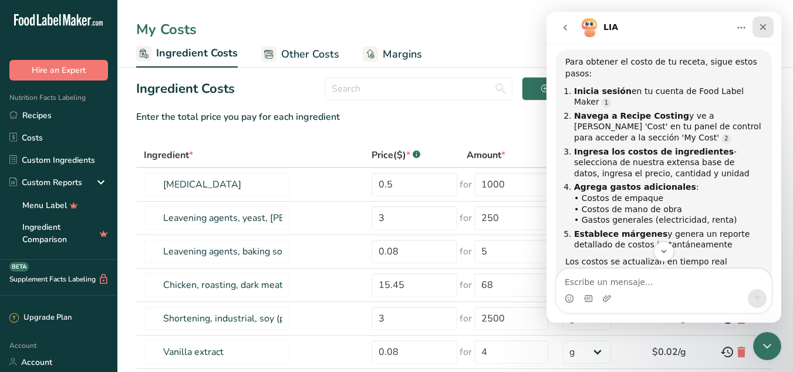
click at [764, 25] on icon "Cerrar" at bounding box center [763, 27] width 6 height 6
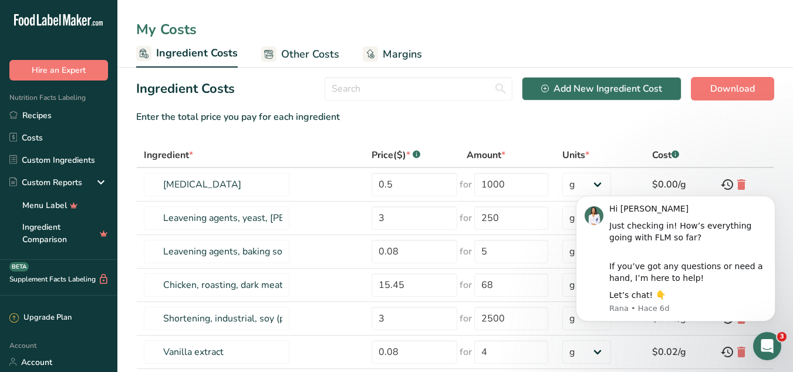
click at [297, 56] on span "Other Costs" at bounding box center [310, 54] width 58 height 16
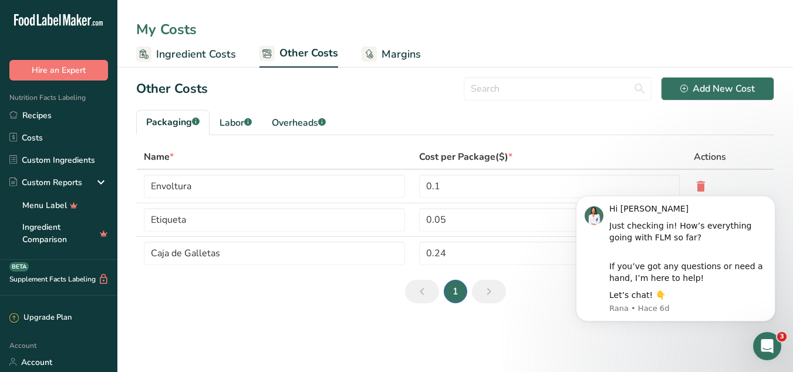
click at [396, 52] on span "Margins" at bounding box center [401, 54] width 39 height 16
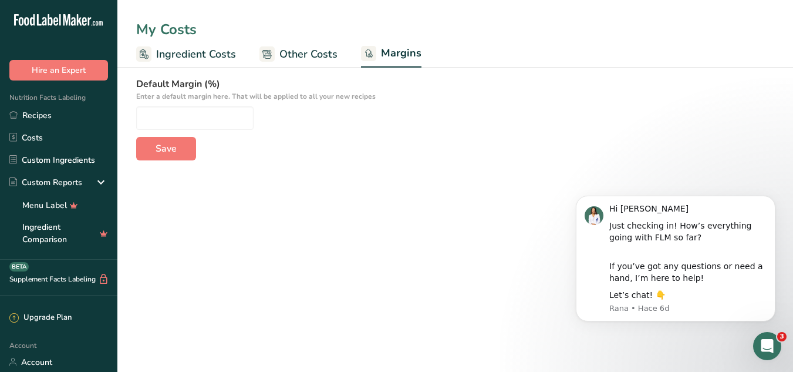
click at [246, 97] on p "Enter a default margin here. That will be applied to all your new recipes" at bounding box center [455, 96] width 638 height 11
